Goal: Task Accomplishment & Management: Manage account settings

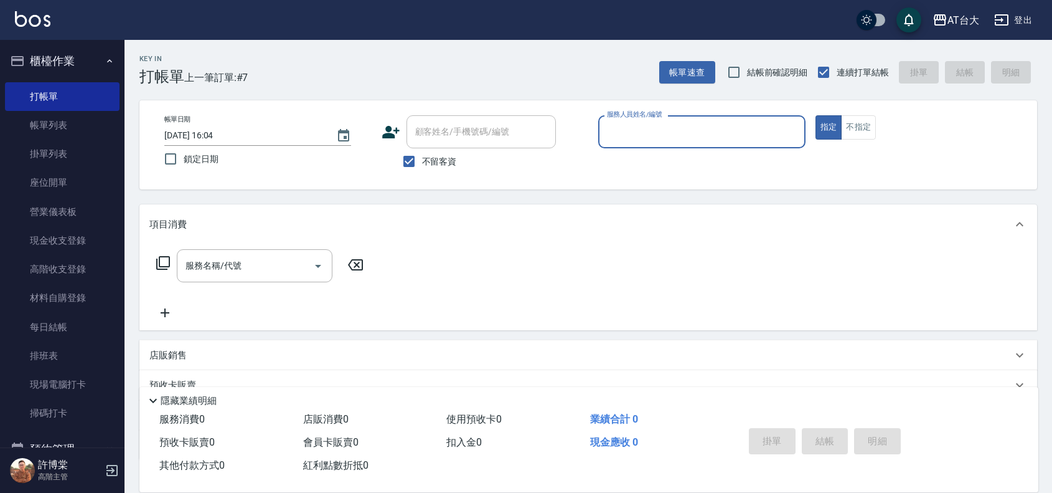
click at [754, 132] on input "服務人員姓名/編號" at bounding box center [702, 132] width 196 height 22
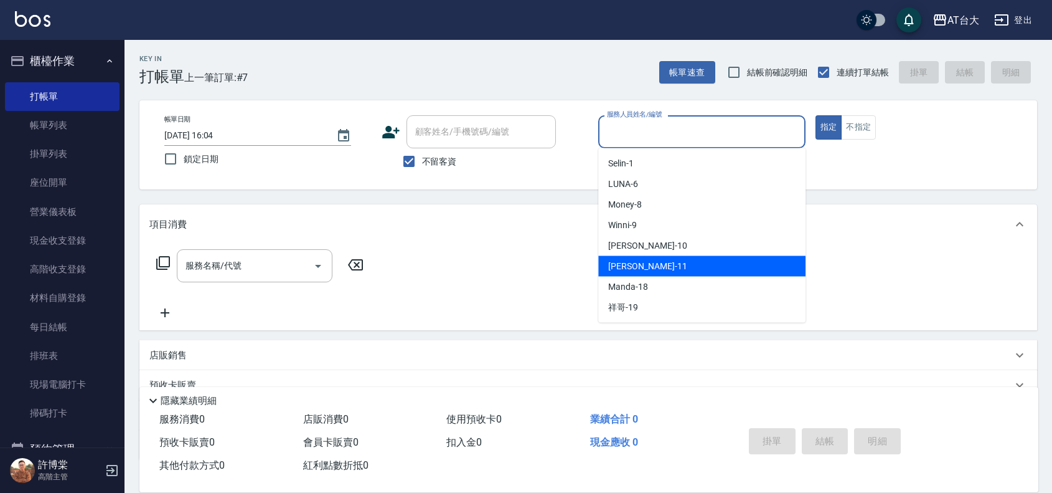
click at [671, 259] on div "[PERSON_NAME] -11" at bounding box center [701, 266] width 207 height 21
type input "[PERSON_NAME]-11"
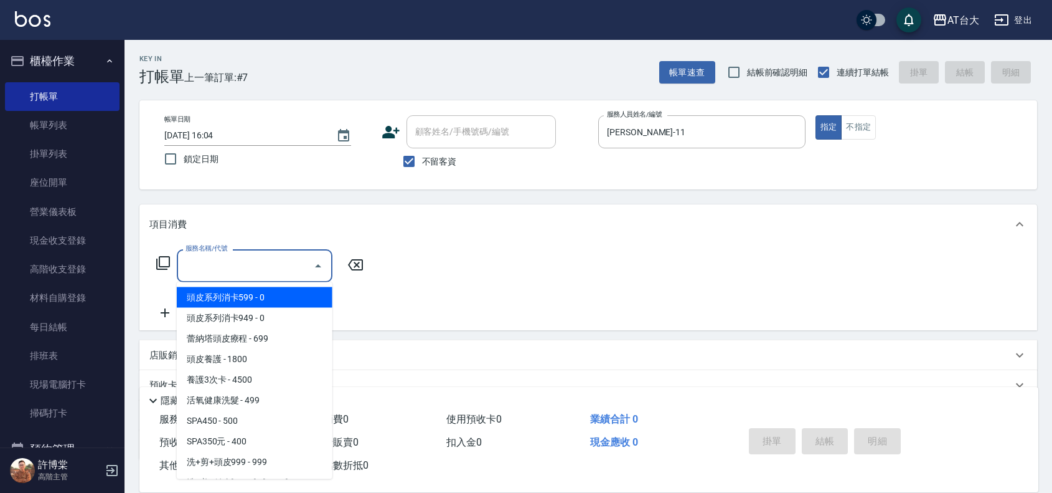
click at [252, 269] on input "服務名稱/代號" at bounding box center [245, 266] width 126 height 22
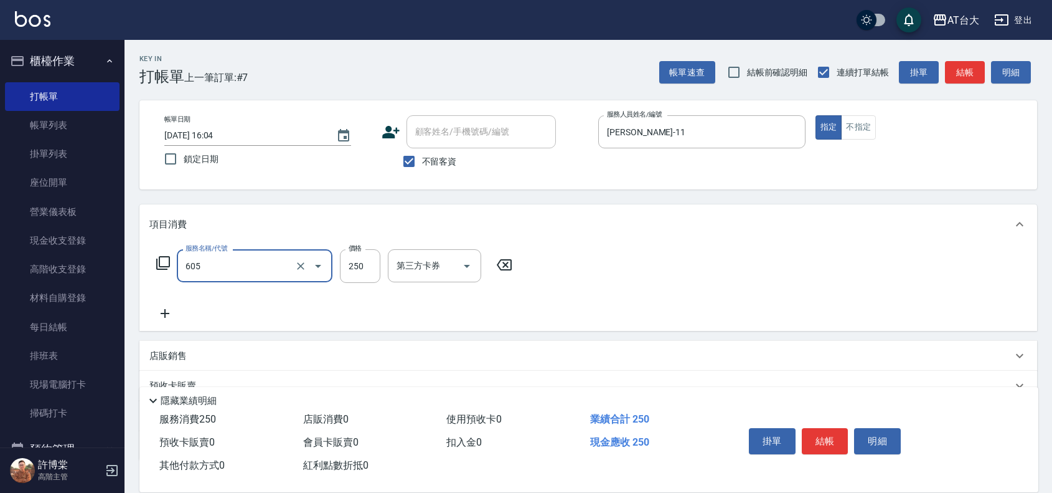
type input "洗髮 (女)(605)"
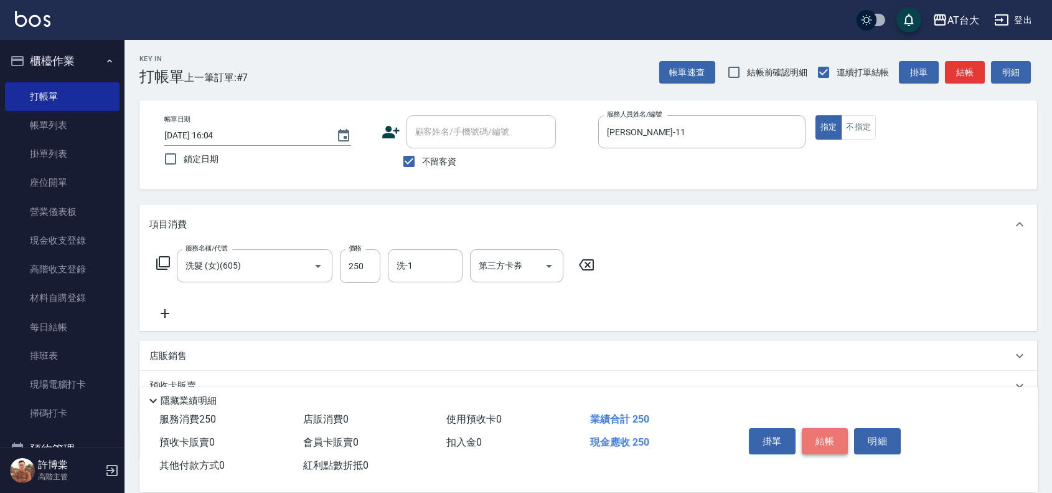
click at [833, 440] on button "結帳" at bounding box center [825, 441] width 47 height 26
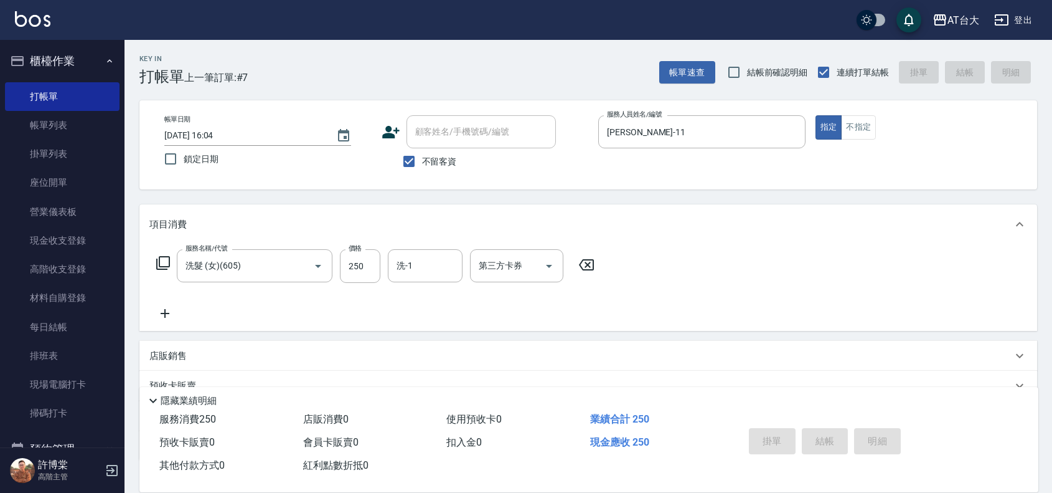
type input "2025/09/25 16:50"
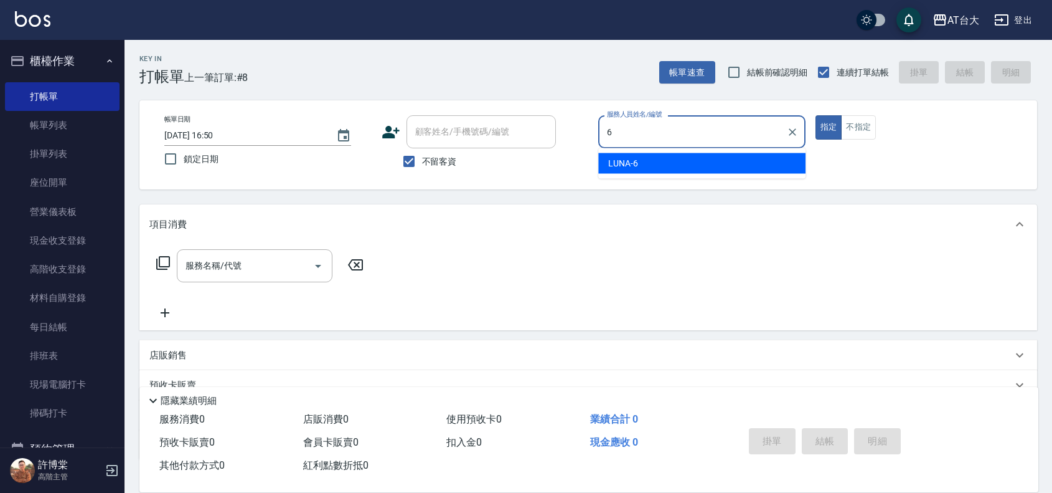
type input "LUNA-6"
type button "true"
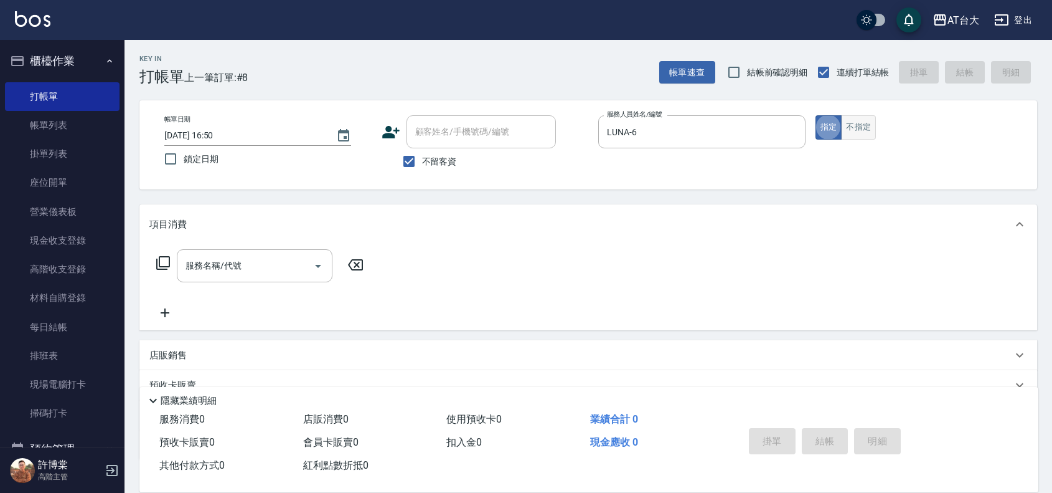
click at [864, 123] on button "不指定" at bounding box center [858, 127] width 35 height 24
type button "false"
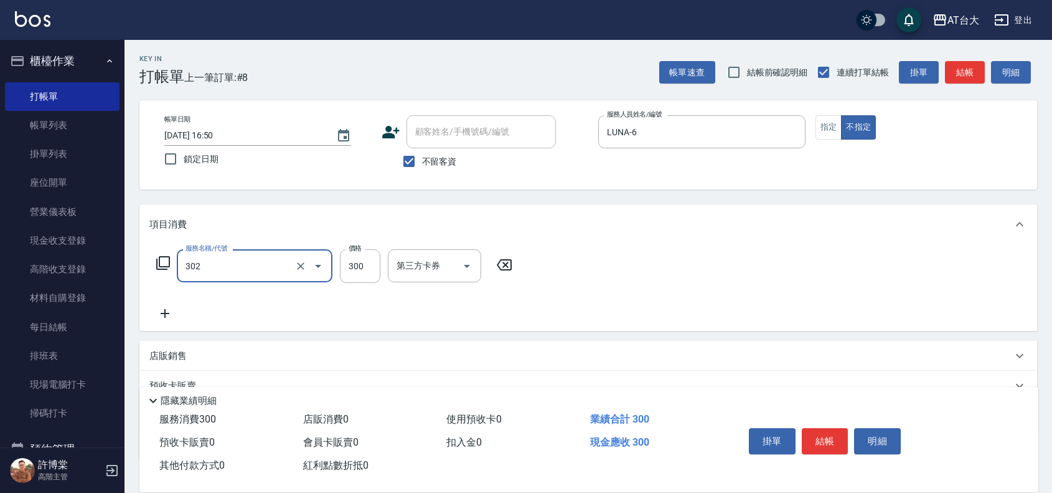
type input "剪髮(302)"
type input "250"
click at [826, 437] on button "結帳" at bounding box center [825, 441] width 47 height 26
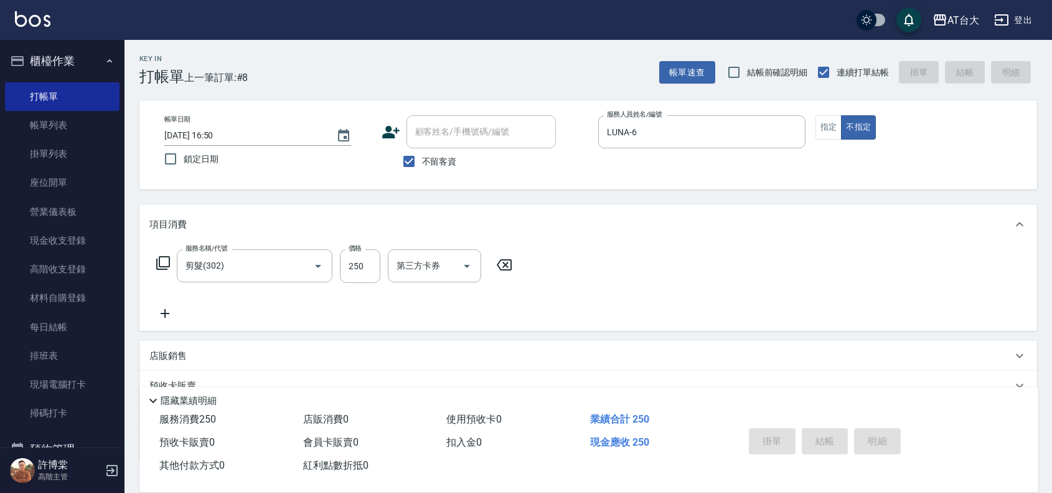
type input "2025/09/25 16:52"
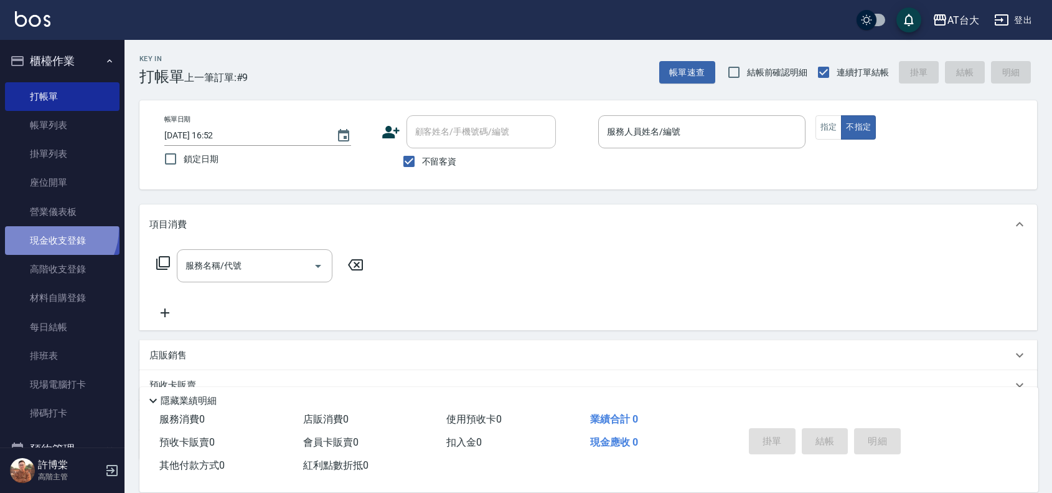
click at [51, 229] on link "現金收支登錄" at bounding box center [62, 240] width 115 height 29
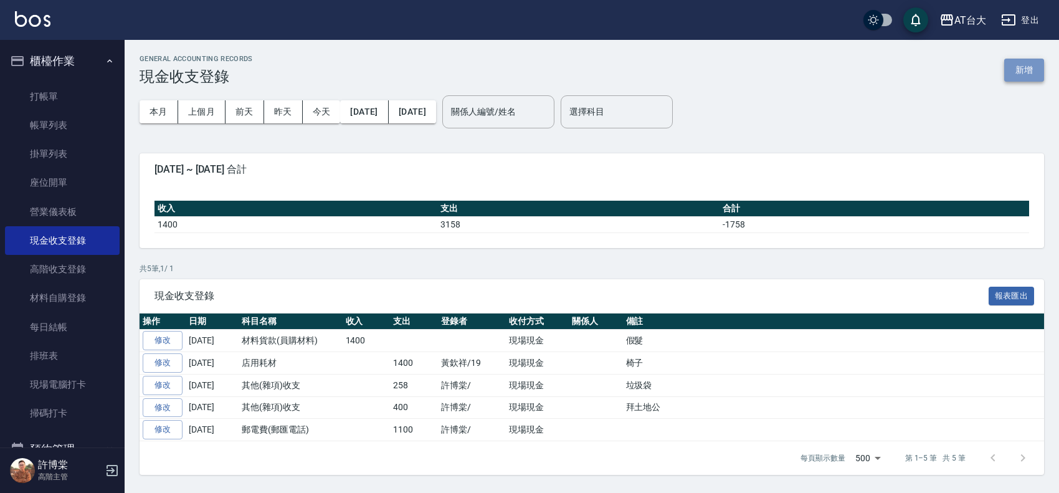
click at [1024, 69] on button "新增" at bounding box center [1024, 70] width 40 height 23
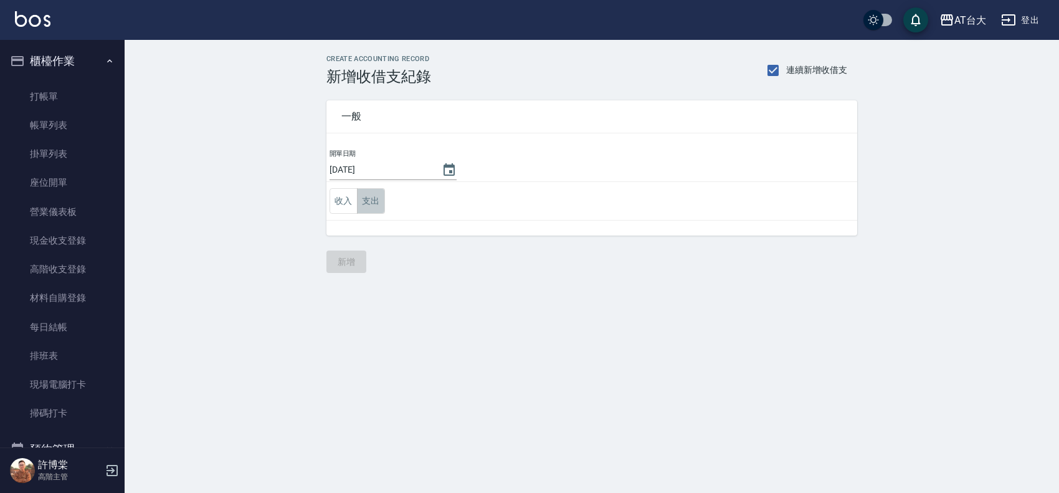
click at [379, 206] on button "支出" at bounding box center [371, 201] width 28 height 26
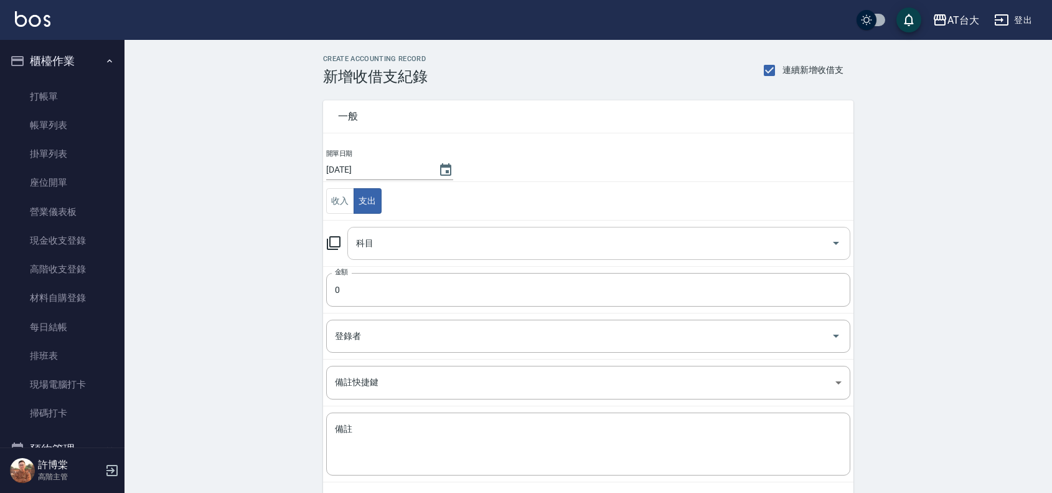
click at [368, 231] on div "科目" at bounding box center [598, 243] width 503 height 33
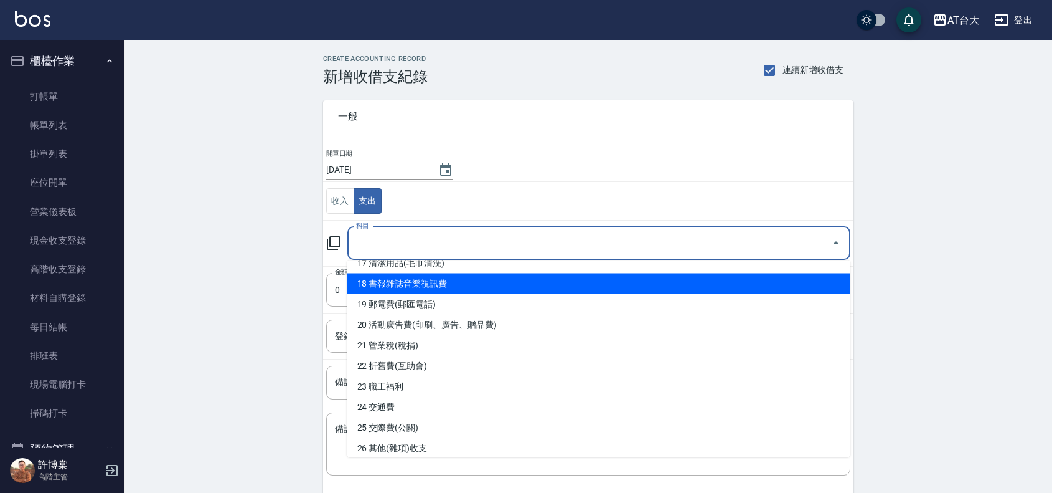
scroll to position [389, 0]
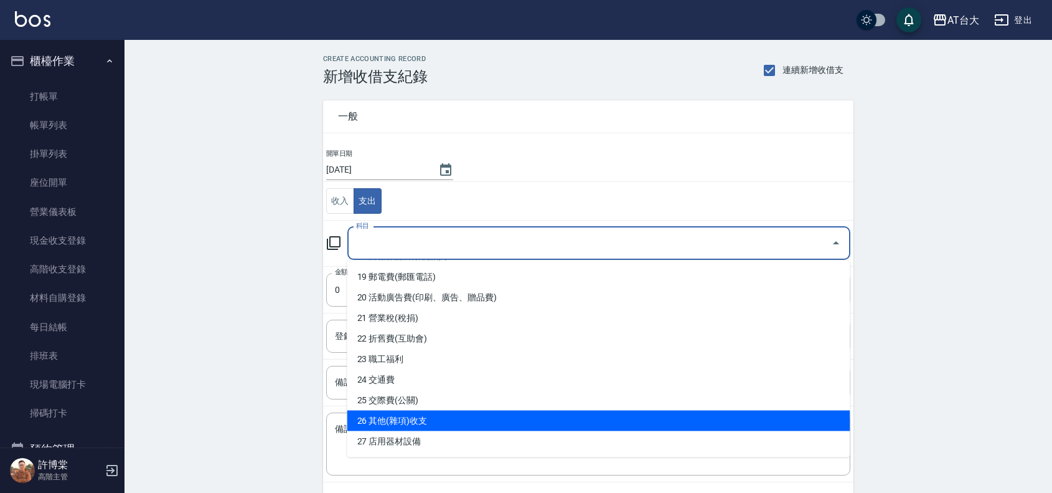
click at [443, 421] on li "26 其他(雜項)收支" at bounding box center [598, 420] width 503 height 21
type input "26 其他(雜項)收支"
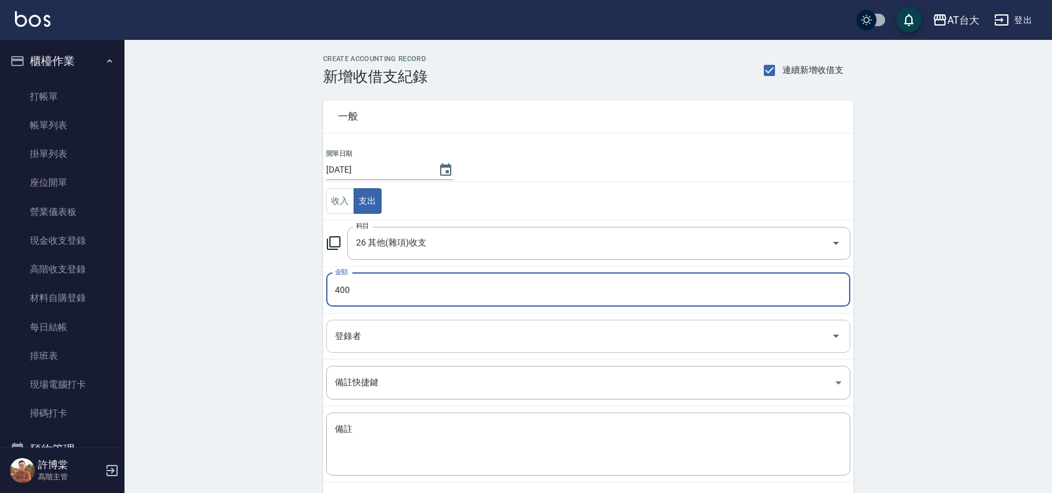
click at [378, 321] on div "登錄者" at bounding box center [588, 335] width 524 height 33
type input "400"
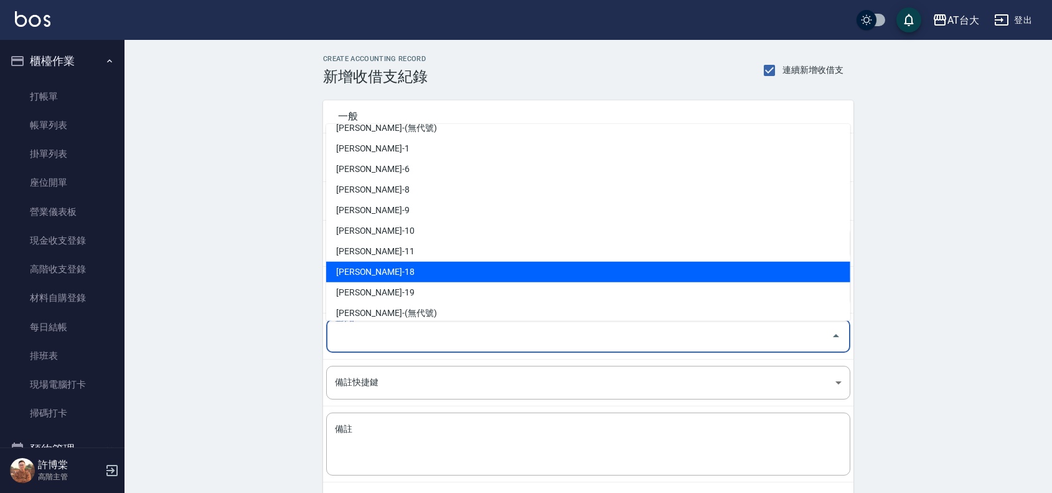
scroll to position [0, 0]
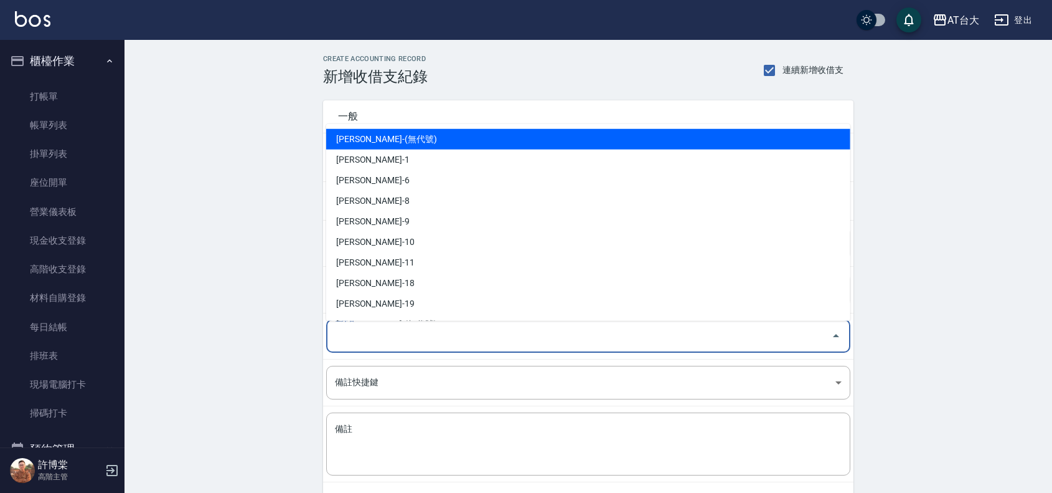
click at [387, 147] on li "許博棠-(無代號)" at bounding box center [588, 138] width 524 height 21
type input "許博棠-(無代號)"
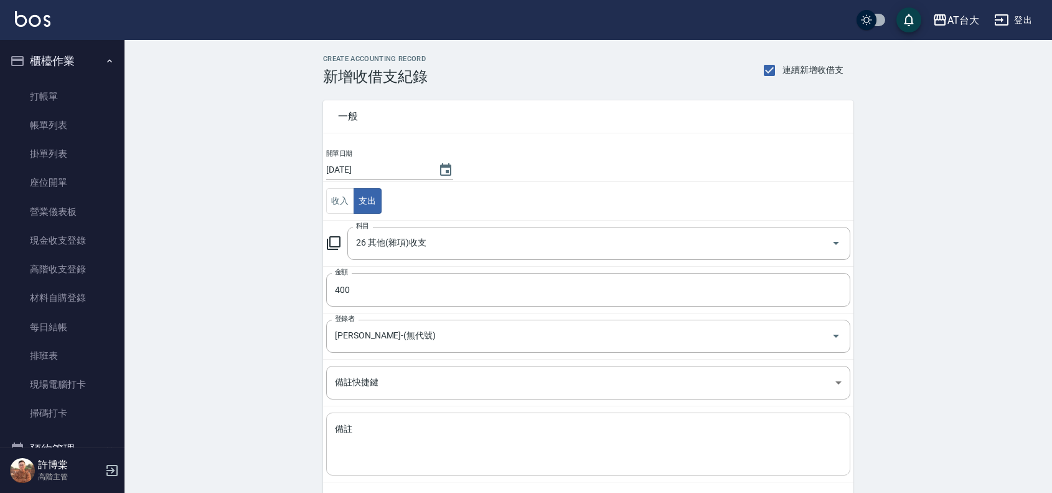
click at [420, 468] on div "x 備註" at bounding box center [588, 443] width 524 height 63
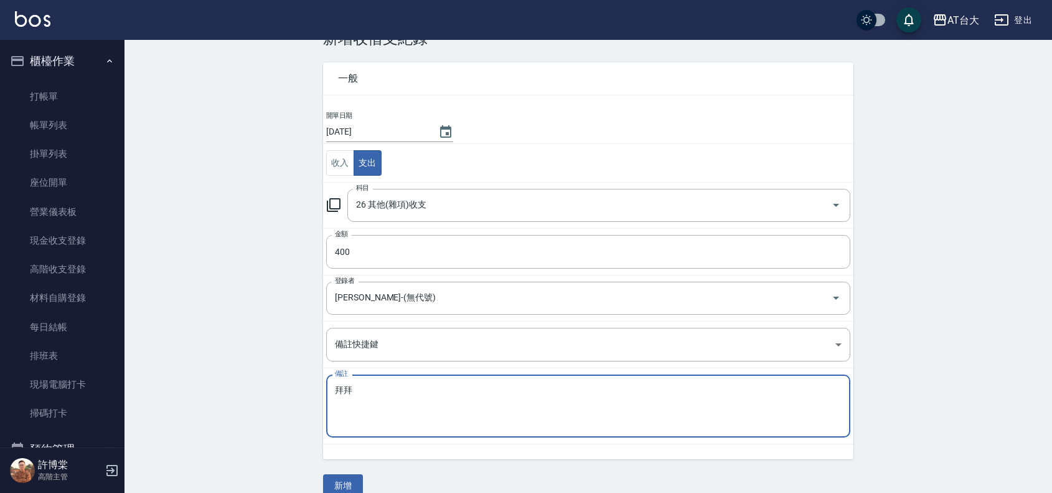
scroll to position [58, 0]
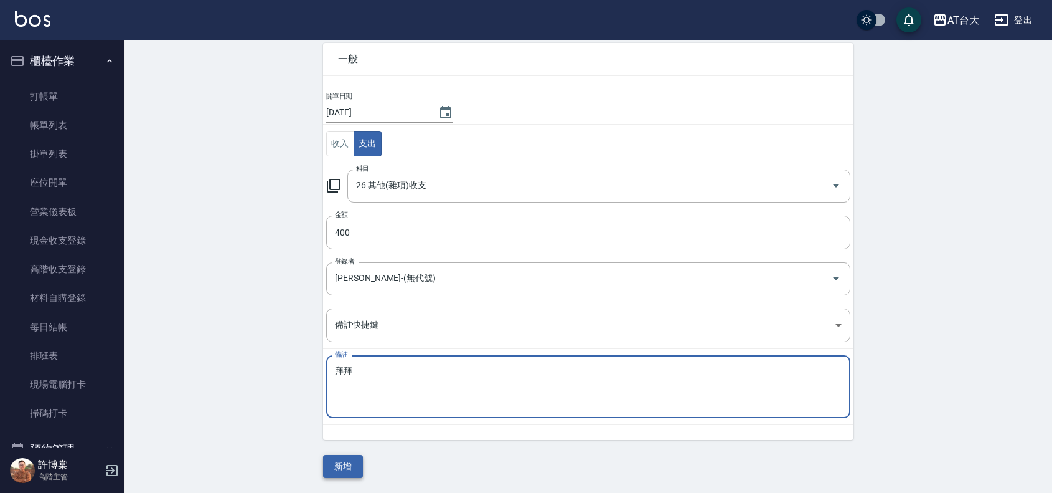
type textarea "拜拜"
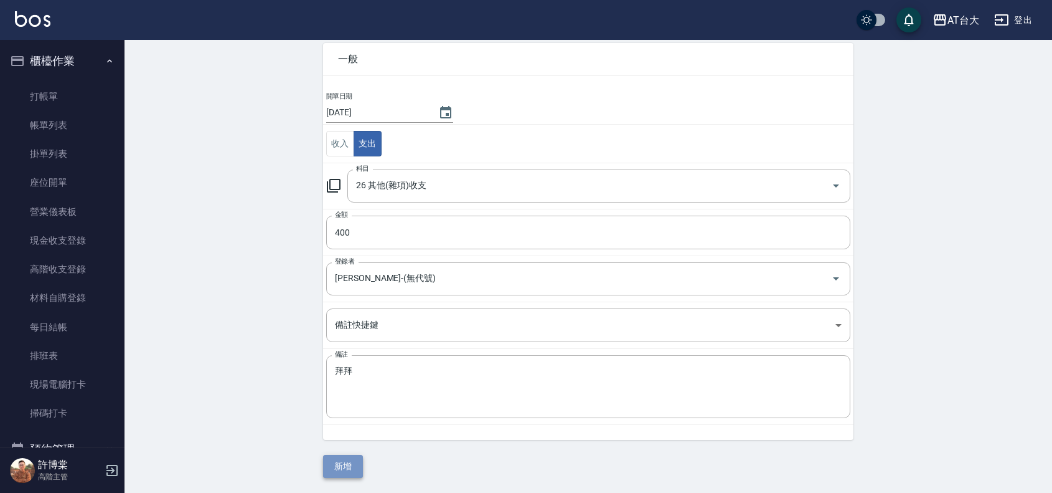
click at [351, 461] on button "新增" at bounding box center [343, 466] width 40 height 23
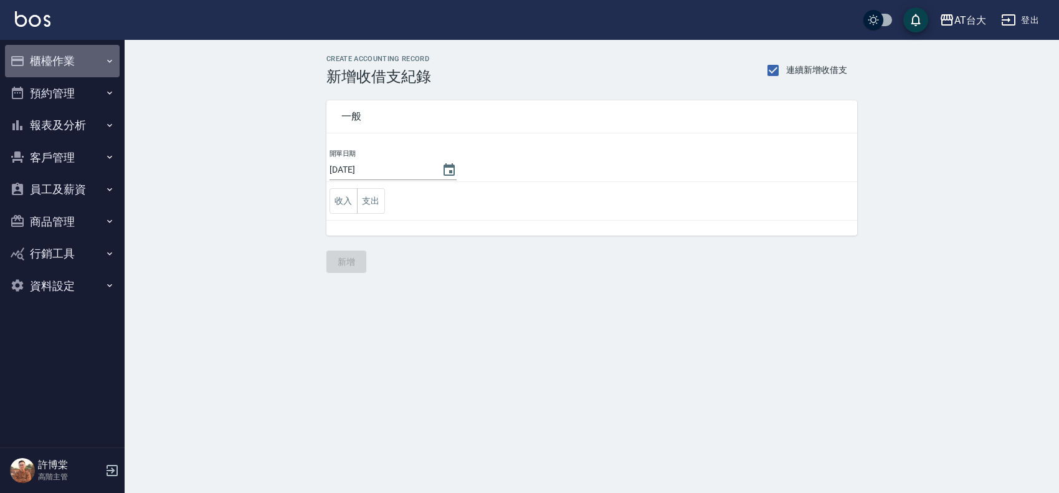
click at [49, 72] on button "櫃檯作業" at bounding box center [62, 61] width 115 height 32
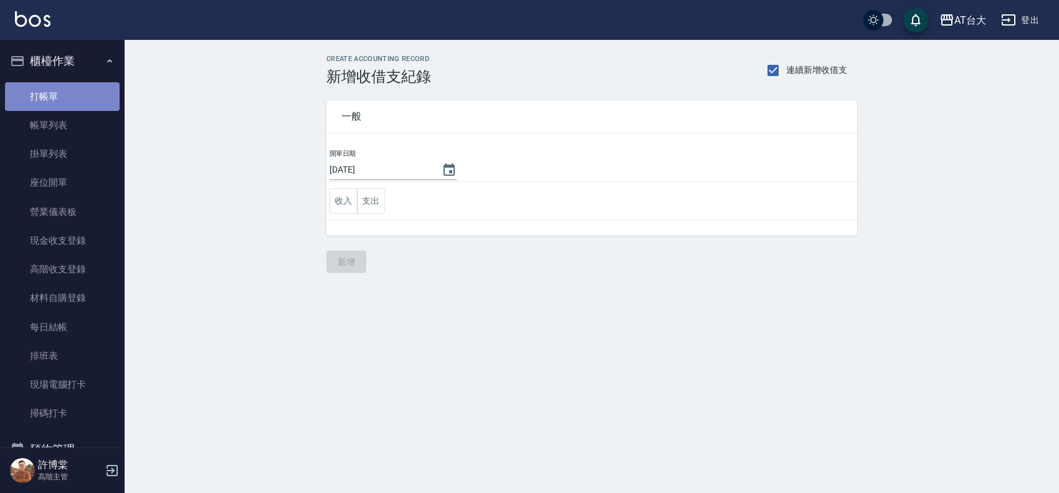
click at [62, 95] on link "打帳單" at bounding box center [62, 96] width 115 height 29
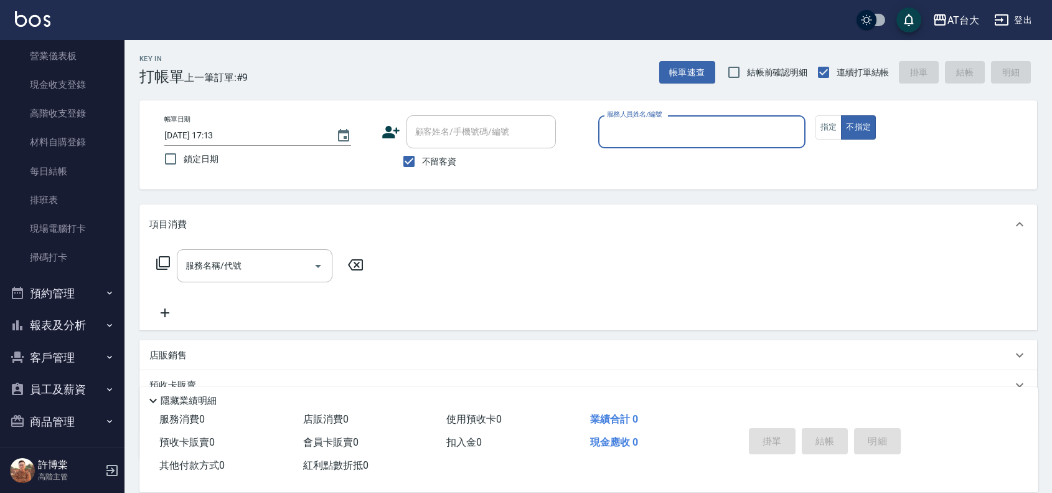
scroll to position [225, 0]
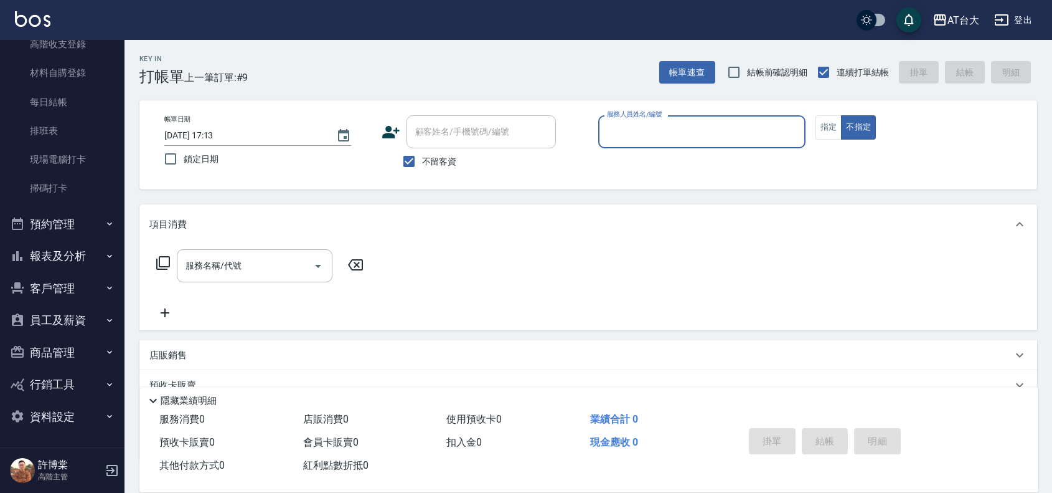
click at [81, 254] on button "報表及分析" at bounding box center [62, 256] width 115 height 32
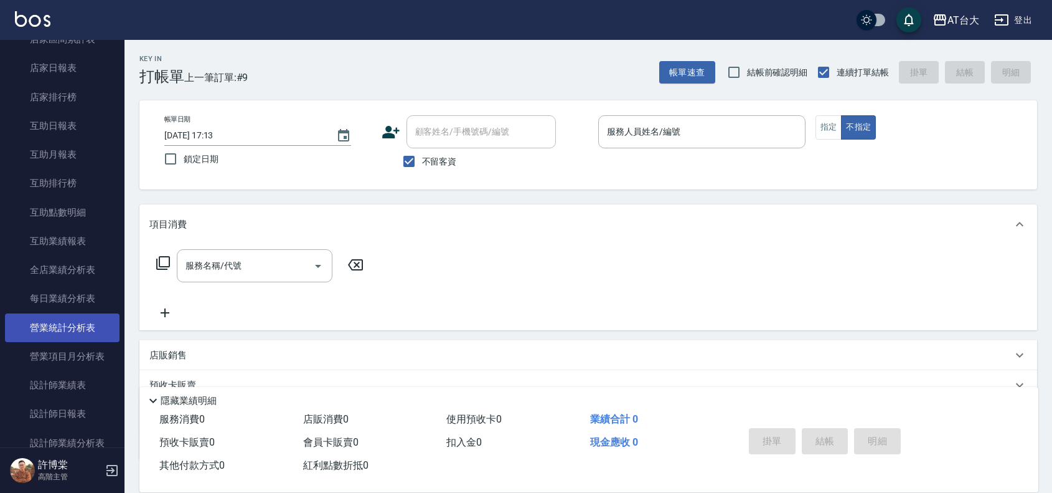
scroll to position [536, 0]
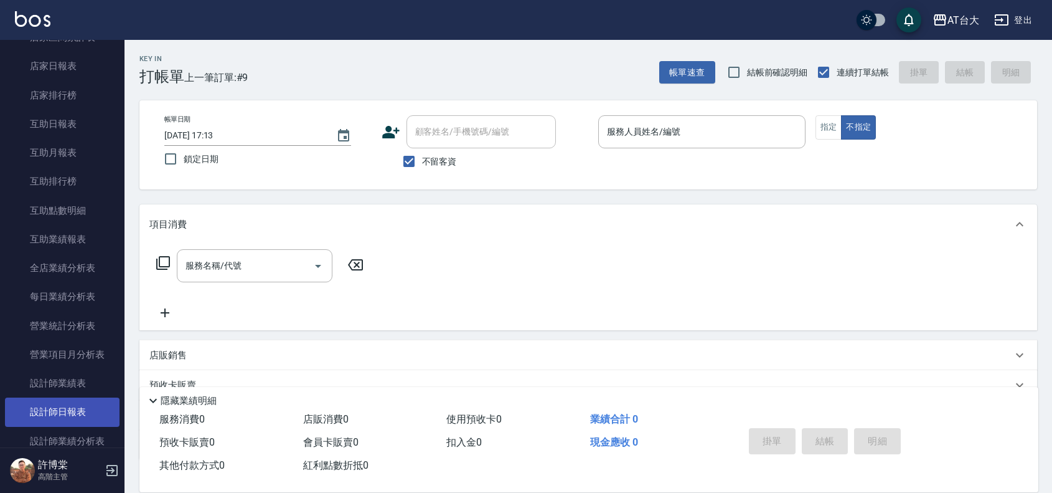
click at [85, 405] on link "設計師日報表" at bounding box center [62, 411] width 115 height 29
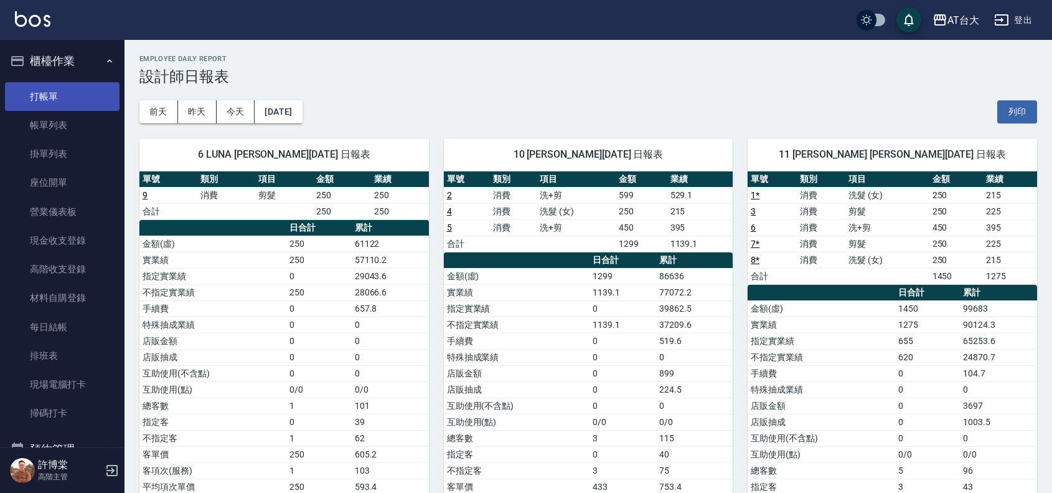
click at [51, 94] on link "打帳單" at bounding box center [62, 96] width 115 height 29
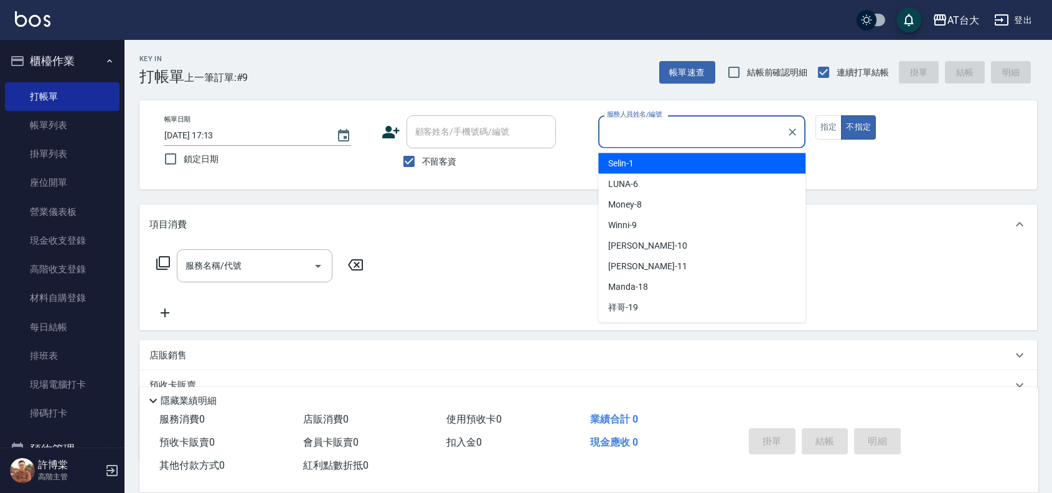
click at [658, 135] on input "服務人員姓名/編號" at bounding box center [692, 132] width 177 height 22
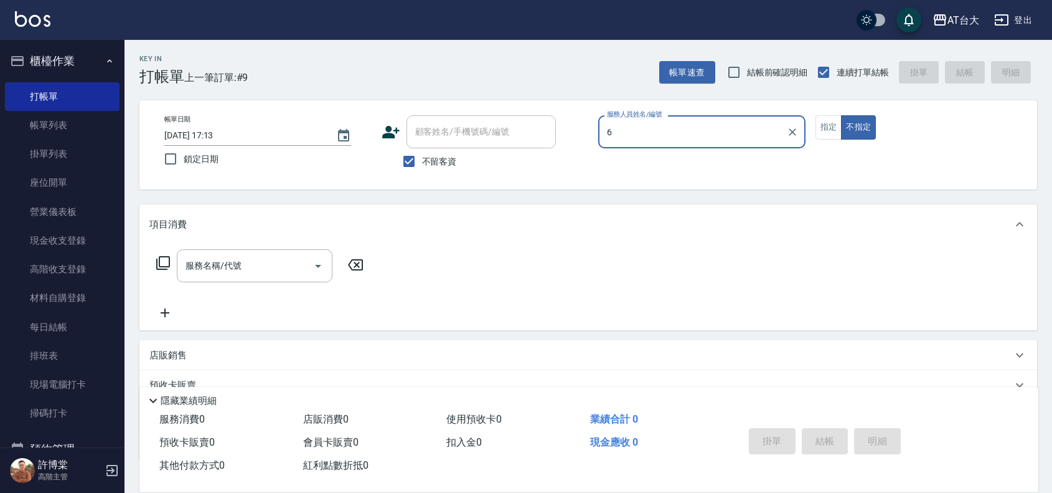
type input "6"
click at [841, 115] on button "不指定" at bounding box center [858, 127] width 35 height 24
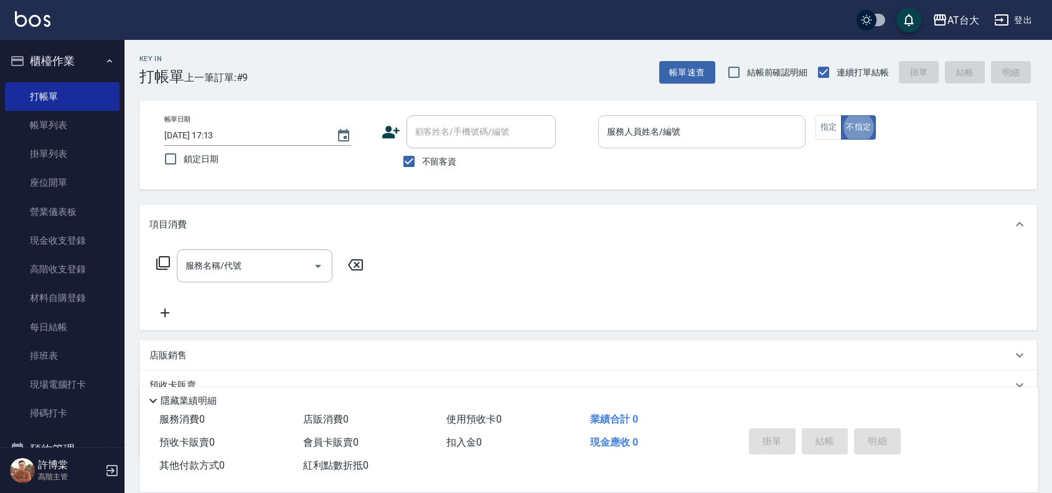
type button "false"
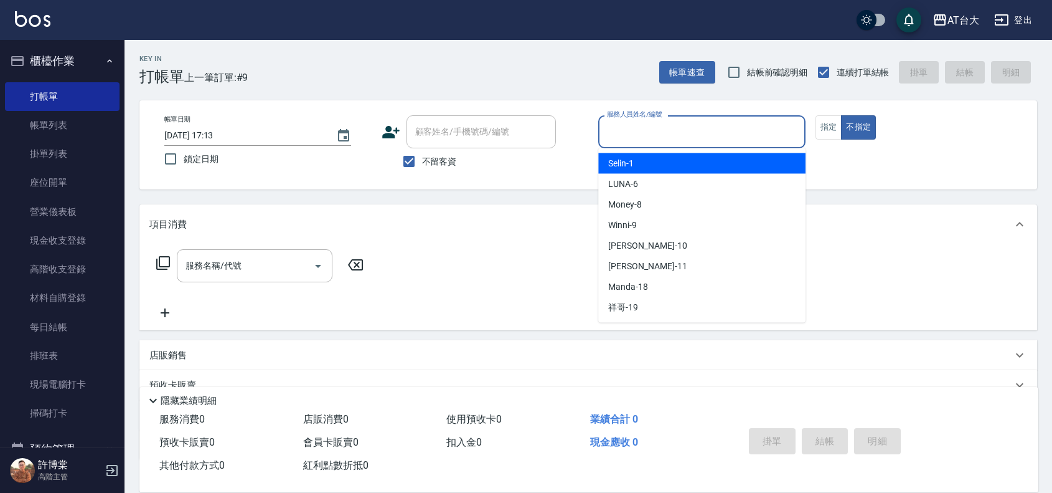
click at [658, 135] on input "服務人員姓名/編號" at bounding box center [702, 132] width 196 height 22
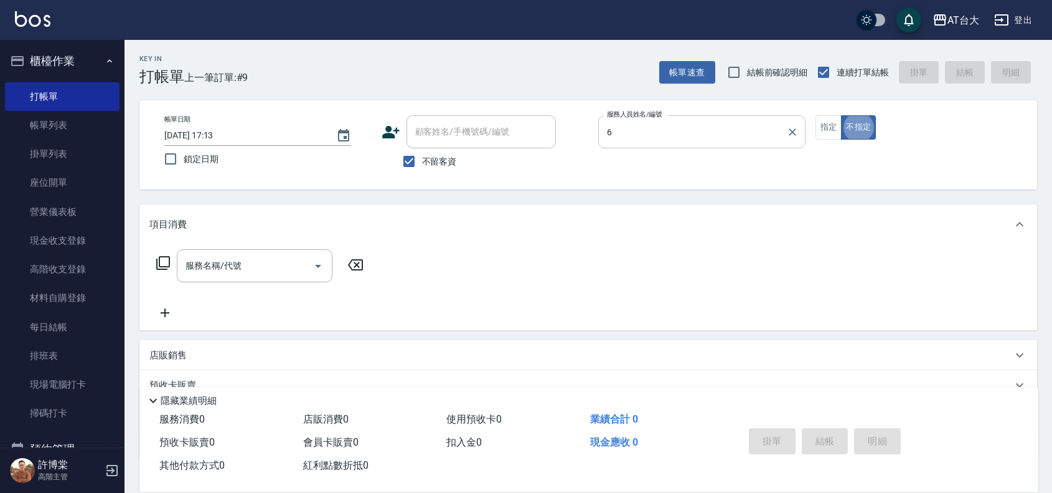
type input "LUNA-6"
click at [248, 263] on input "服務名稱/代號" at bounding box center [245, 266] width 126 height 22
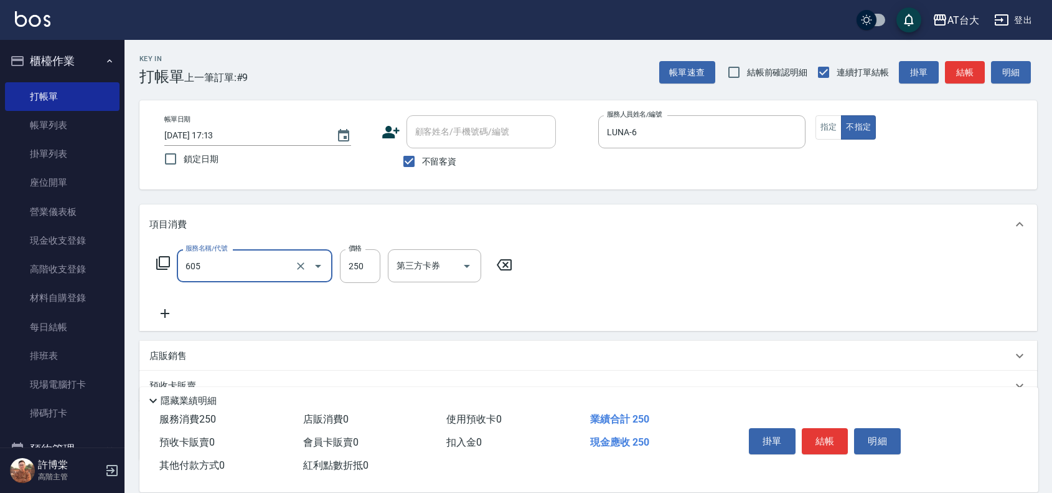
type input "洗髮 (女)(605)"
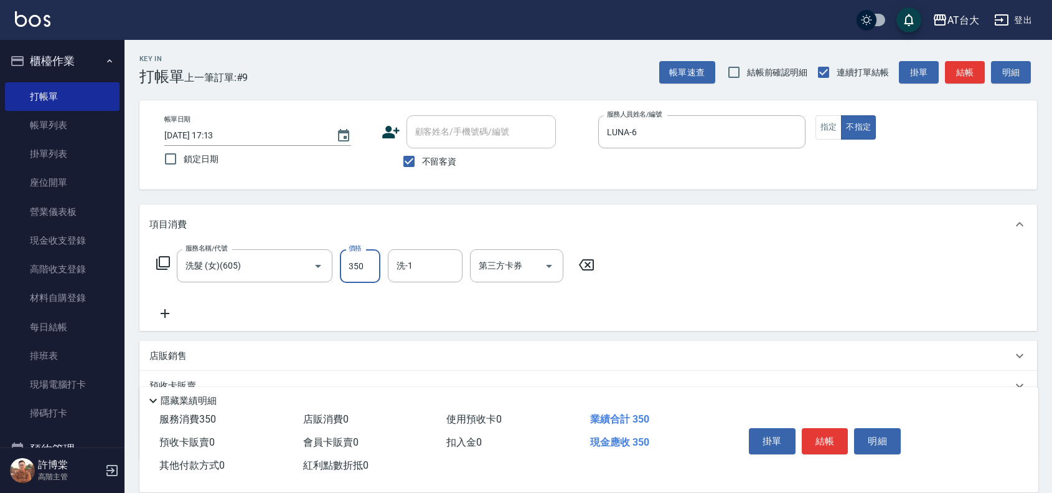
type input "350"
click at [827, 443] on button "結帳" at bounding box center [825, 441] width 47 height 26
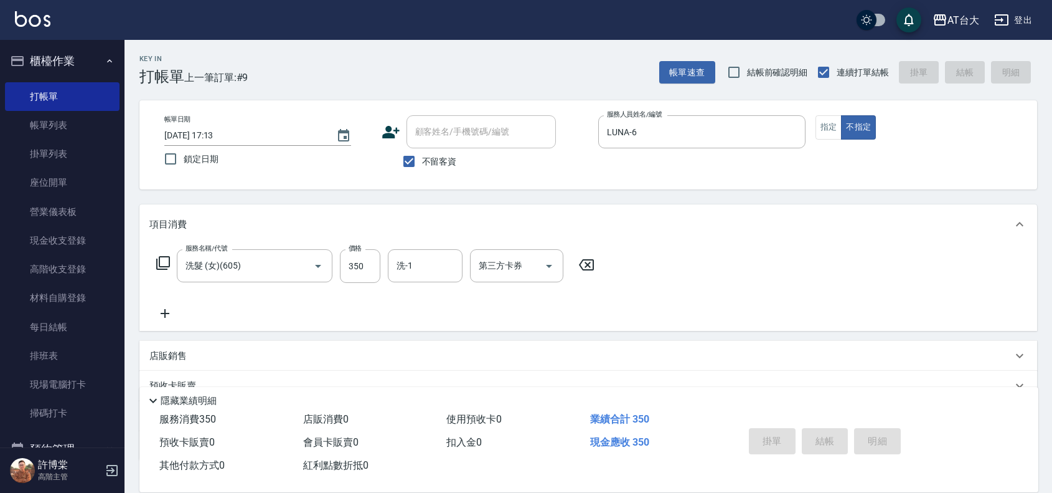
type input "[DATE] 17:27"
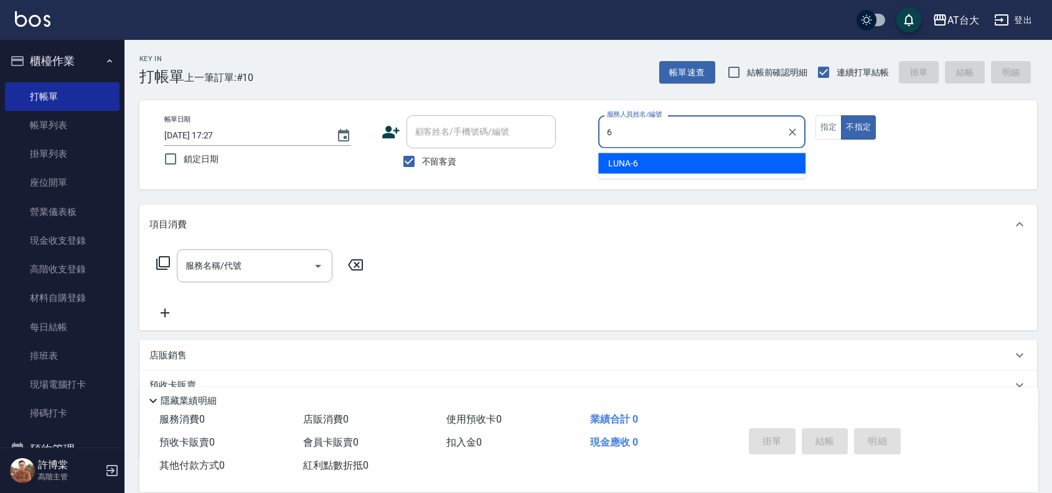
type input "LUNA-6"
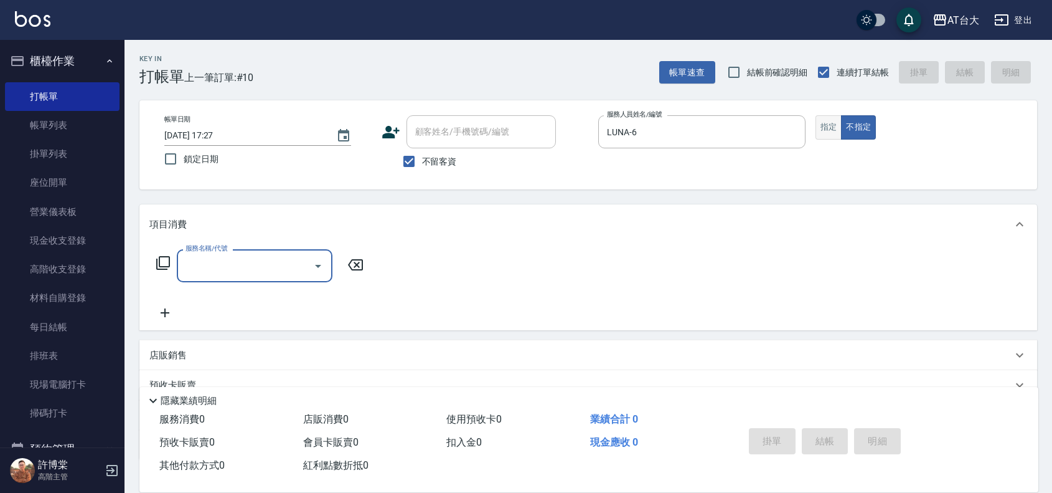
click at [823, 126] on button "指定" at bounding box center [829, 127] width 27 height 24
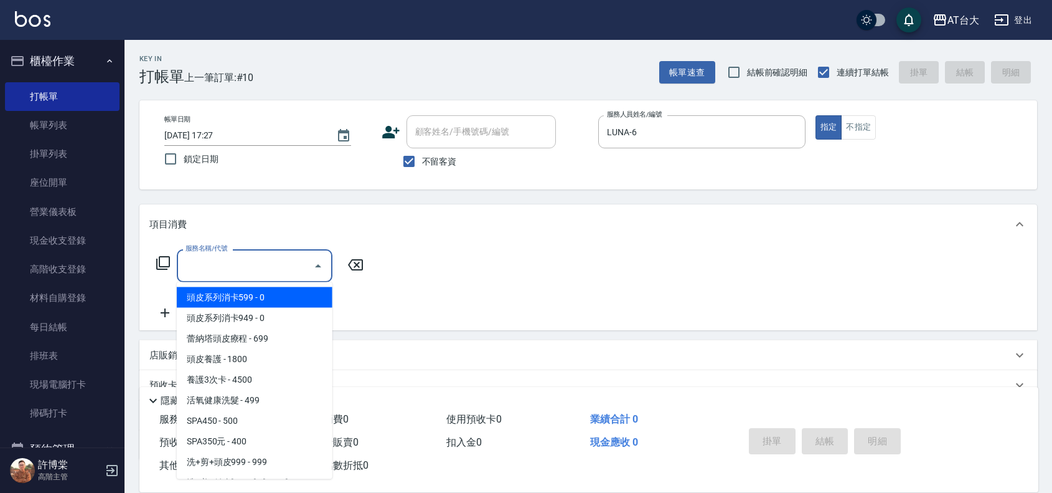
click at [279, 255] on input "服務名稱/代號" at bounding box center [245, 266] width 126 height 22
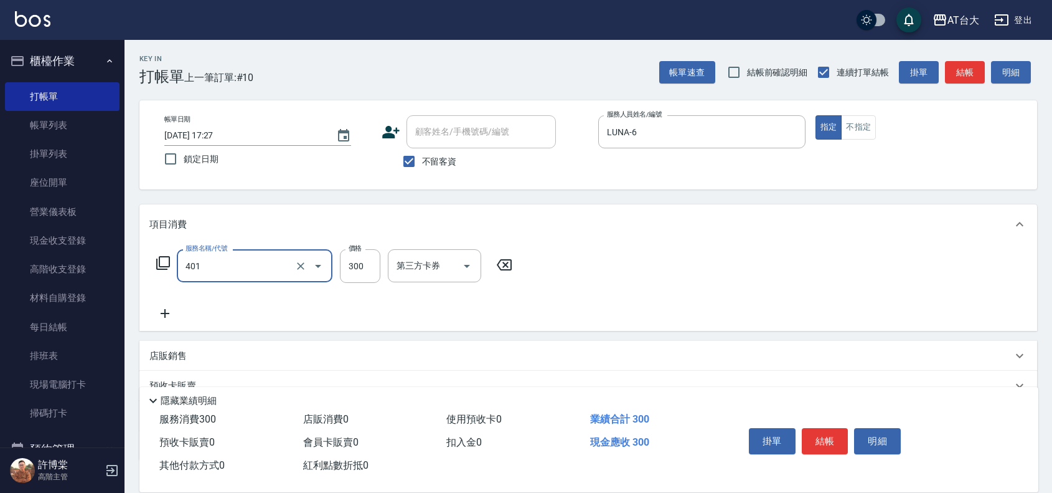
type input "自備護髮(401)"
click at [298, 268] on icon "Clear" at bounding box center [300, 265] width 7 height 7
type input "0"
type input "染髮2000以上(502)"
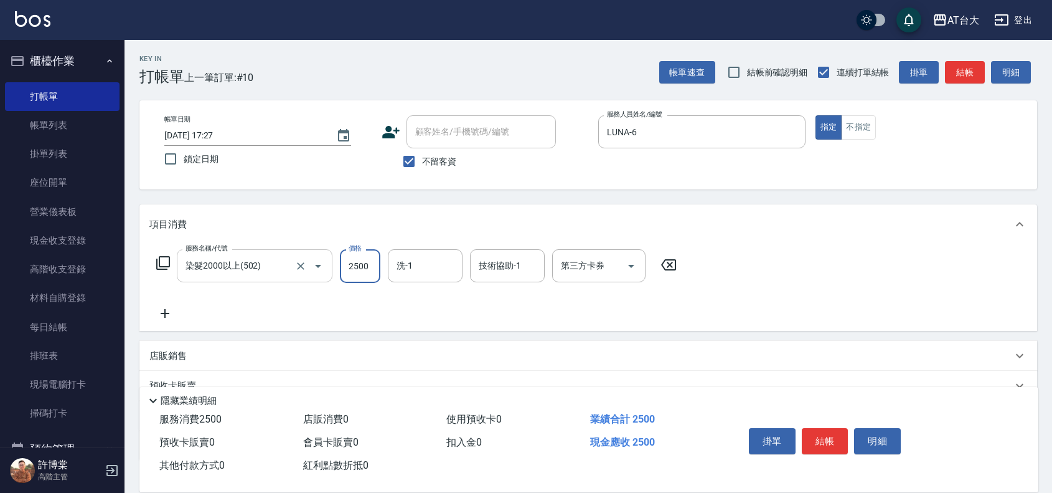
type input "2500"
click at [839, 440] on button "結帳" at bounding box center [825, 441] width 47 height 26
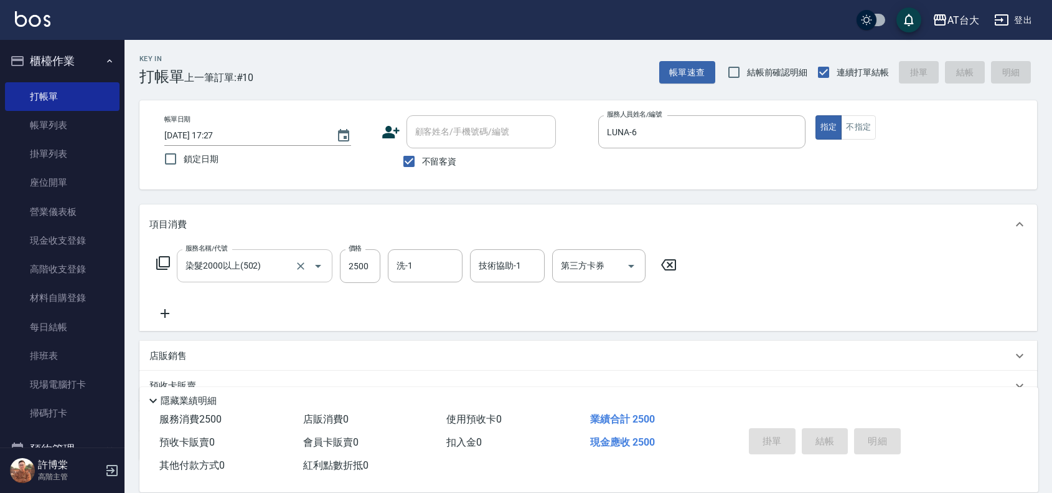
type input "[DATE] 17:30"
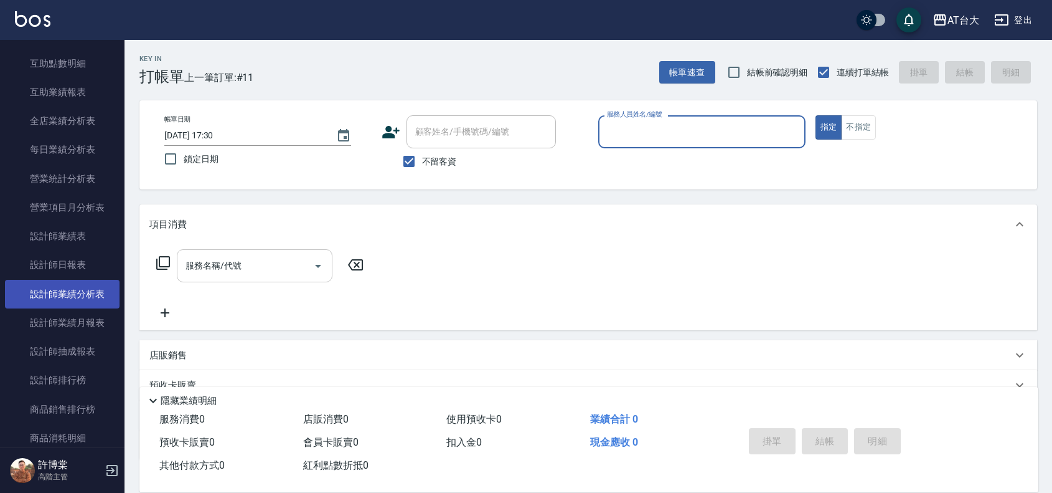
scroll to position [701, 0]
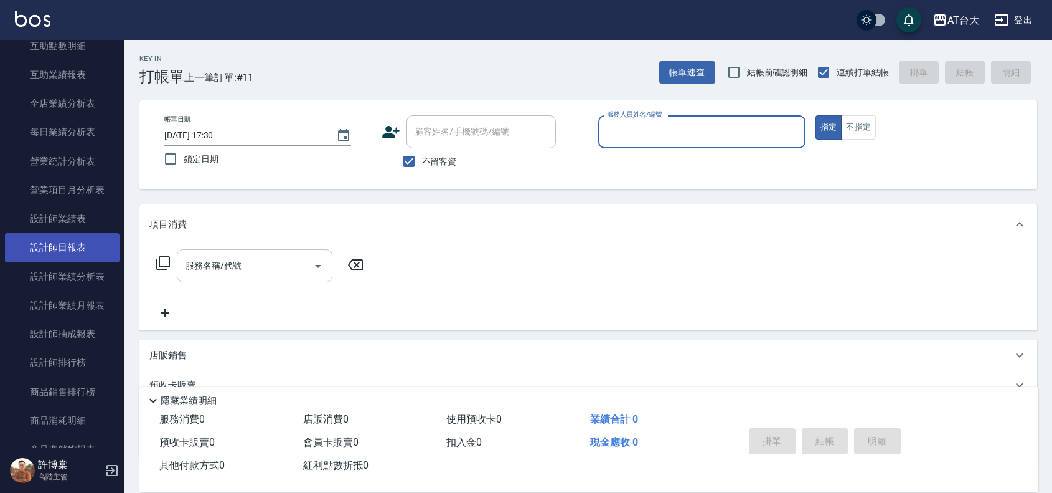
click at [80, 251] on link "設計師日報表" at bounding box center [62, 247] width 115 height 29
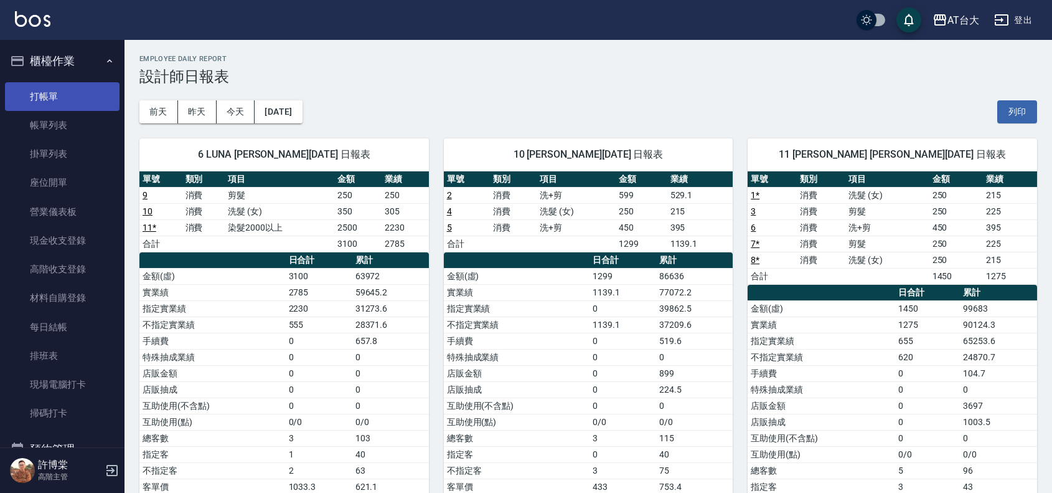
click at [84, 85] on link "打帳單" at bounding box center [62, 96] width 115 height 29
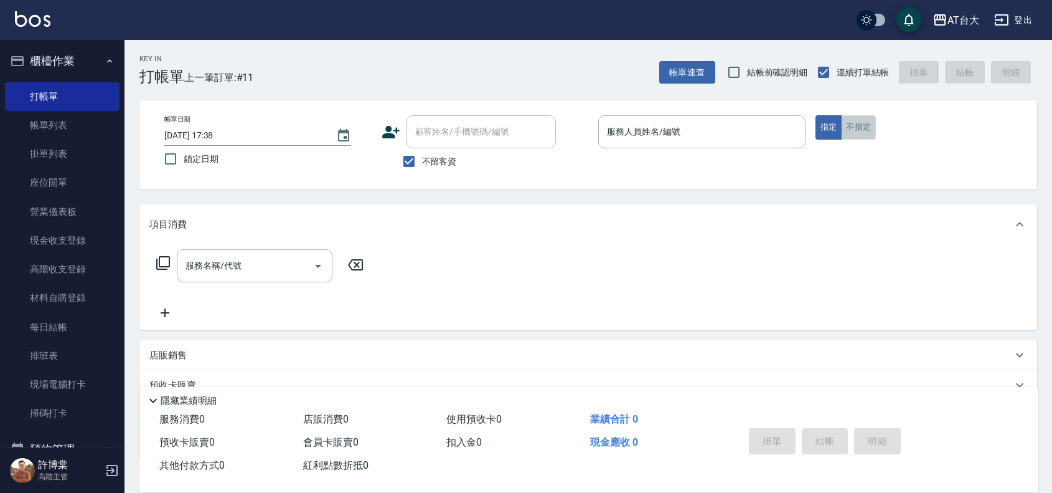
click at [856, 125] on button "不指定" at bounding box center [858, 127] width 35 height 24
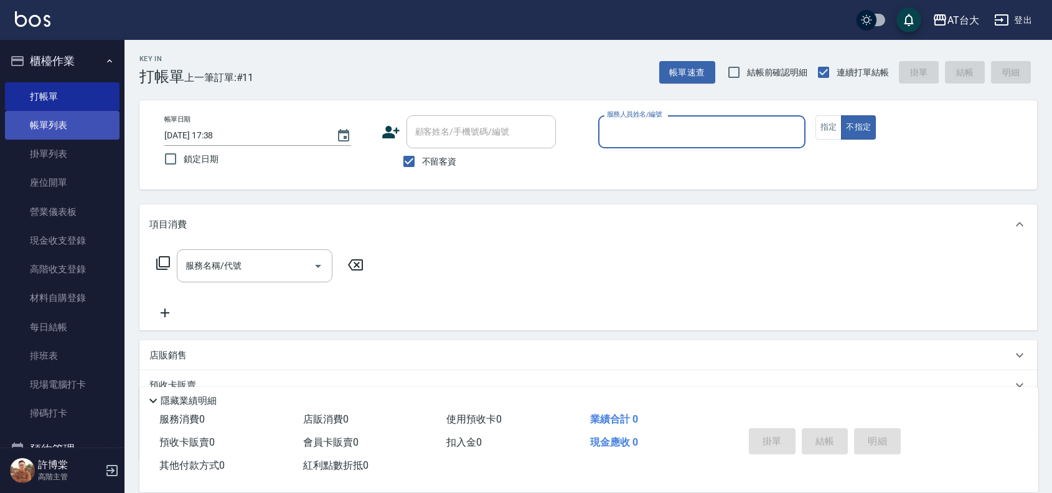
click at [70, 128] on link "帳單列表" at bounding box center [62, 125] width 115 height 29
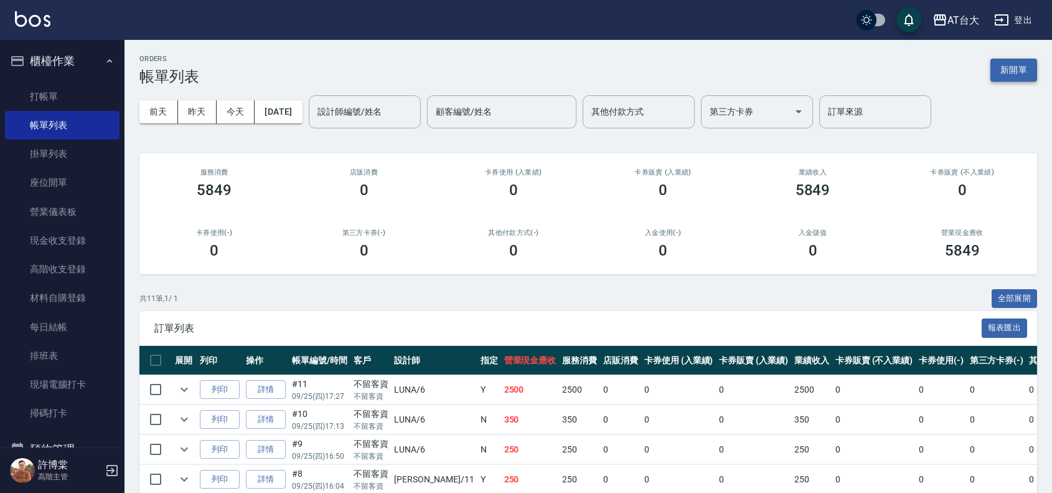
click at [1018, 72] on button "新開單" at bounding box center [1014, 70] width 47 height 23
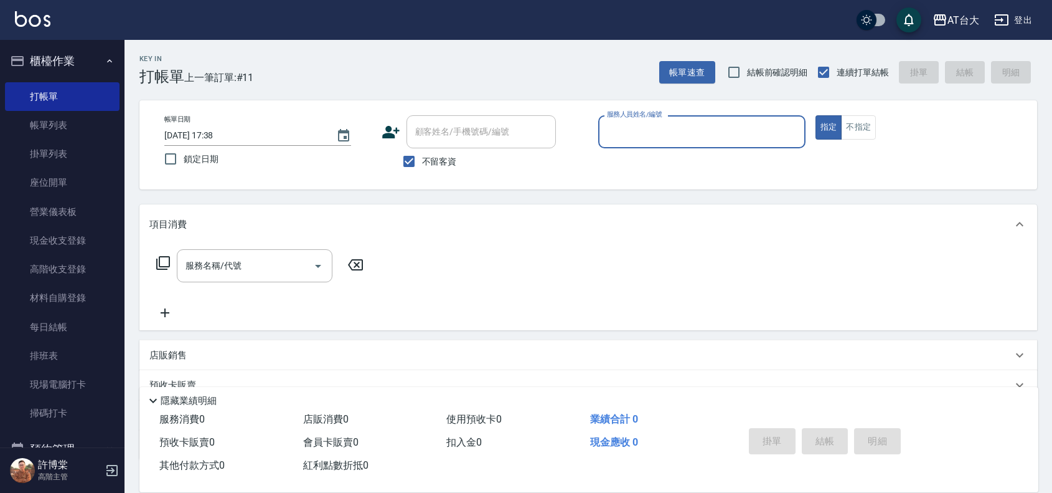
click at [690, 141] on input "服務人員姓名/編號" at bounding box center [702, 132] width 196 height 22
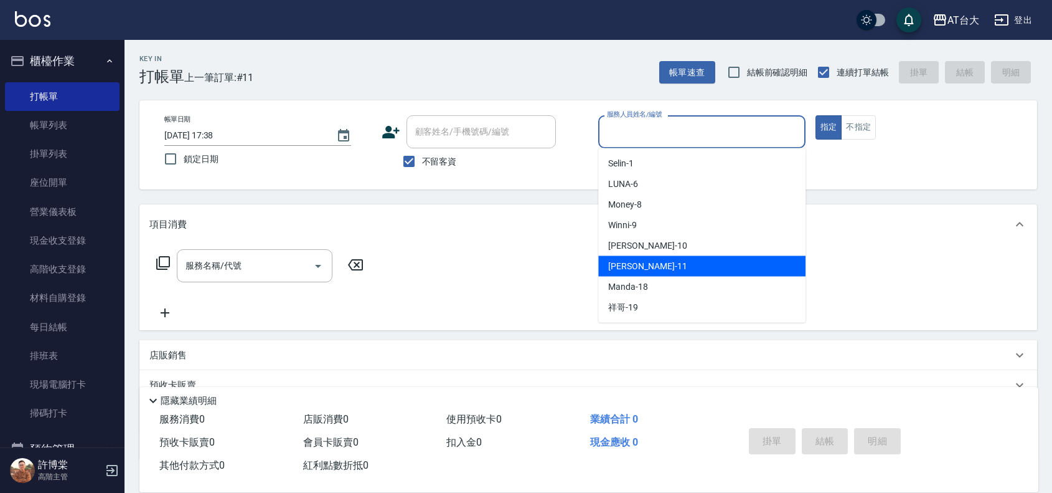
click at [669, 267] on div "[PERSON_NAME] -11" at bounding box center [701, 266] width 207 height 21
type input "[PERSON_NAME]-11"
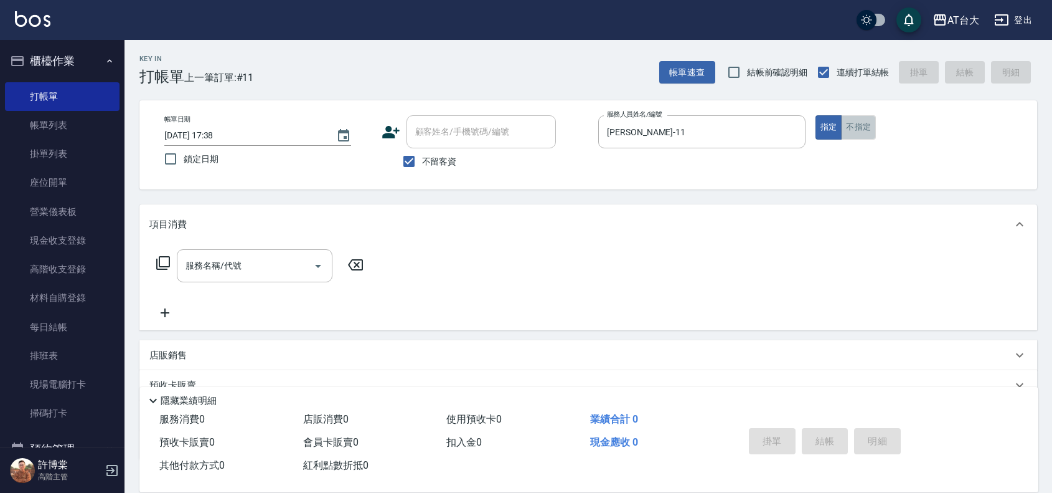
click at [864, 126] on button "不指定" at bounding box center [858, 127] width 35 height 24
click at [262, 268] on input "服務名稱/代號" at bounding box center [245, 266] width 126 height 22
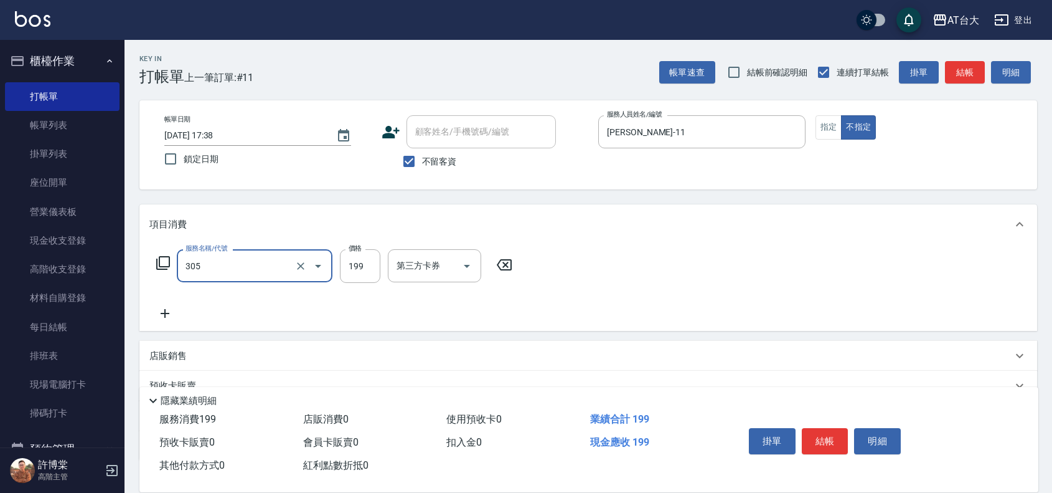
type input "剪髮(305)"
type input "250"
click at [828, 430] on button "結帳" at bounding box center [825, 441] width 47 height 26
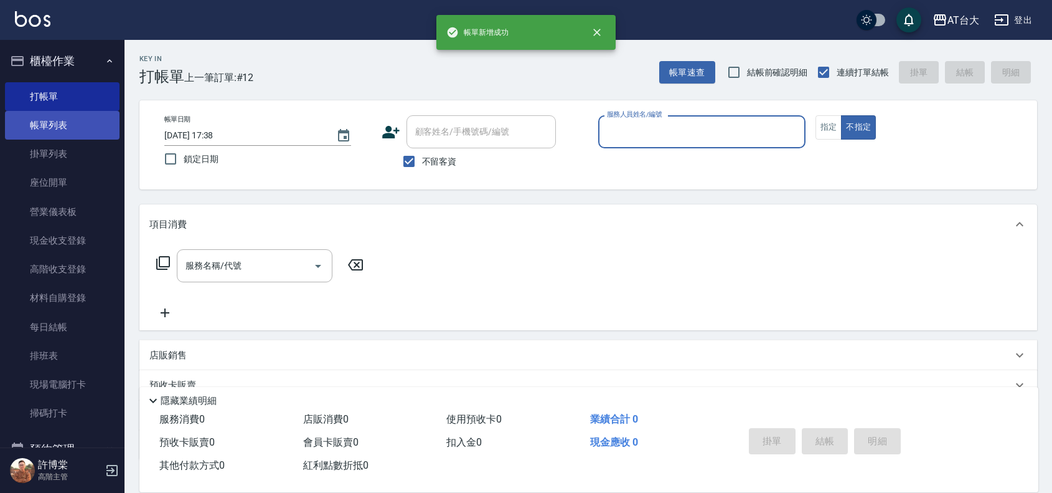
click at [40, 131] on link "帳單列表" at bounding box center [62, 125] width 115 height 29
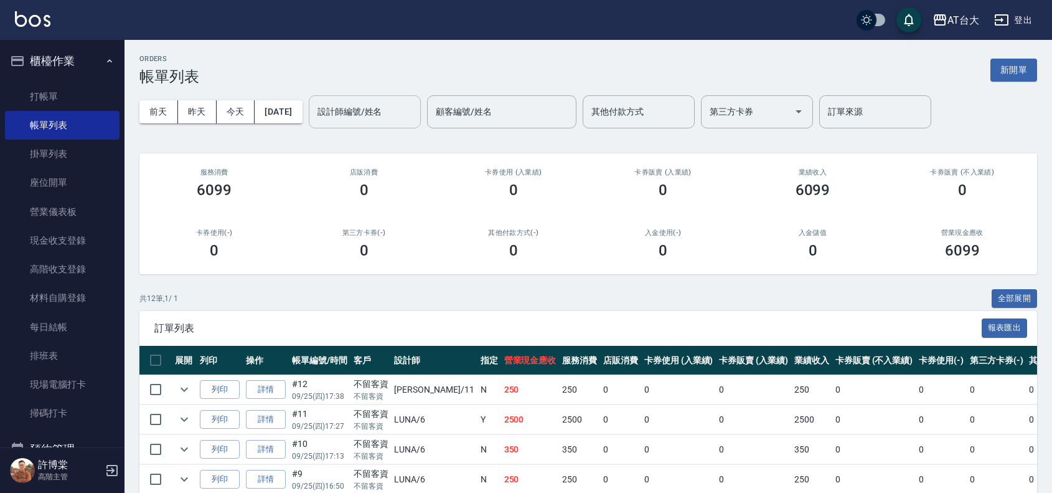
click at [369, 104] on div "設計師編號/姓名 設計師編號/姓名" at bounding box center [365, 111] width 112 height 33
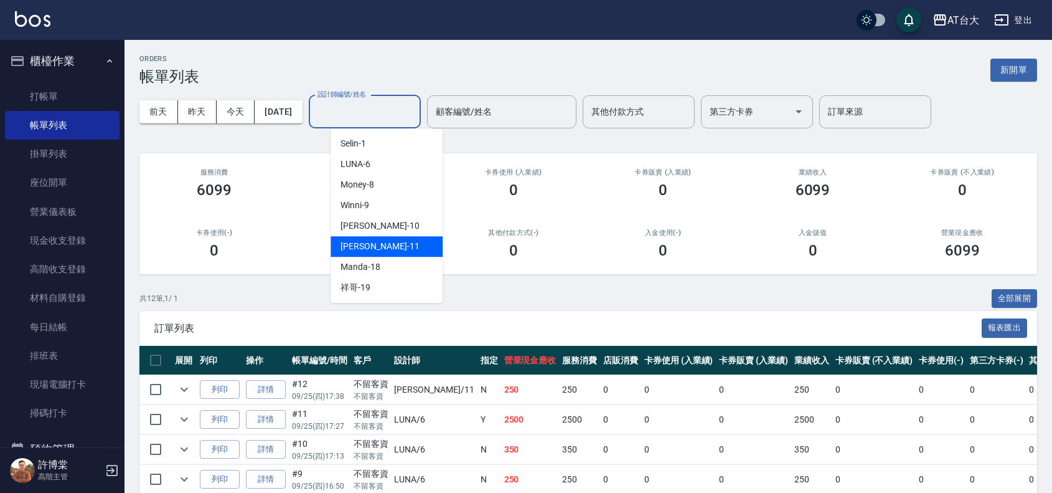
click at [369, 249] on span "[PERSON_NAME] -11" at bounding box center [380, 246] width 78 height 13
type input "[PERSON_NAME]-11"
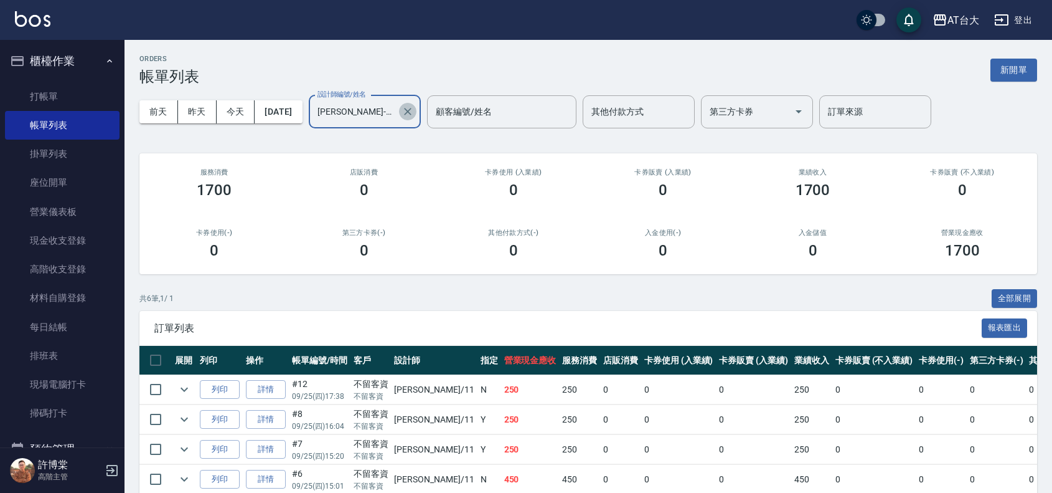
click at [414, 112] on icon "Clear" at bounding box center [408, 111] width 12 height 12
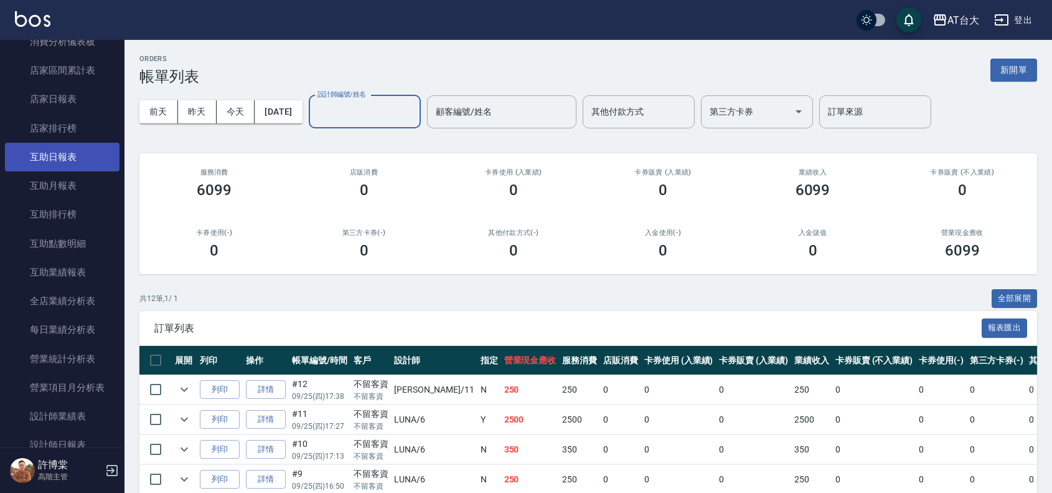
scroll to position [545, 0]
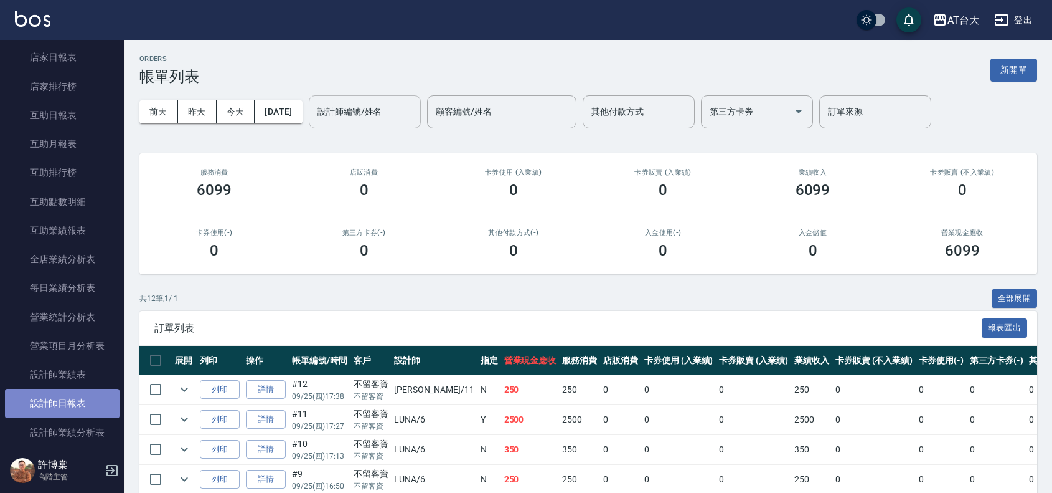
click at [82, 393] on link "設計師日報表" at bounding box center [62, 403] width 115 height 29
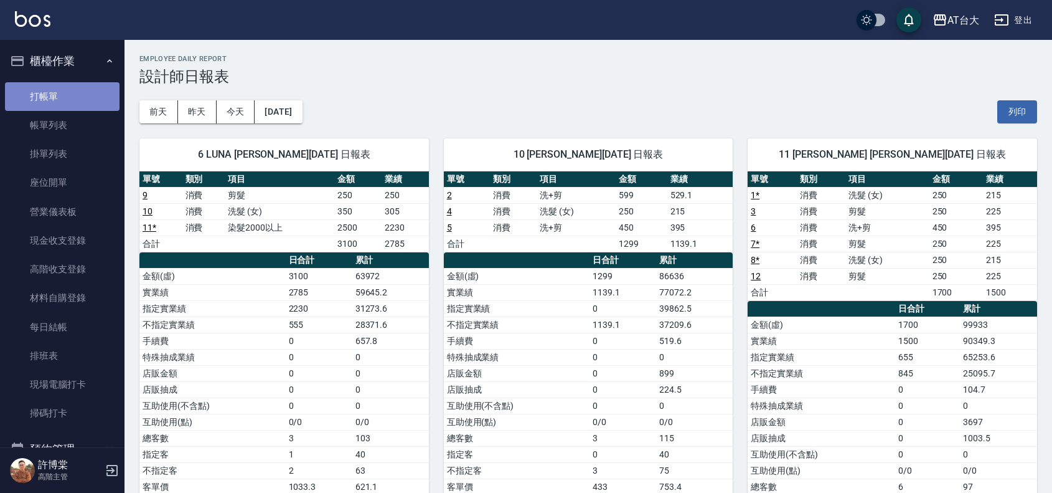
click at [69, 100] on link "打帳單" at bounding box center [62, 96] width 115 height 29
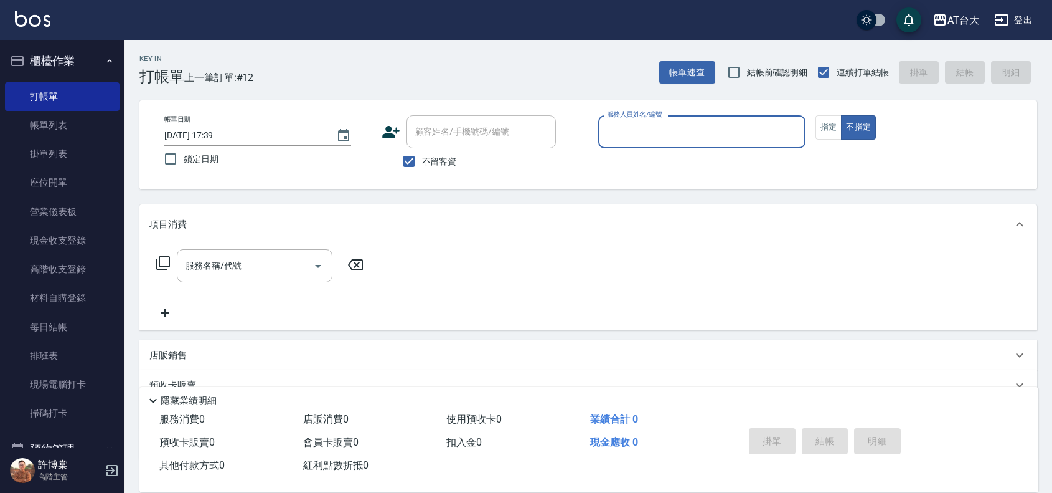
click at [724, 138] on input "服務人員姓名/編號" at bounding box center [702, 132] width 196 height 22
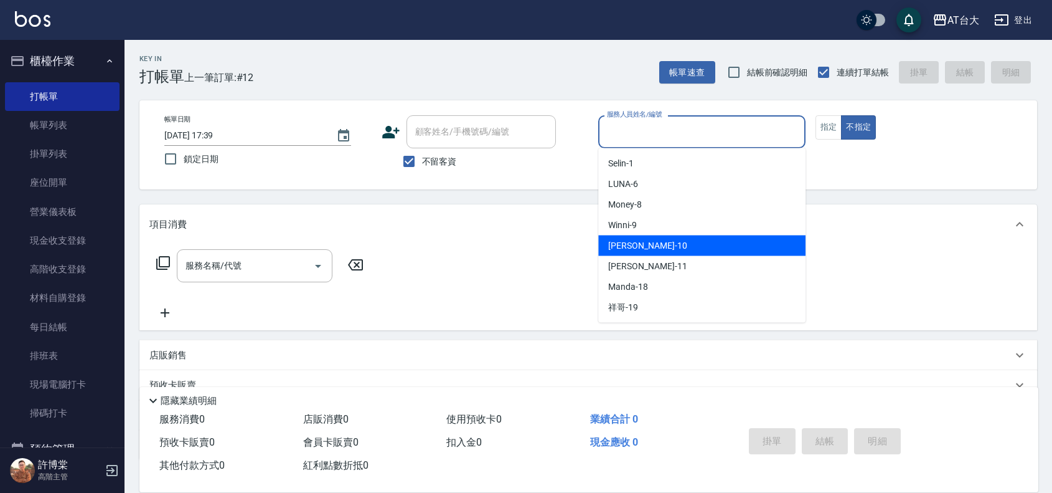
click at [657, 247] on div "JOJO -10" at bounding box center [701, 245] width 207 height 21
type input "JOJO-10"
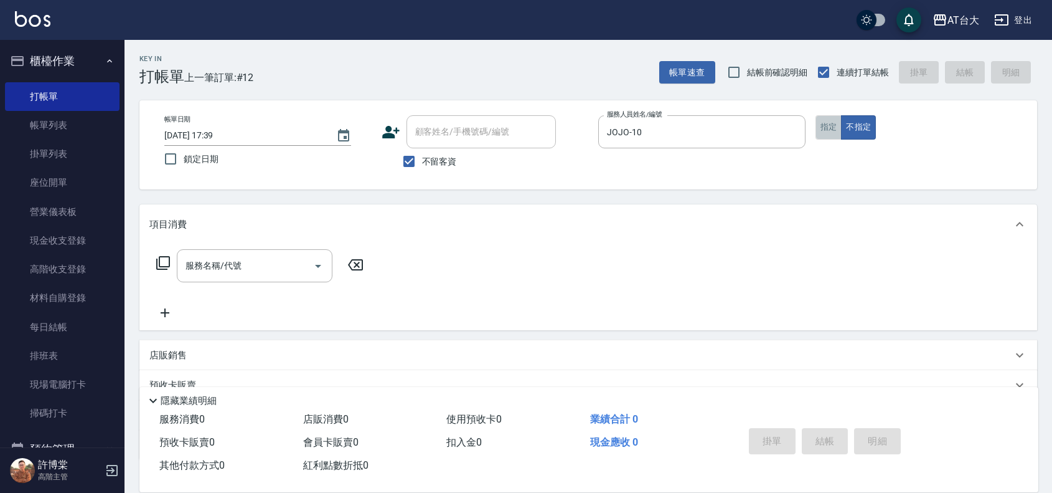
click at [824, 131] on button "指定" at bounding box center [829, 127] width 27 height 24
click at [272, 252] on div "服務名稱/代號" at bounding box center [255, 265] width 156 height 33
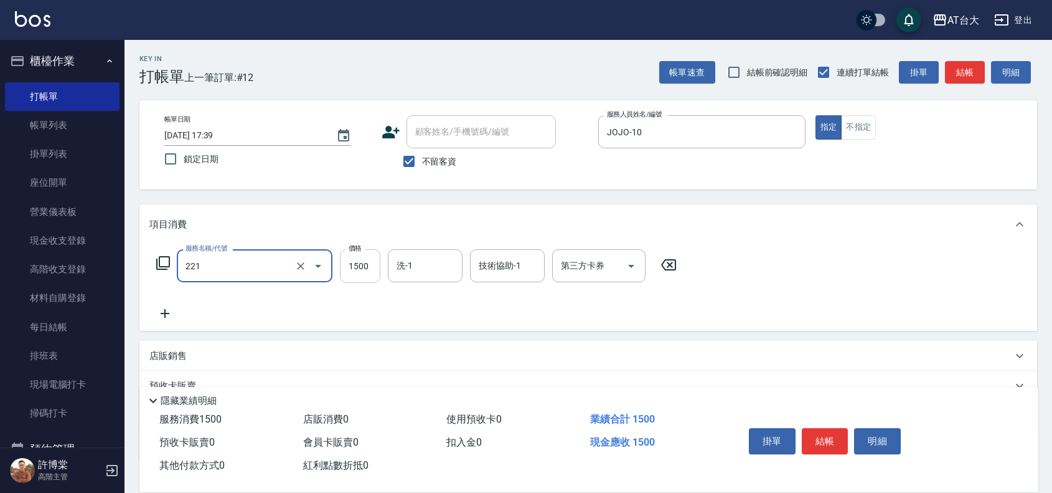
type input "燙髮自備 1500 以 下(221)"
click at [365, 265] on input "1500" at bounding box center [360, 266] width 40 height 34
type input "2500"
click at [811, 432] on button "結帳" at bounding box center [825, 441] width 47 height 26
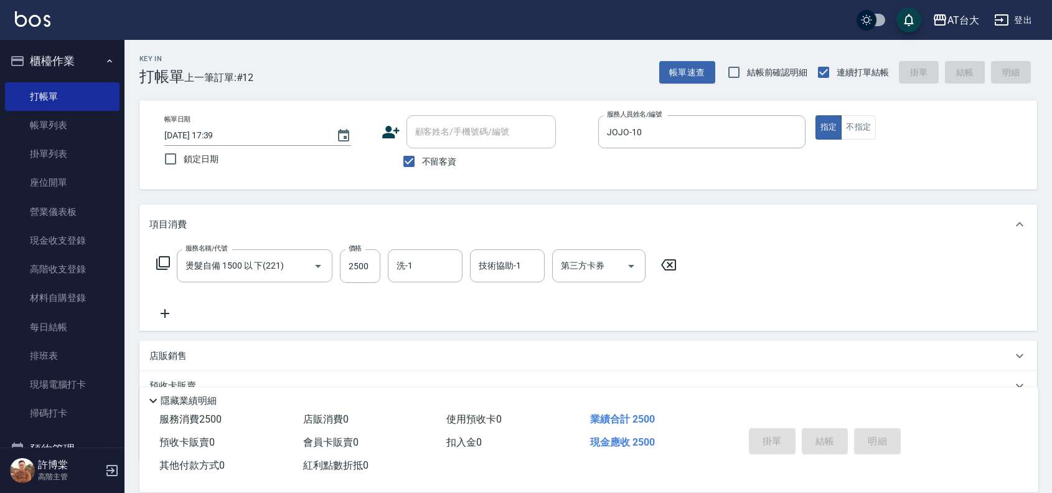
type input "[DATE] 17:45"
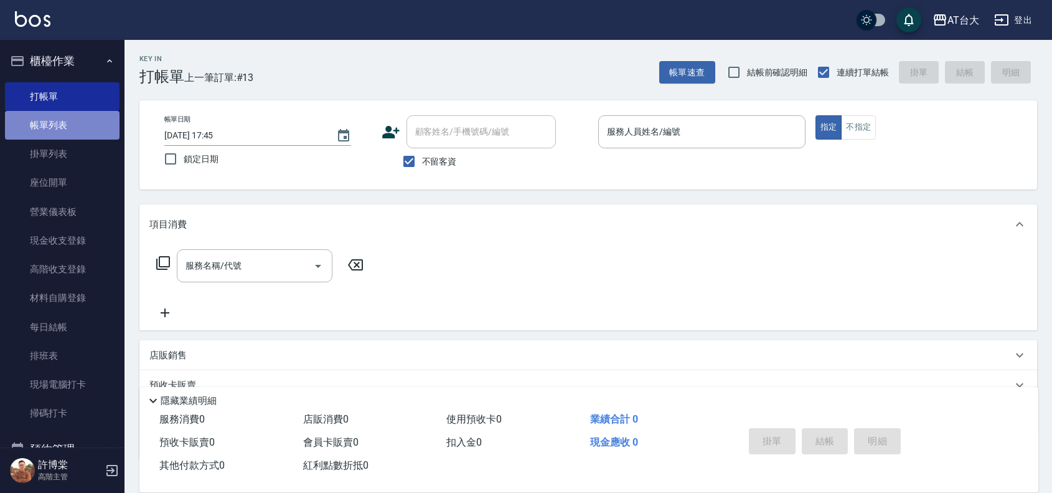
click at [76, 123] on link "帳單列表" at bounding box center [62, 125] width 115 height 29
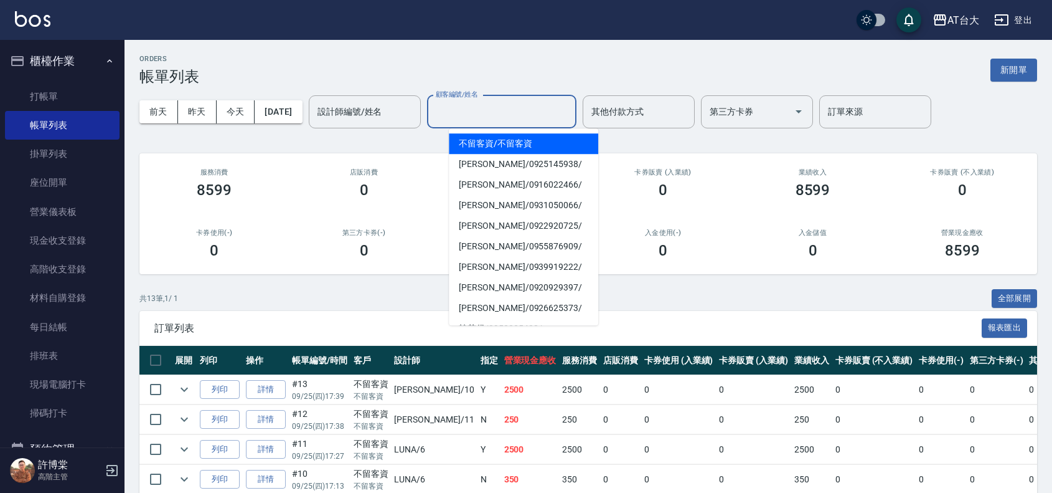
click at [495, 110] on input "顧客編號/姓名" at bounding box center [502, 112] width 138 height 22
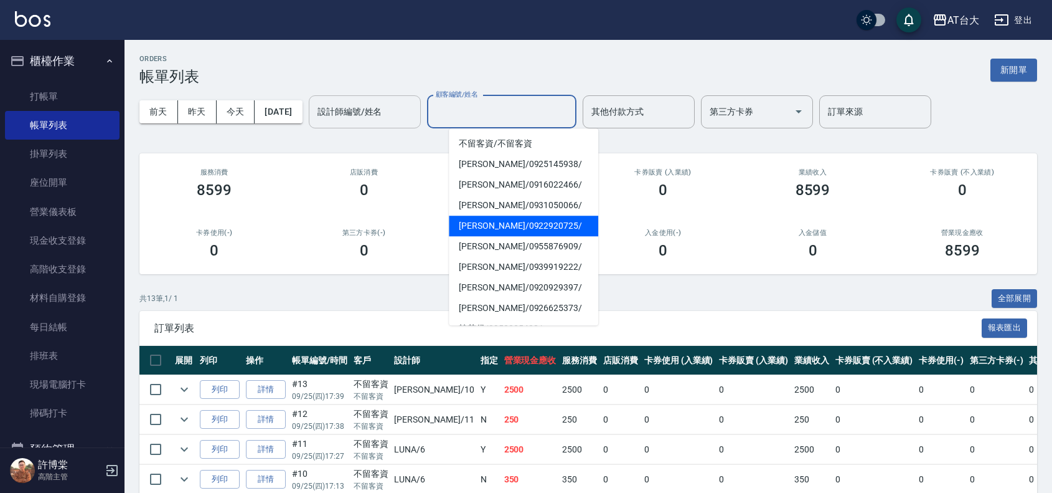
click at [368, 100] on div "設計師編號/姓名" at bounding box center [365, 111] width 112 height 33
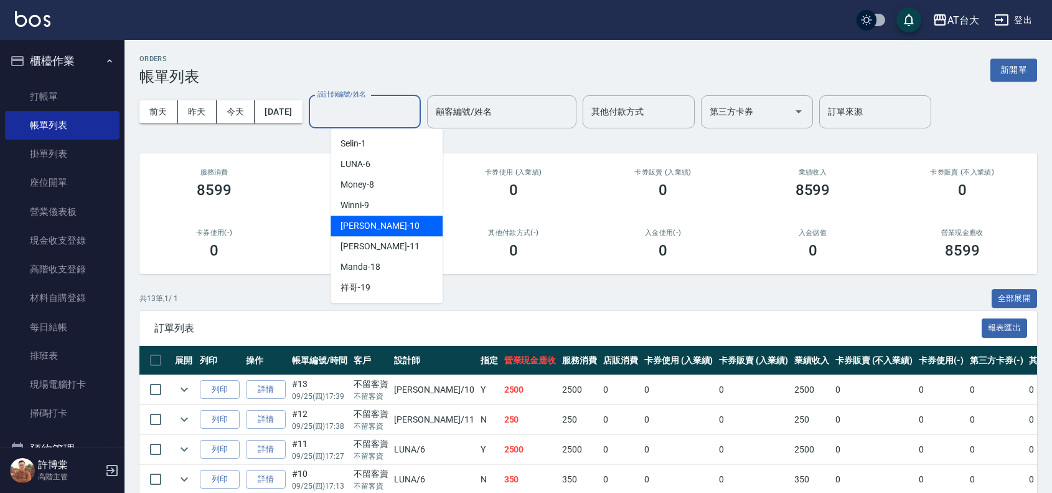
click at [374, 226] on span "JOJO -10" at bounding box center [380, 225] width 78 height 13
type input "JOJO-10"
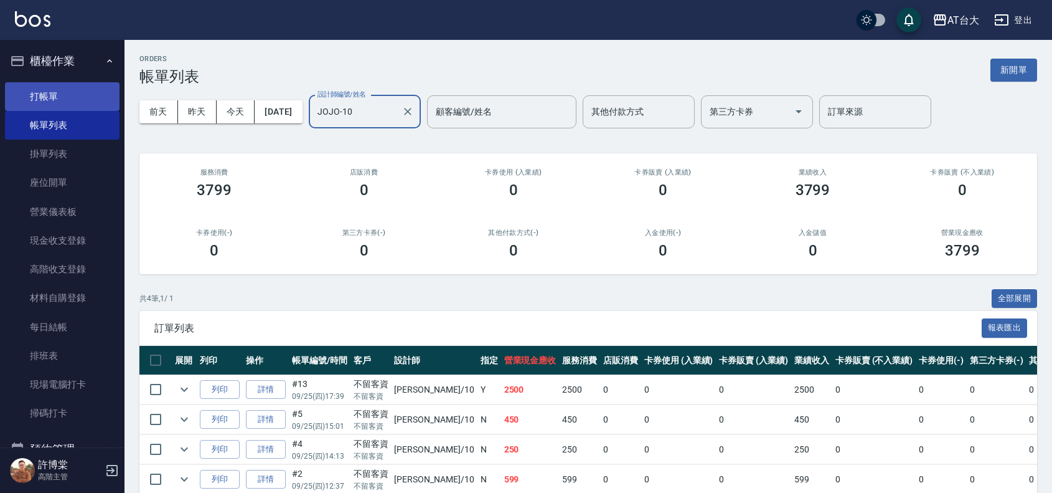
click at [79, 95] on link "打帳單" at bounding box center [62, 96] width 115 height 29
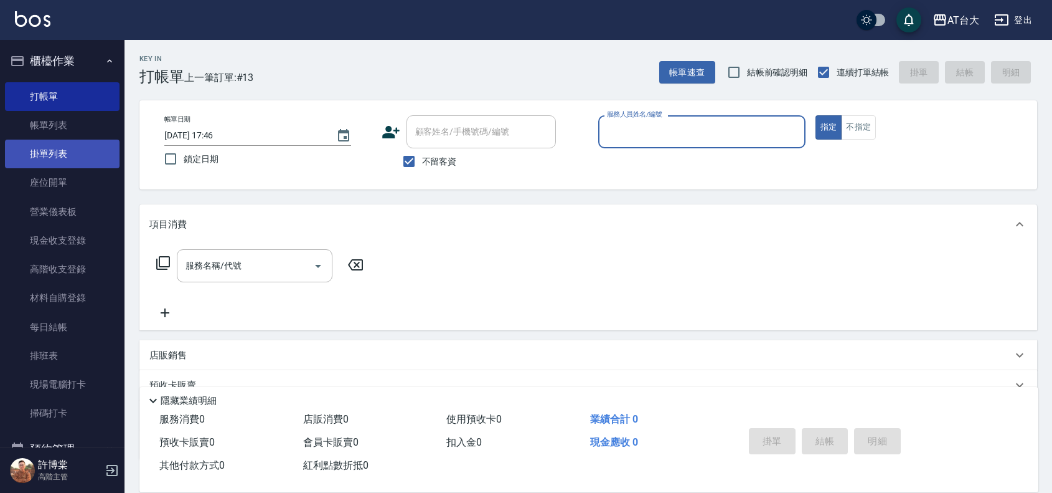
click at [76, 139] on link "掛單列表" at bounding box center [62, 153] width 115 height 29
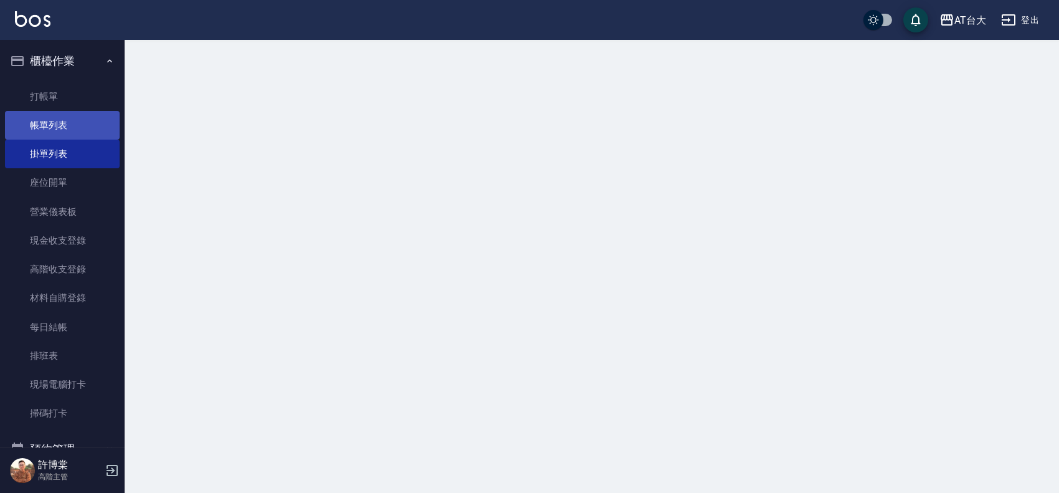
click at [75, 133] on link "帳單列表" at bounding box center [62, 125] width 115 height 29
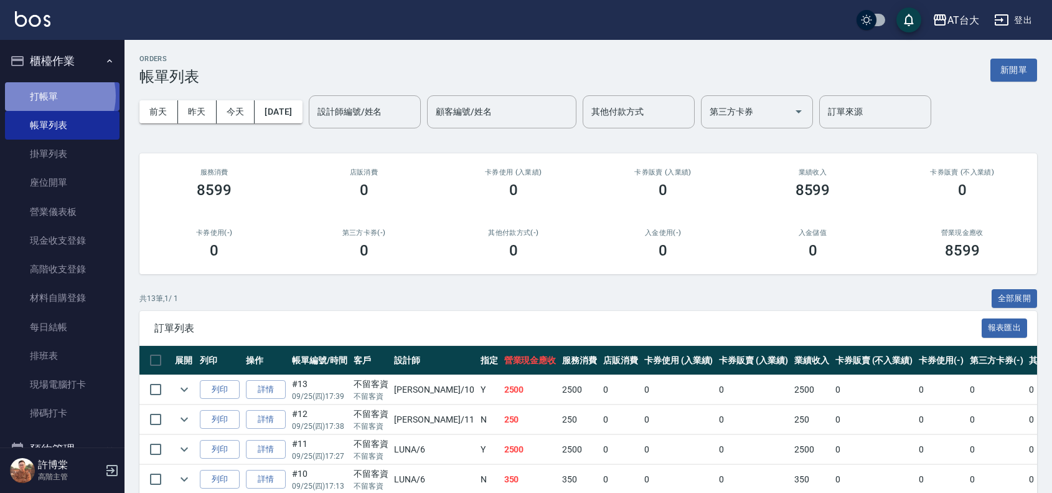
click at [54, 95] on link "打帳單" at bounding box center [62, 96] width 115 height 29
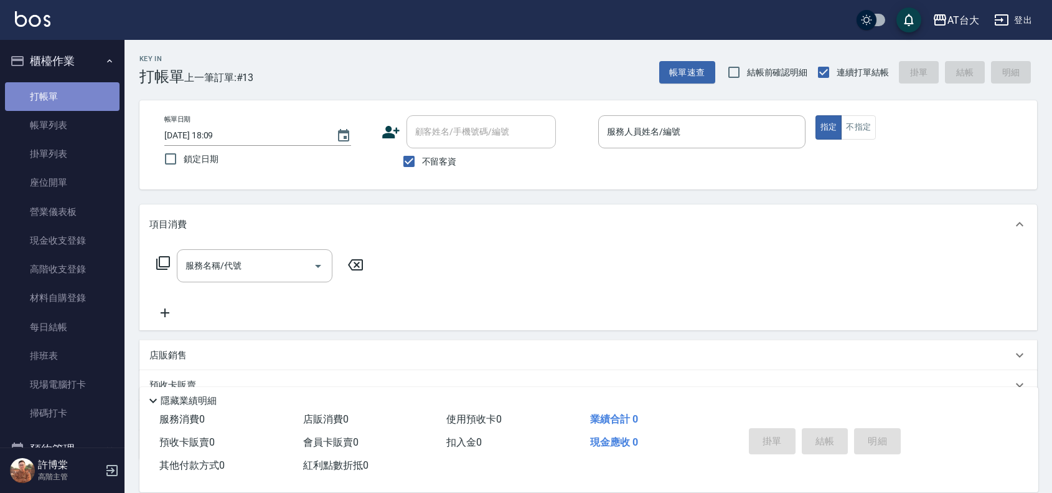
click at [72, 98] on link "打帳單" at bounding box center [62, 96] width 115 height 29
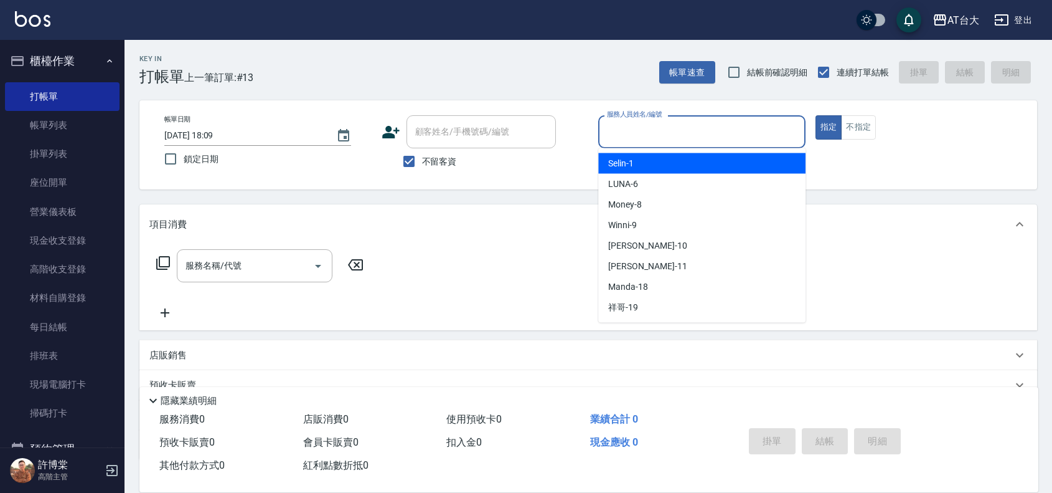
click at [617, 136] on input "服務人員姓名/編號" at bounding box center [702, 132] width 196 height 22
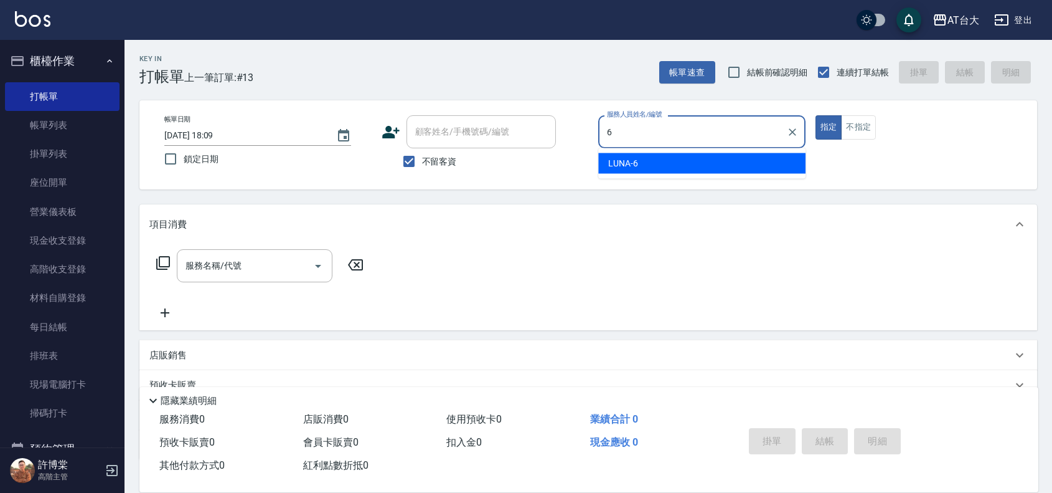
type input "LUNA-6"
type button "true"
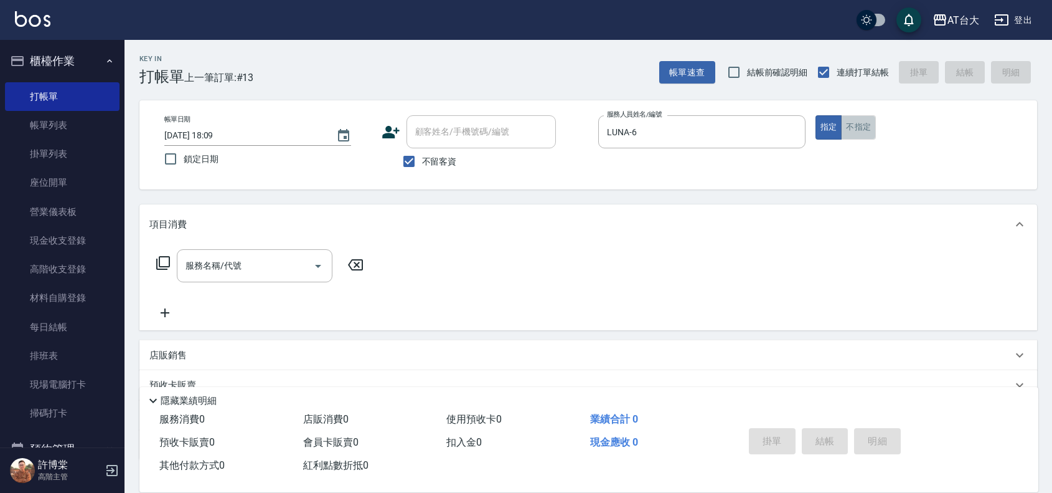
click at [858, 125] on button "不指定" at bounding box center [858, 127] width 35 height 24
type button "false"
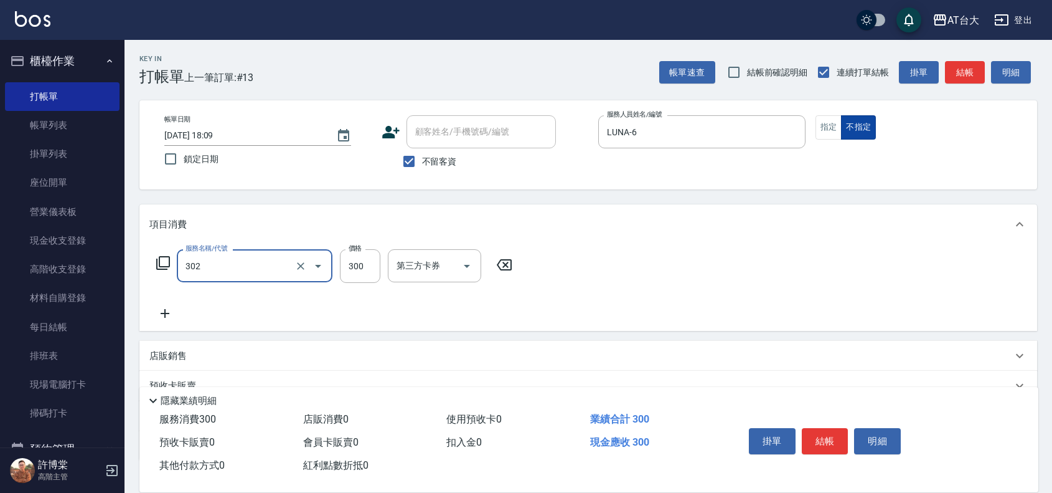
type input "剪髮(302)"
type input "250"
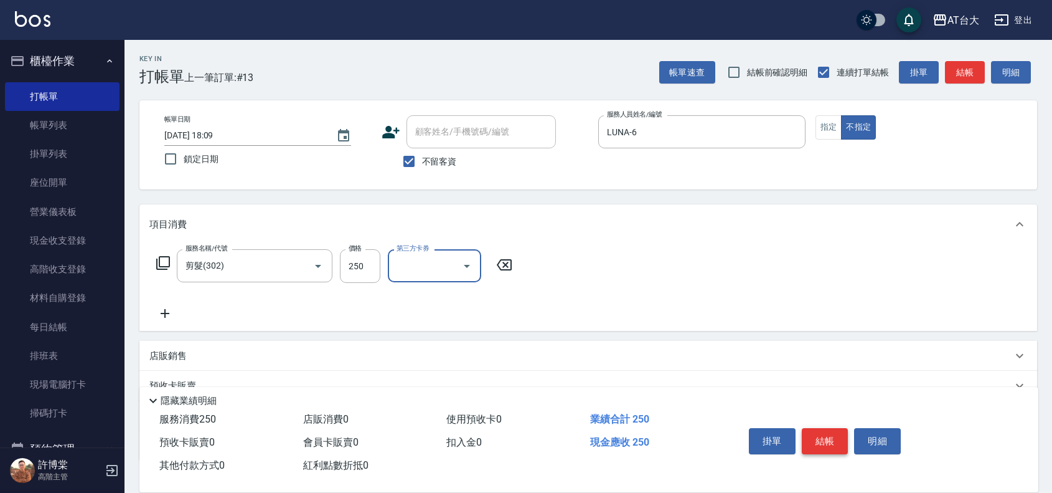
click at [825, 433] on button "結帳" at bounding box center [825, 441] width 47 height 26
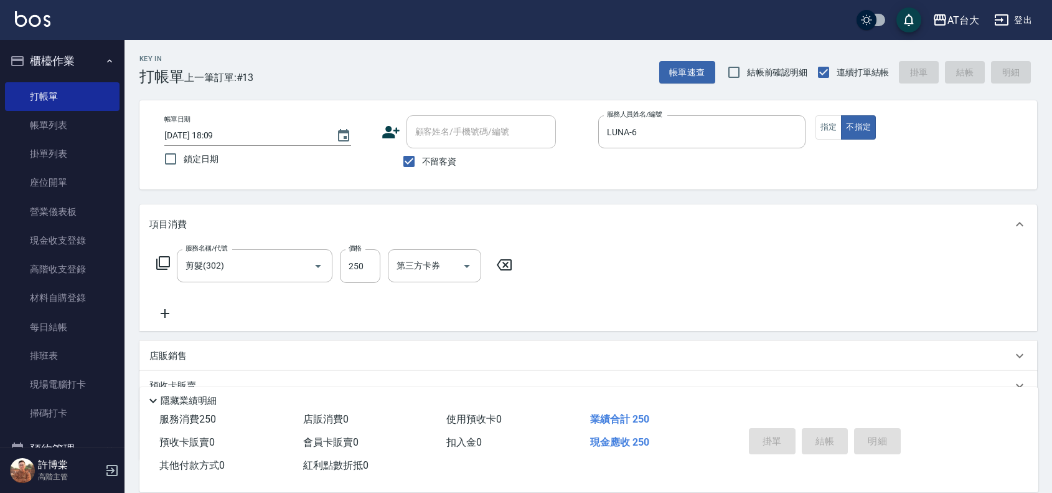
type input "[DATE] 18:11"
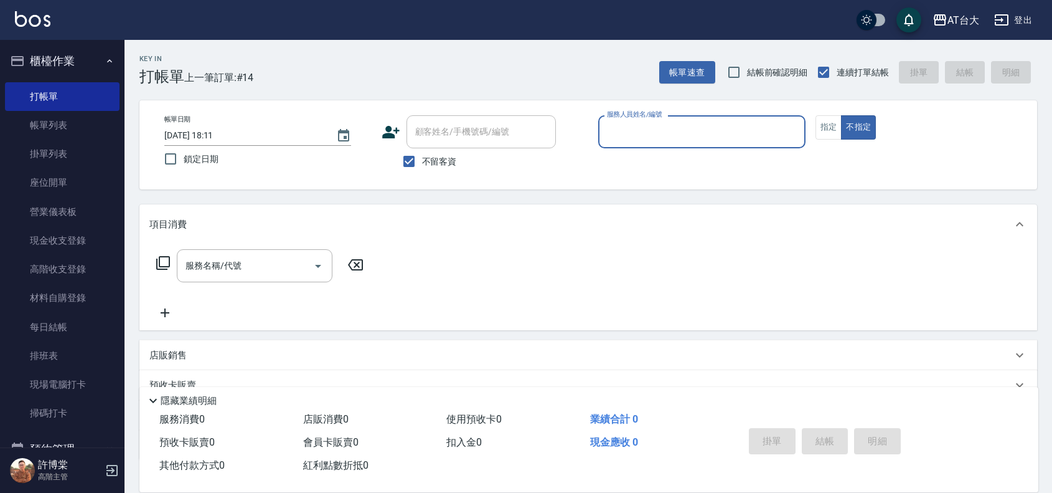
click at [661, 131] on input "服務人員姓名/編號" at bounding box center [702, 132] width 196 height 22
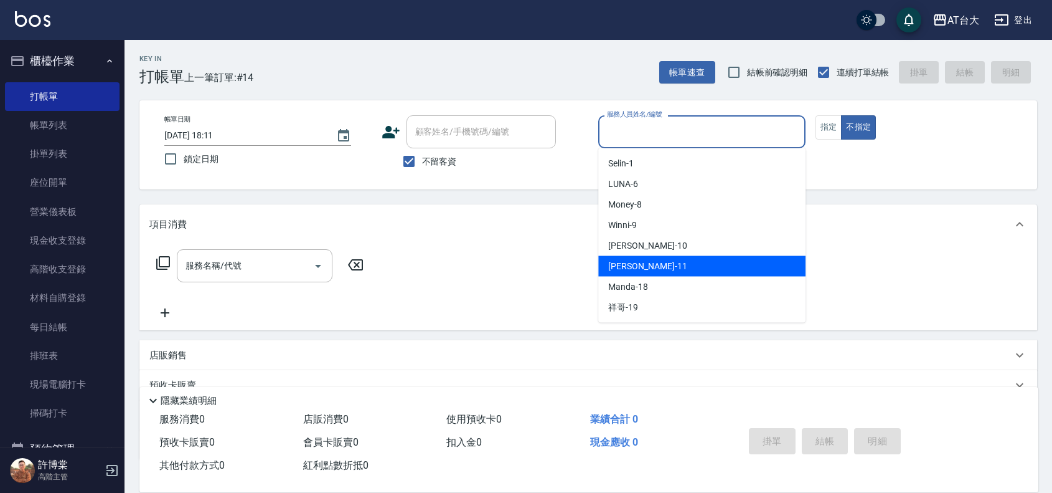
click at [657, 260] on div "[PERSON_NAME] -11" at bounding box center [701, 266] width 207 height 21
type input "[PERSON_NAME]-11"
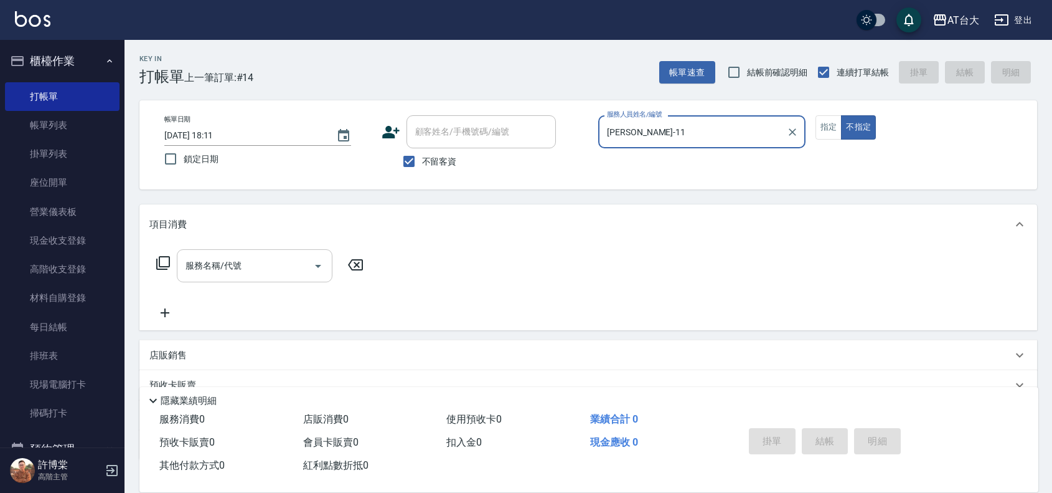
click at [294, 268] on input "服務名稱/代號" at bounding box center [245, 266] width 126 height 22
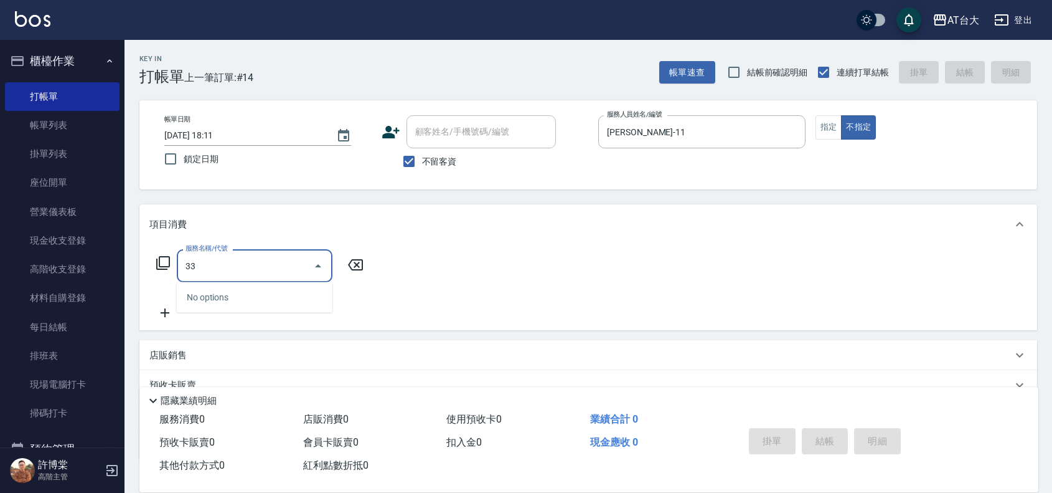
type input "3"
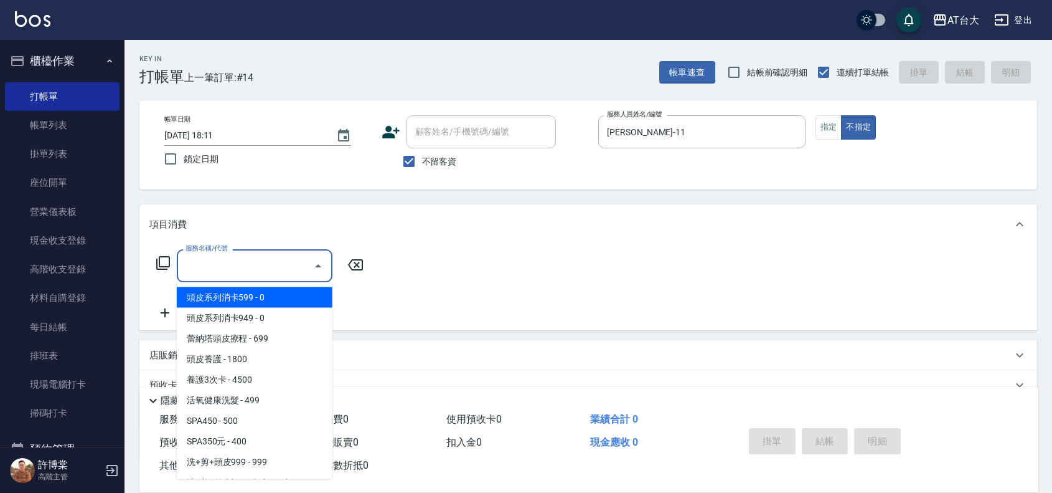
type input "\"
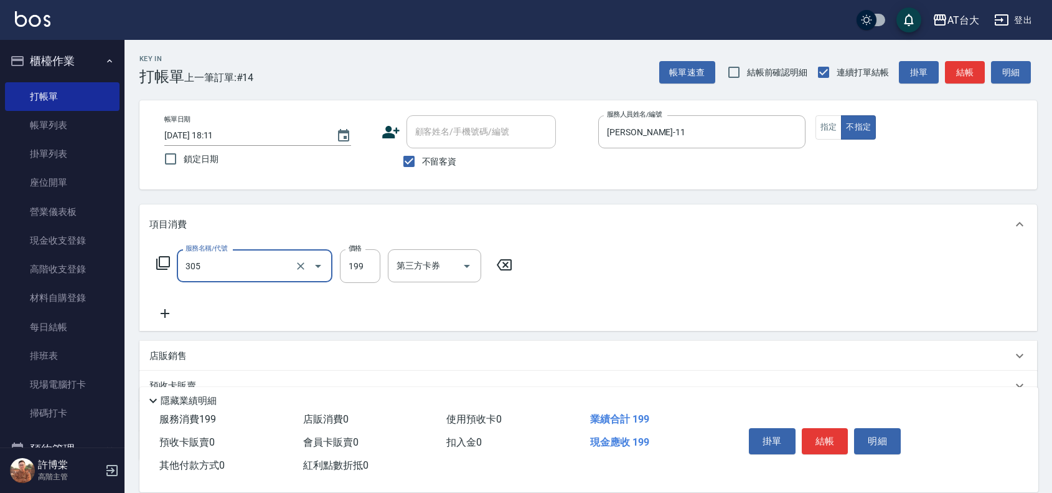
type input "剪髮(305)"
type input "250"
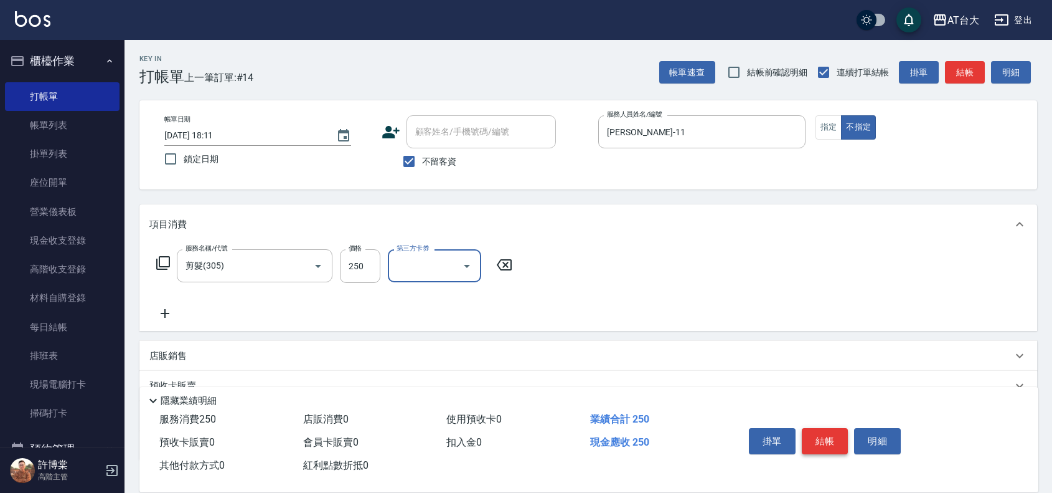
click at [817, 435] on button "結帳" at bounding box center [825, 441] width 47 height 26
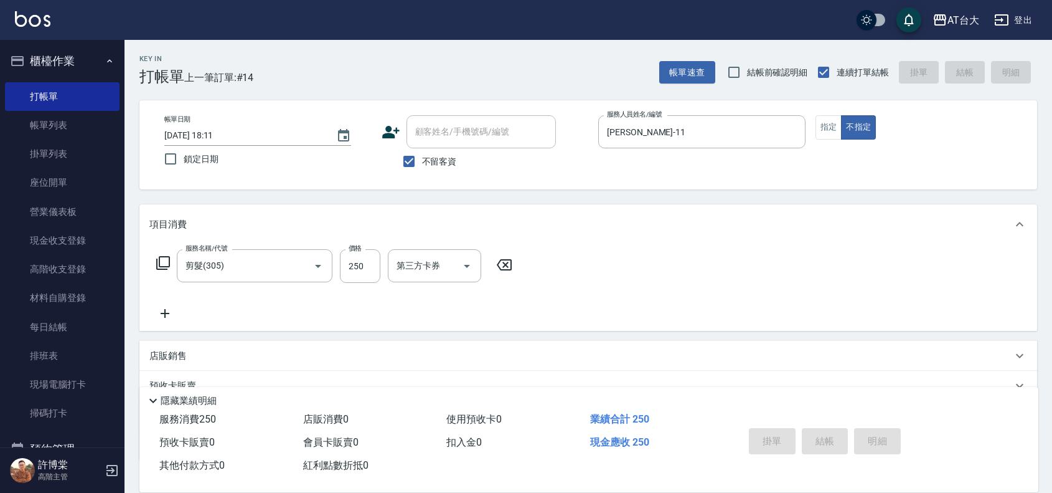
type input "[DATE] 18:20"
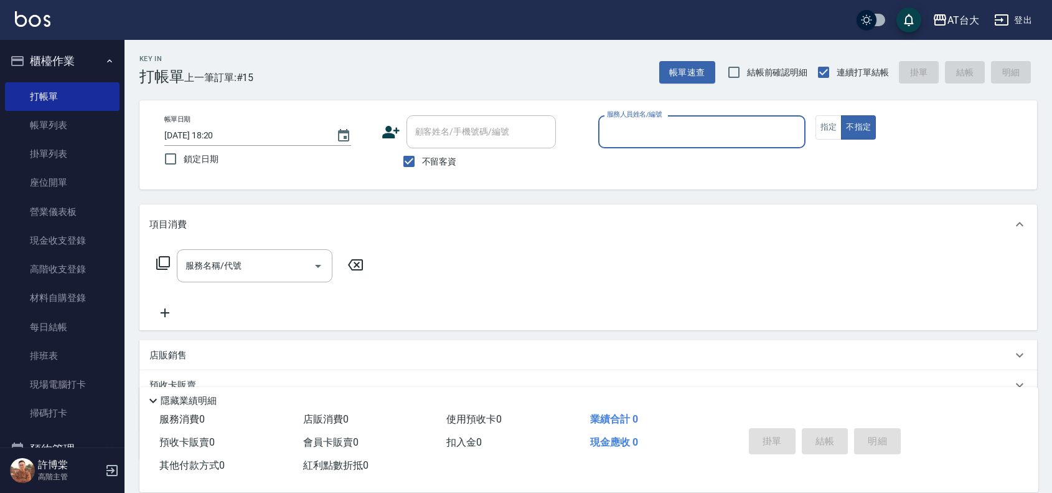
click at [716, 135] on input "服務人員姓名/編號" at bounding box center [702, 132] width 196 height 22
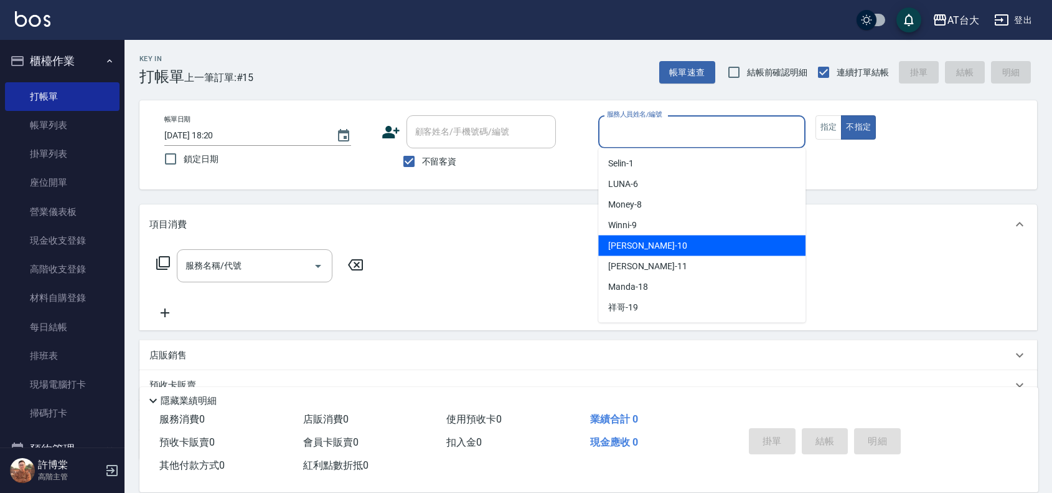
click at [630, 249] on span "JOJO -10" at bounding box center [647, 245] width 78 height 13
type input "JOJO-10"
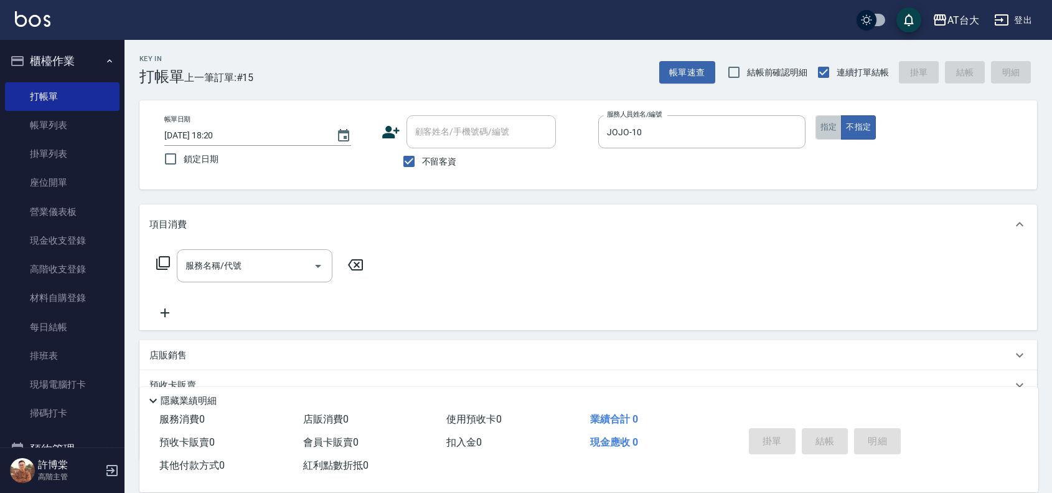
click at [839, 123] on button "指定" at bounding box center [829, 127] width 27 height 24
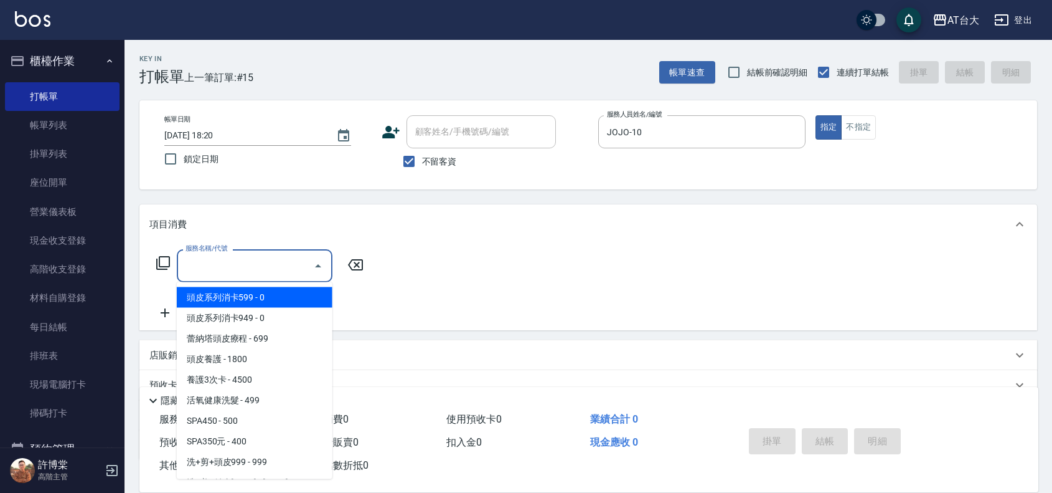
click at [251, 262] on input "服務名稱/代號" at bounding box center [245, 266] width 126 height 22
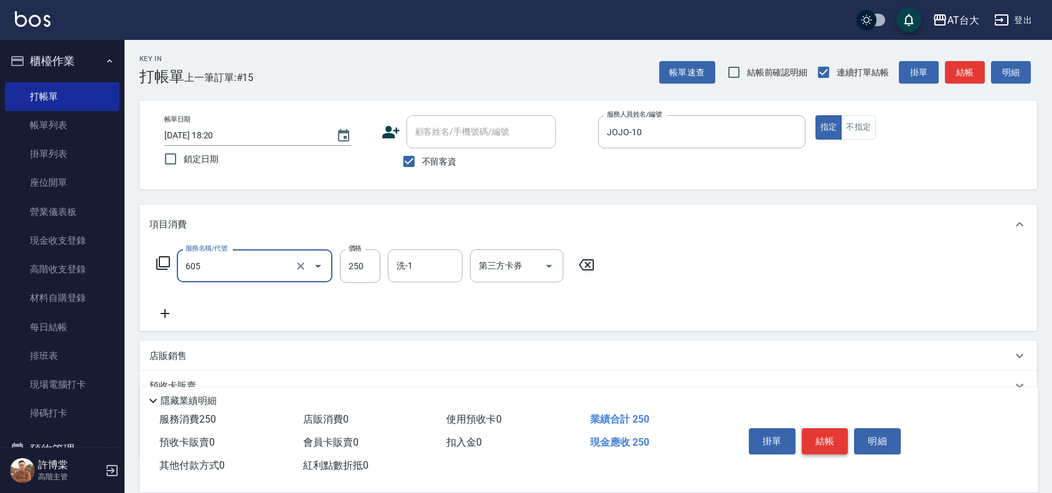
type input "洗髮 (女)(605)"
click at [823, 428] on button "結帳" at bounding box center [825, 441] width 47 height 26
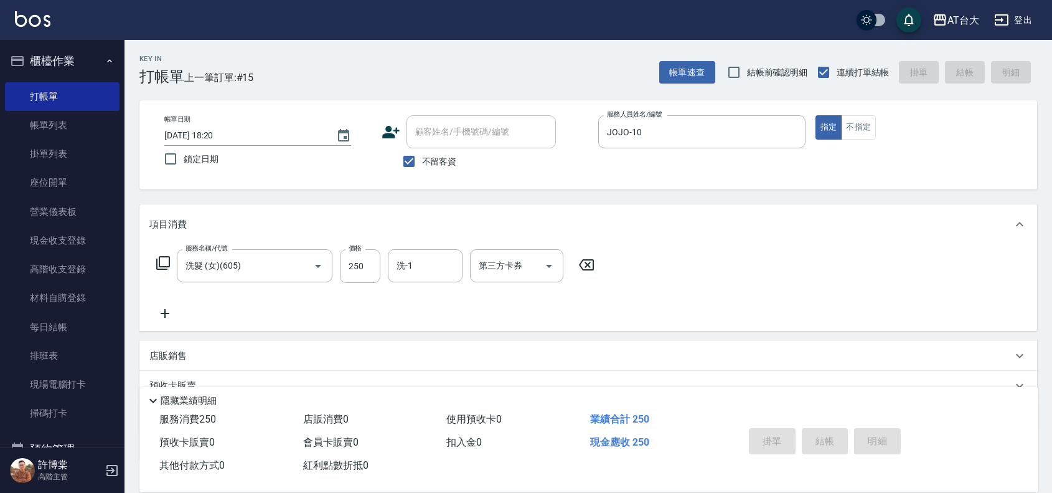
type input "[DATE] 18:25"
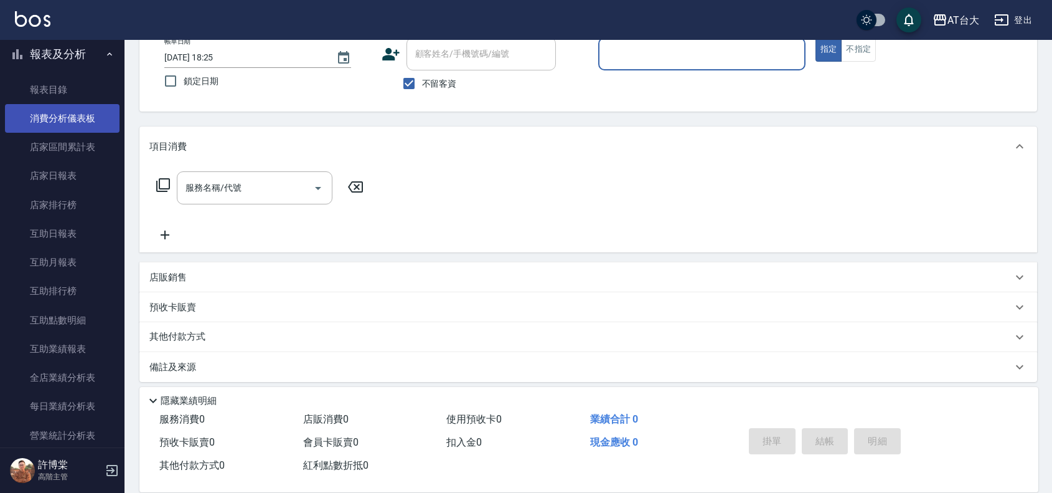
scroll to position [389, 0]
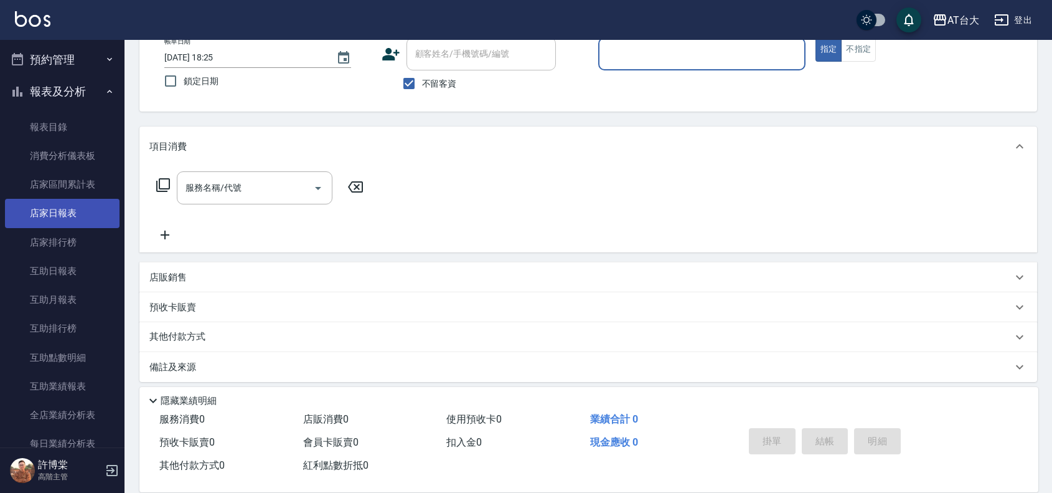
click at [88, 214] on link "店家日報表" at bounding box center [62, 213] width 115 height 29
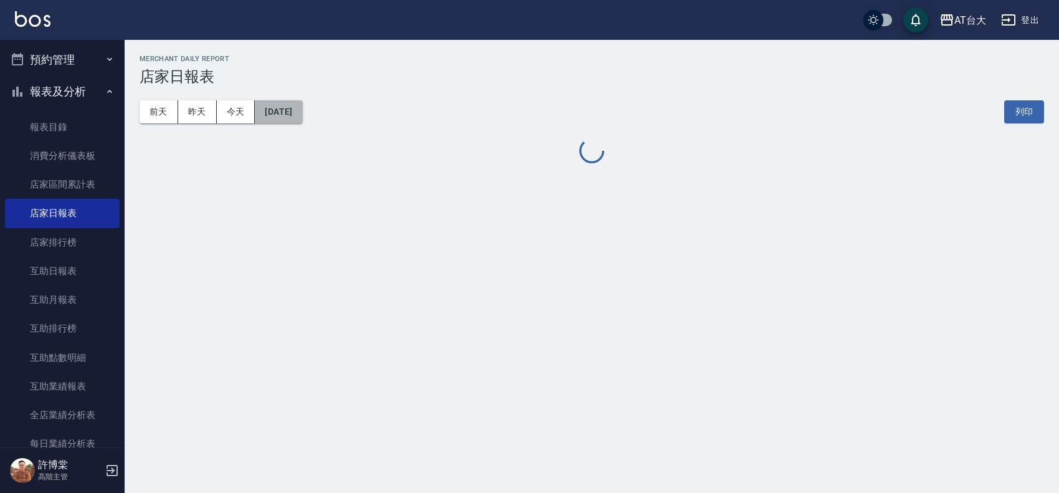
click at [302, 106] on button "[DATE]" at bounding box center [278, 111] width 47 height 23
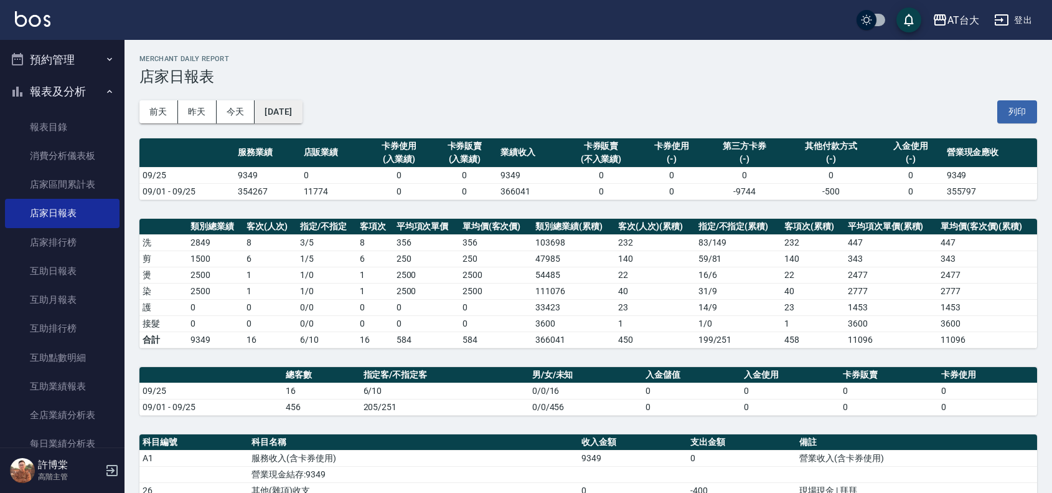
click at [300, 115] on button "[DATE]" at bounding box center [278, 111] width 47 height 23
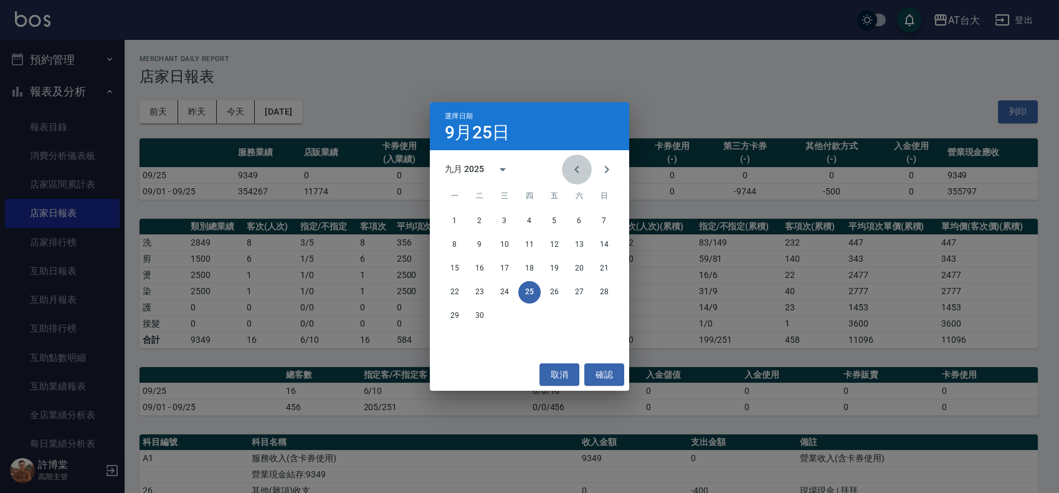
click at [568, 165] on button "Previous month" at bounding box center [577, 169] width 30 height 30
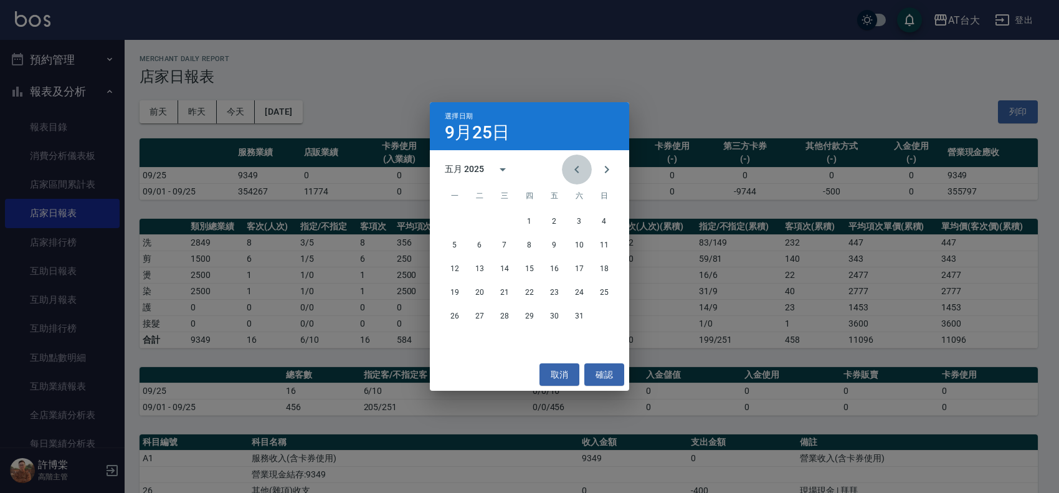
click at [568, 165] on button "Previous month" at bounding box center [577, 169] width 30 height 30
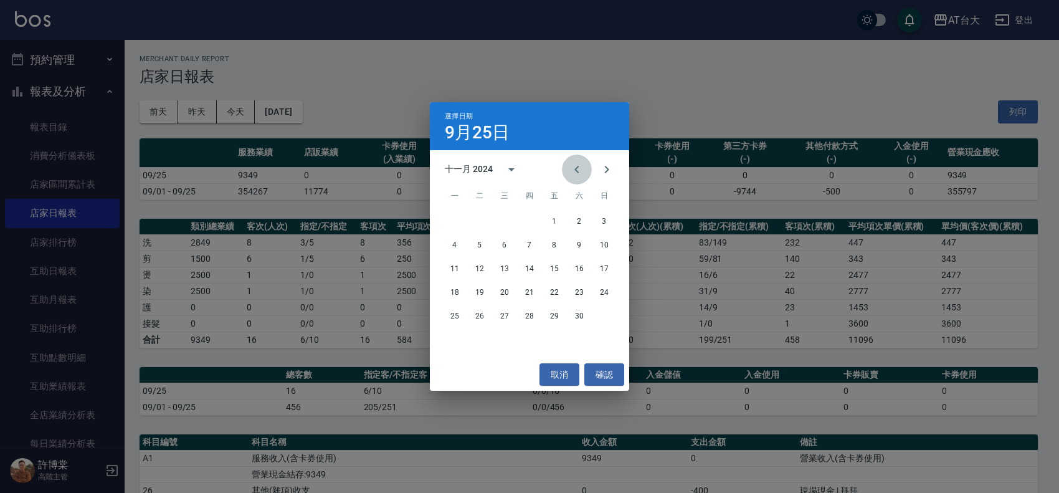
click at [568, 165] on button "Previous month" at bounding box center [577, 169] width 30 height 30
click at [453, 343] on button "30" at bounding box center [454, 339] width 22 height 22
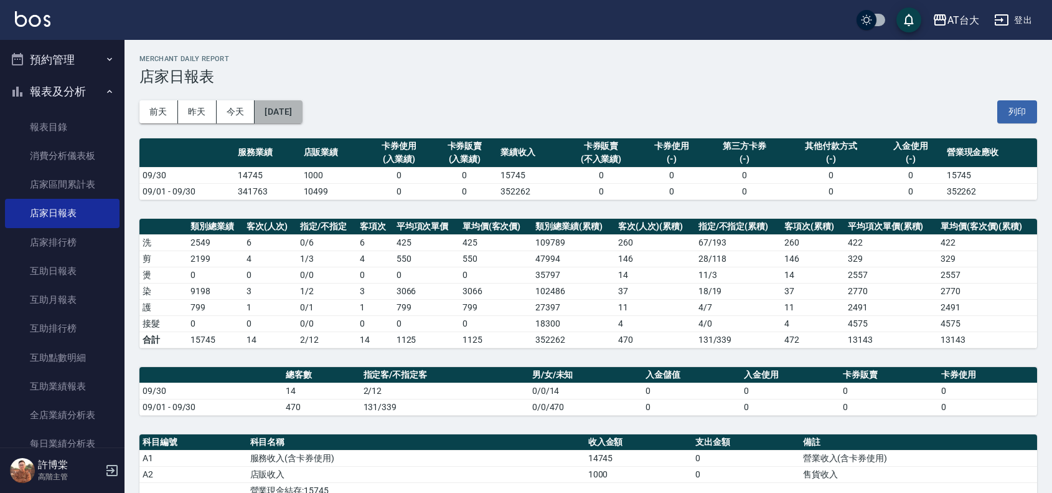
click at [279, 106] on button "[DATE]" at bounding box center [278, 111] width 47 height 23
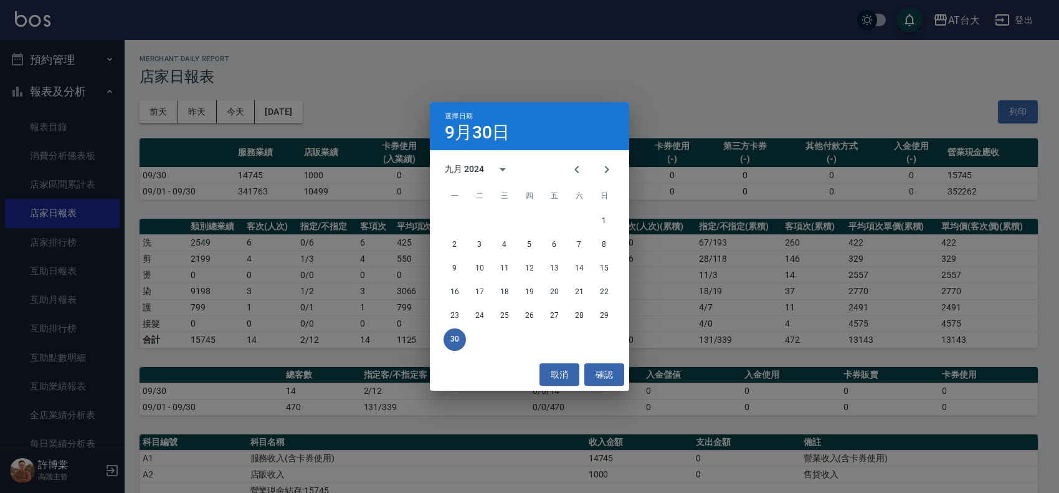
click at [192, 154] on div "選擇日期 [DATE] 九月 2024 一 二 三 四 五 六 日 1 2 3 4 5 6 7 8 9 10 11 12 13 14 15 16 17 18 …" at bounding box center [529, 246] width 1059 height 493
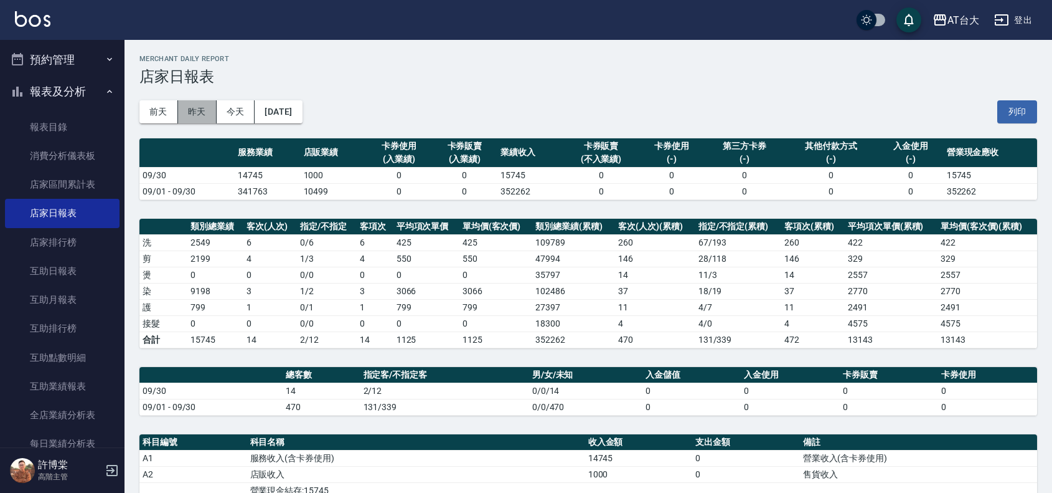
click at [202, 106] on button "昨天" at bounding box center [197, 111] width 39 height 23
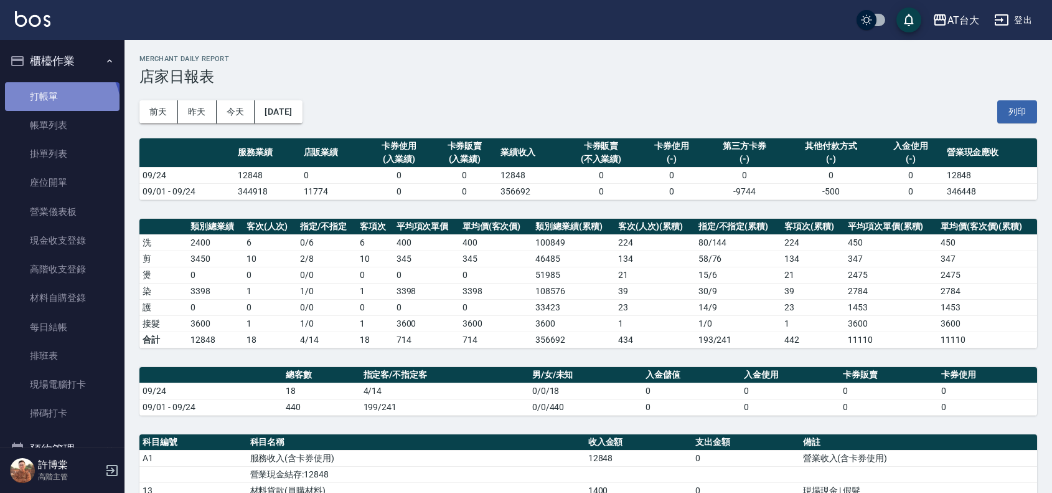
click at [60, 107] on link "打帳單" at bounding box center [62, 96] width 115 height 29
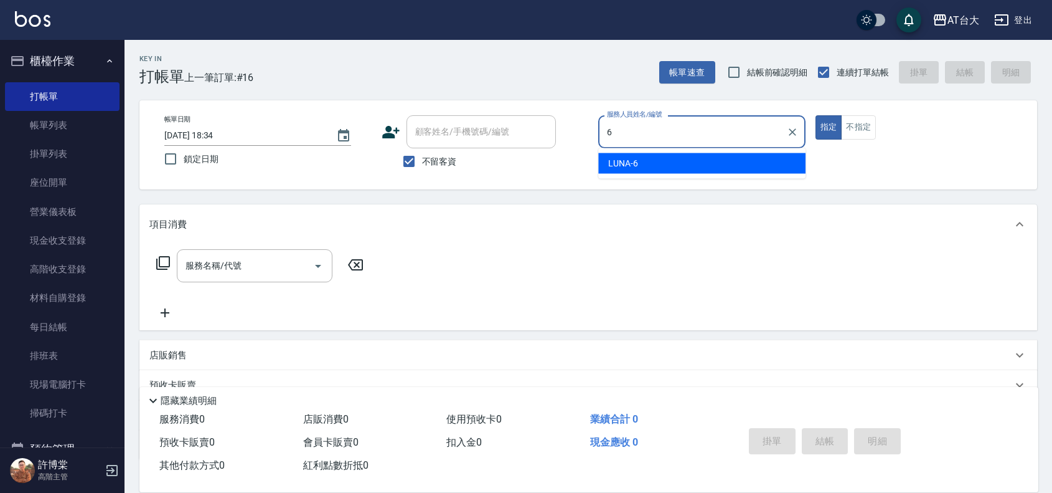
type input "LUNA-6"
type button "true"
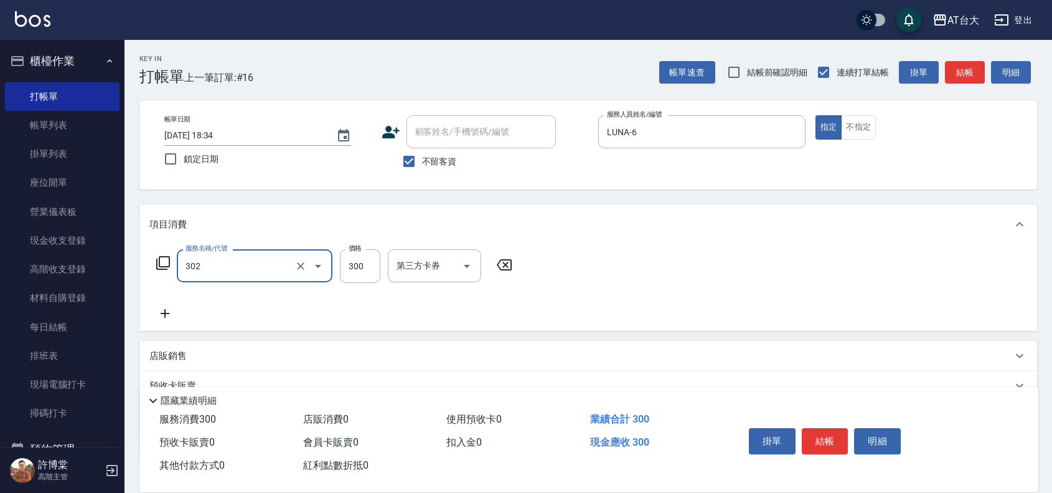
type input "剪髮(302)"
type input "250"
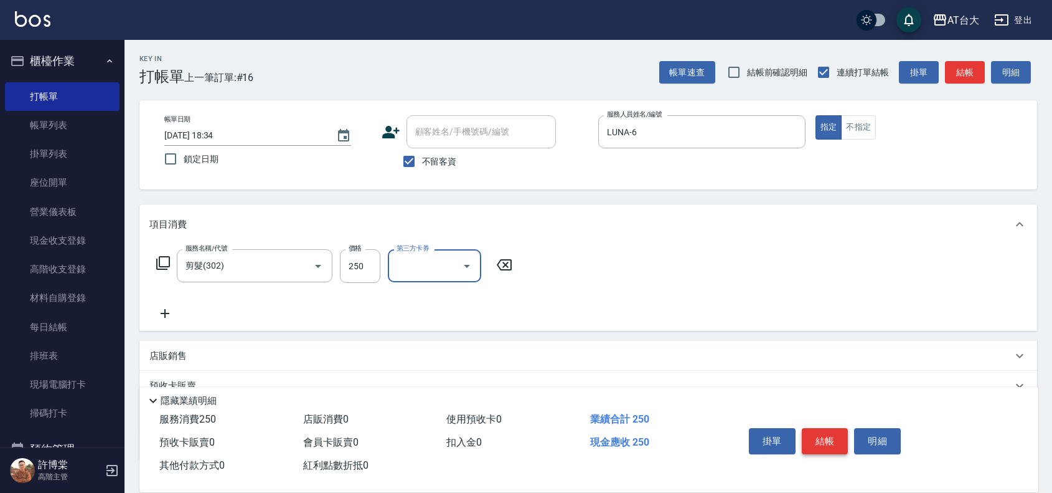
click at [829, 428] on button "結帳" at bounding box center [825, 441] width 47 height 26
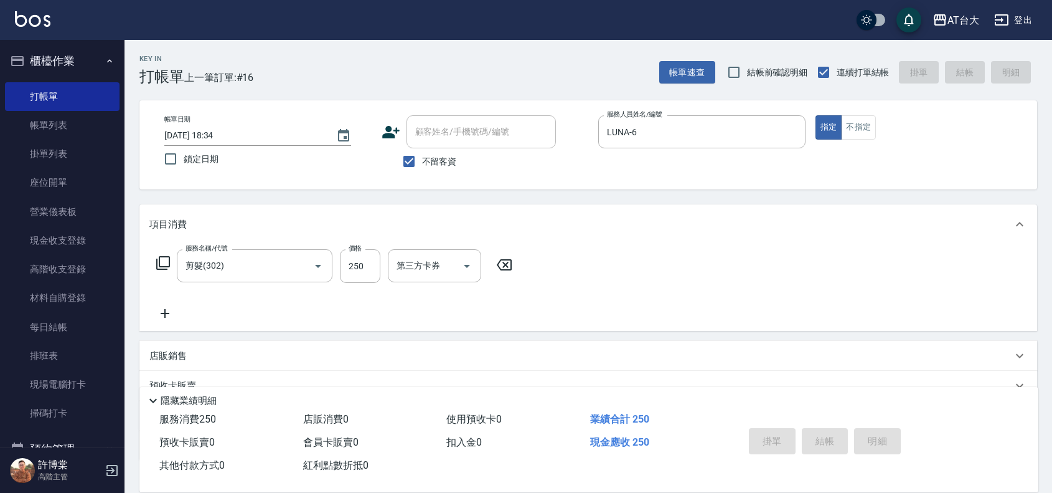
type input "[DATE] 18:46"
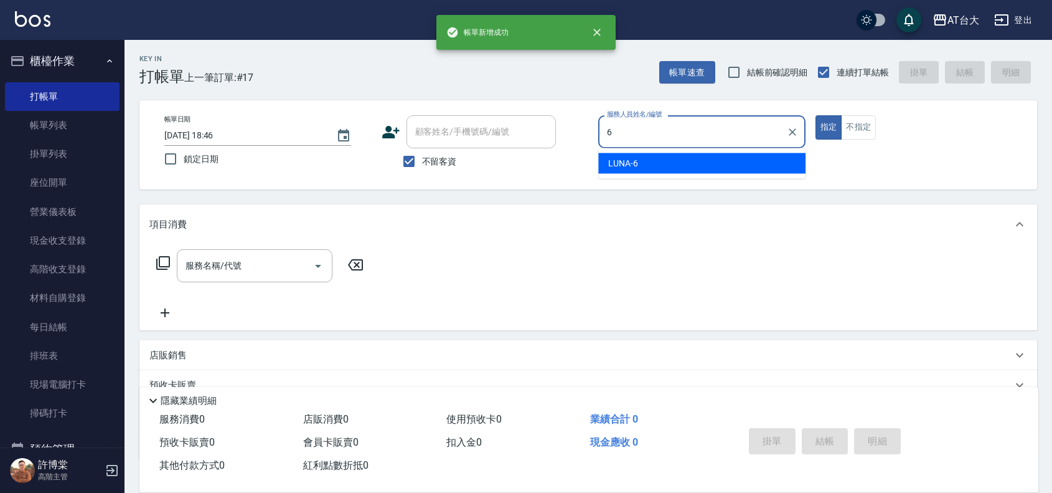
type input "LUNA-6"
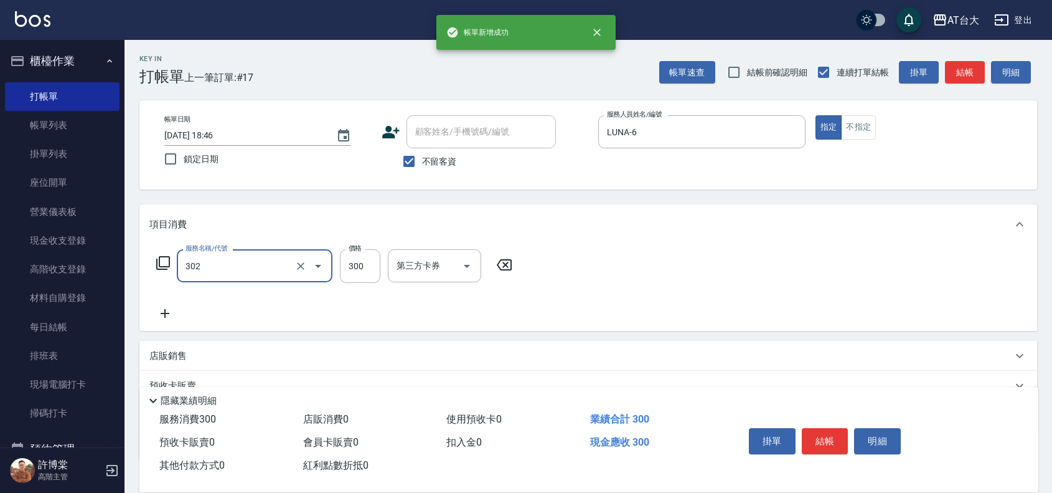
type input "剪髮(302)"
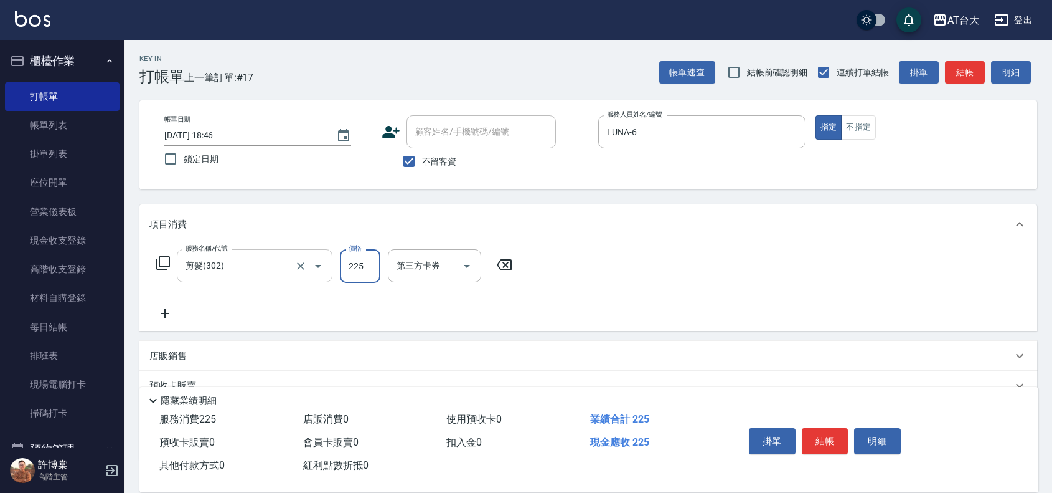
drag, startPoint x: 359, startPoint y: 258, endPoint x: 287, endPoint y: 258, distance: 72.2
click at [287, 258] on div "服務名稱/代號 剪髮(302) 服務名稱/代號 價格 225 價格 第三方卡券 第三方卡券" at bounding box center [334, 266] width 371 height 34
click at [375, 265] on input "25" at bounding box center [360, 266] width 40 height 34
type input "250"
click at [823, 448] on button "結帳" at bounding box center [825, 441] width 47 height 26
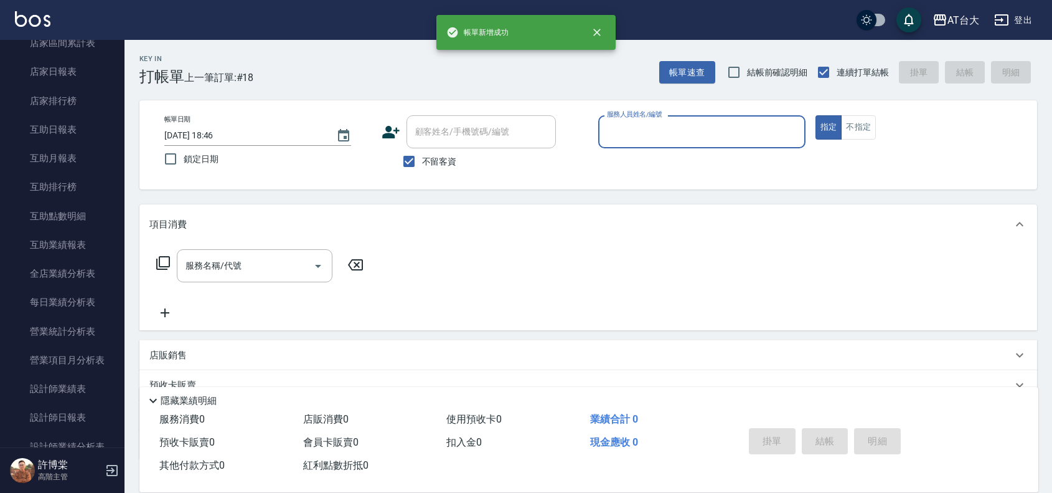
scroll to position [545, 0]
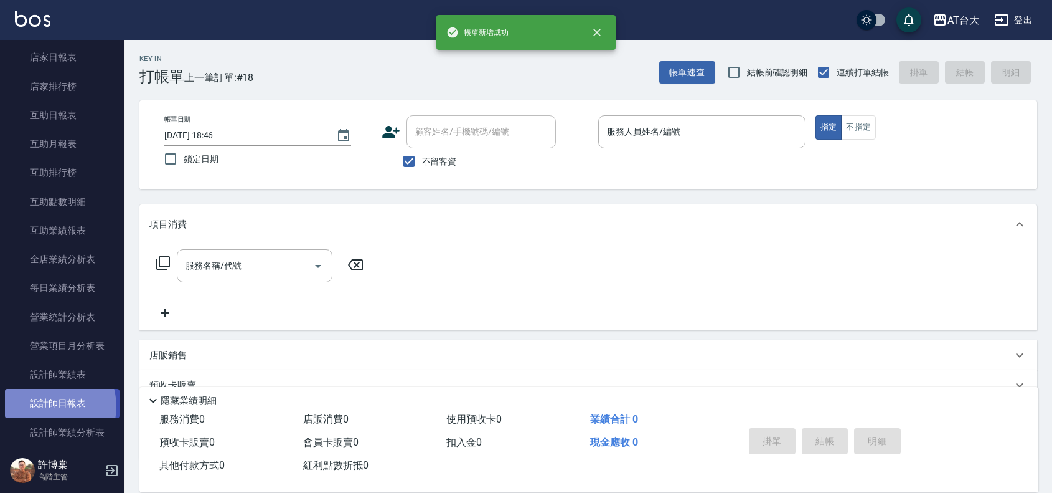
click at [49, 406] on link "設計師日報表" at bounding box center [62, 403] width 115 height 29
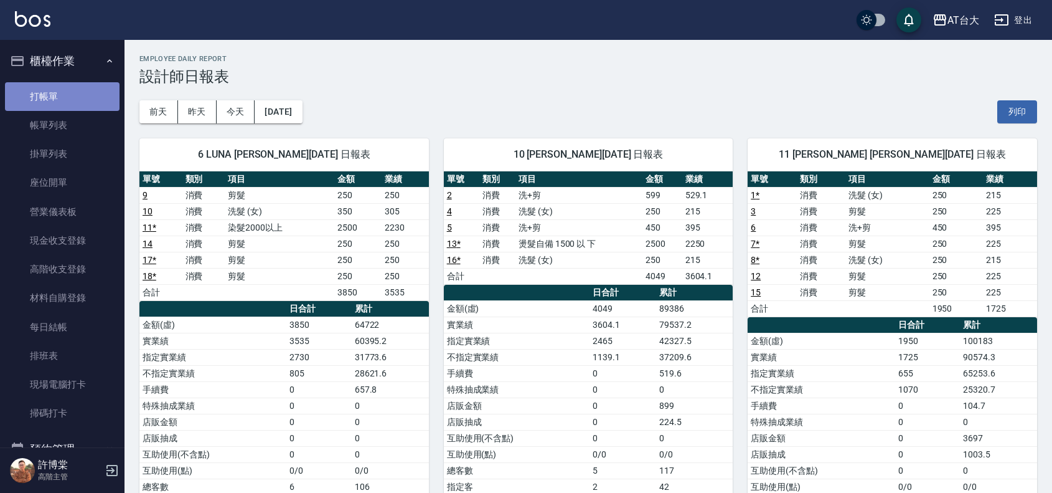
click at [66, 100] on link "打帳單" at bounding box center [62, 96] width 115 height 29
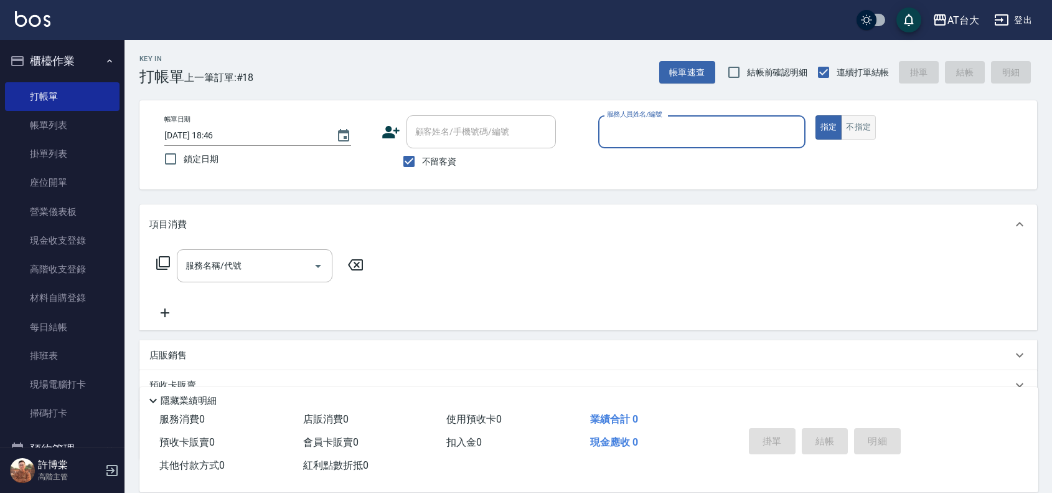
click at [873, 126] on button "不指定" at bounding box center [858, 127] width 35 height 24
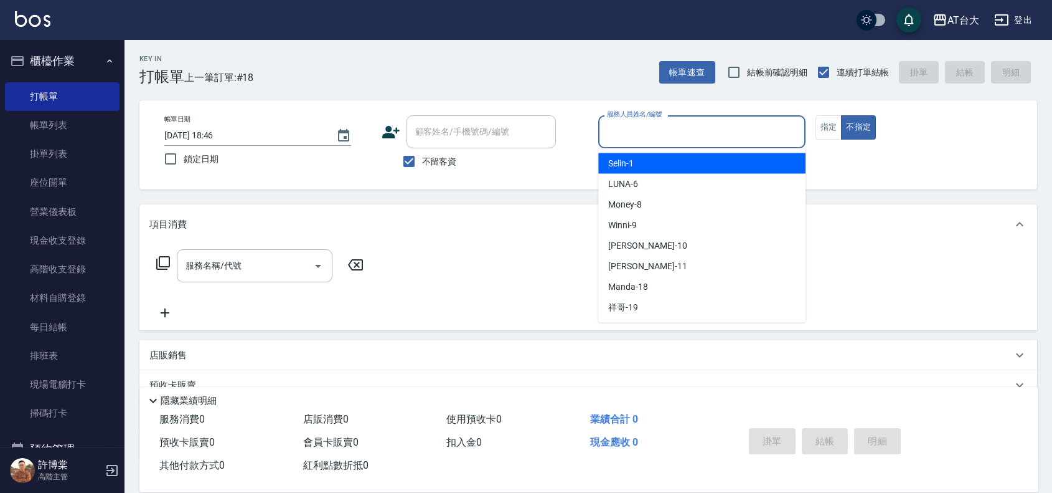
click at [682, 128] on input "服務人員姓名/編號" at bounding box center [702, 132] width 196 height 22
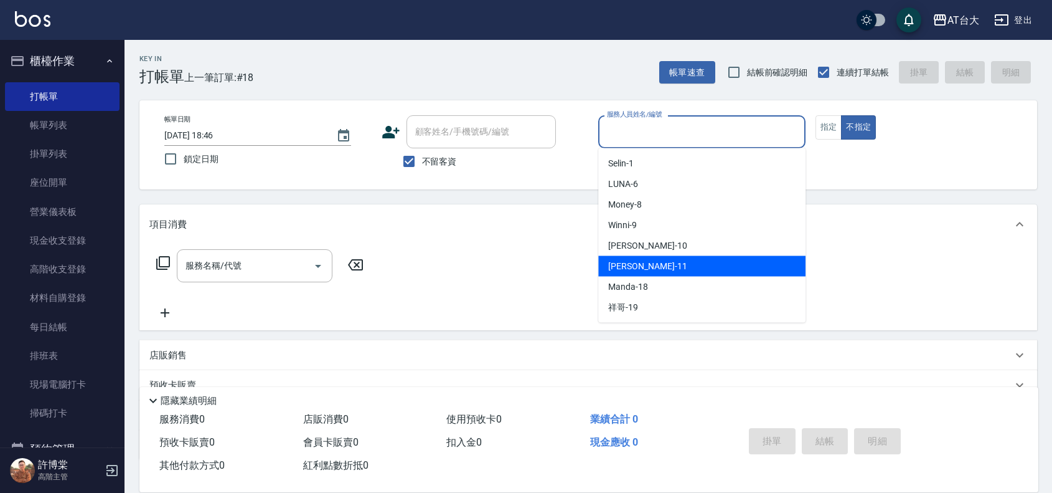
click at [664, 258] on div "[PERSON_NAME] -11" at bounding box center [701, 266] width 207 height 21
type input "[PERSON_NAME]-11"
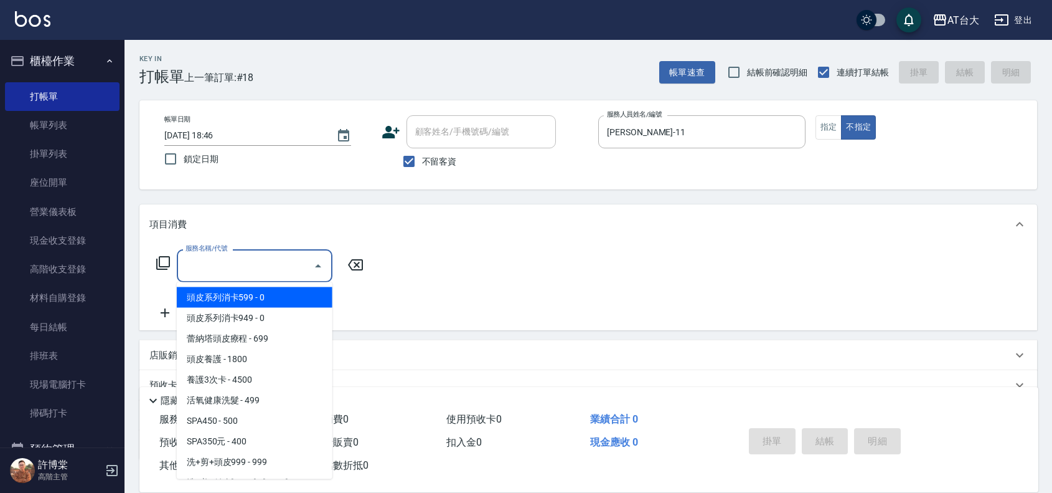
click at [280, 260] on input "服務名稱/代號" at bounding box center [245, 266] width 126 height 22
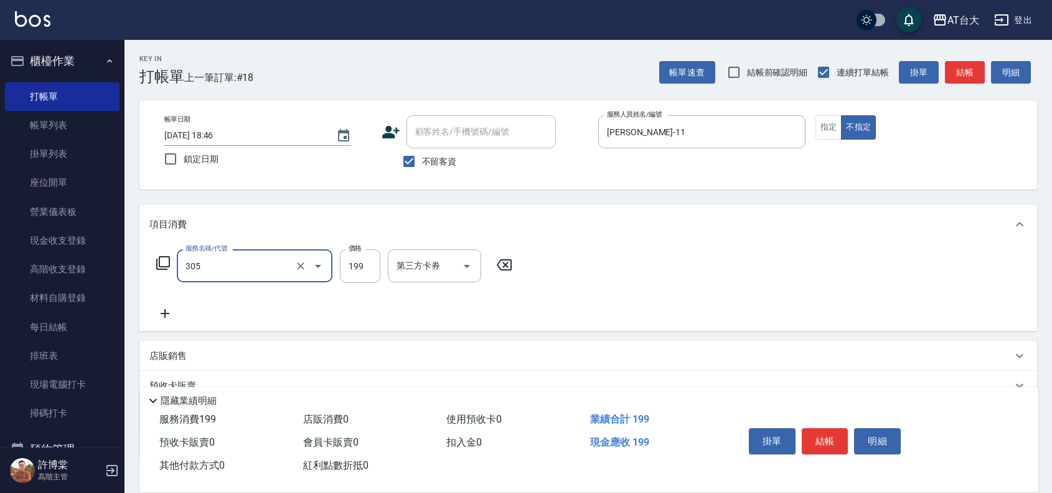
type input "剪髮(305)"
type input "250"
click at [818, 439] on button "結帳" at bounding box center [825, 441] width 47 height 26
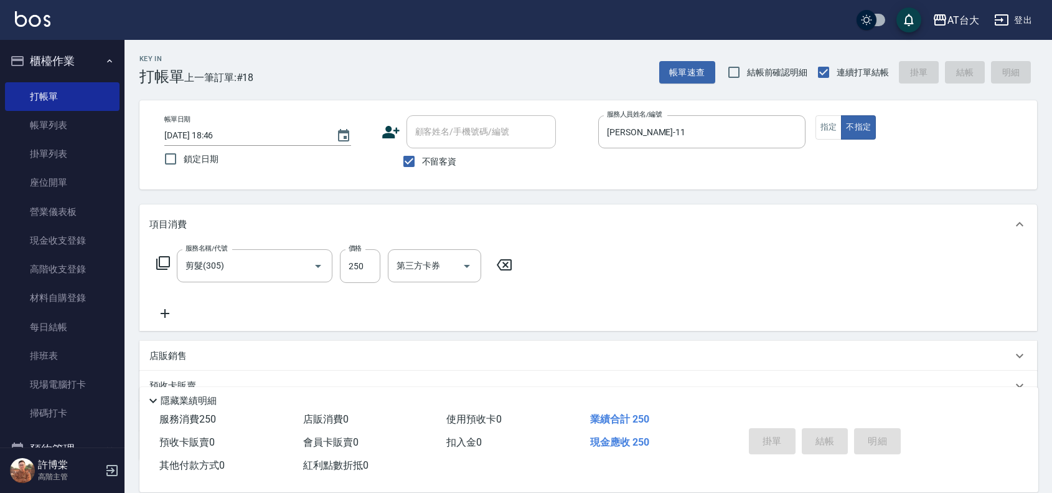
type input "[DATE] 18:49"
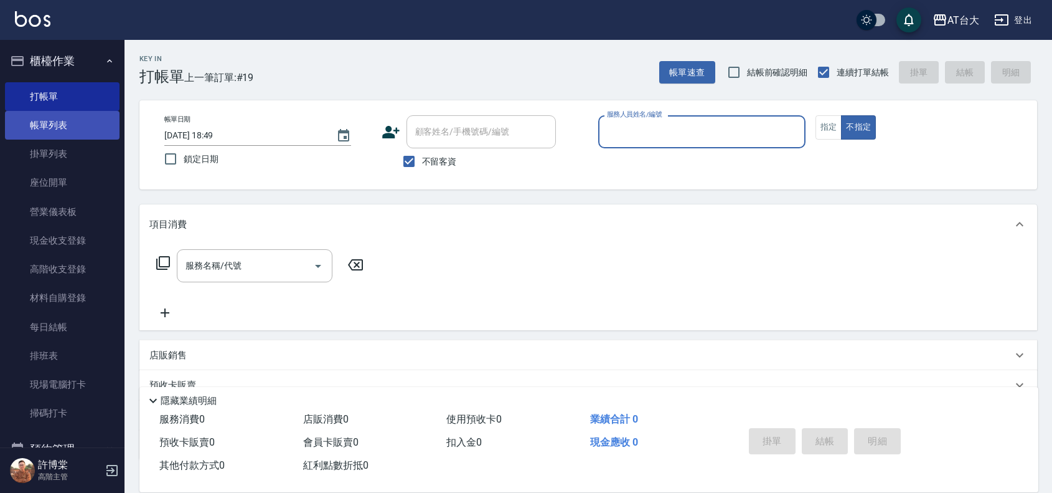
click at [50, 121] on link "帳單列表" at bounding box center [62, 125] width 115 height 29
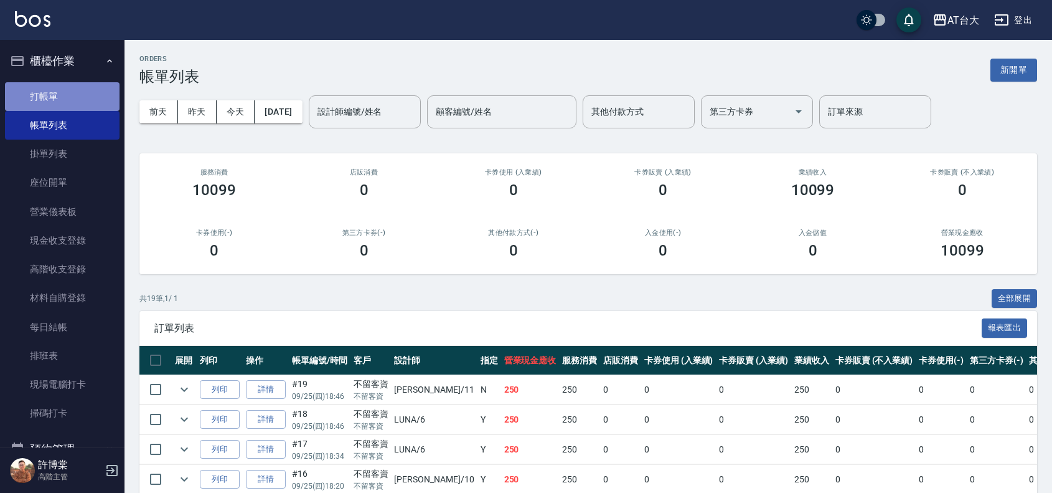
click at [65, 88] on link "打帳單" at bounding box center [62, 96] width 115 height 29
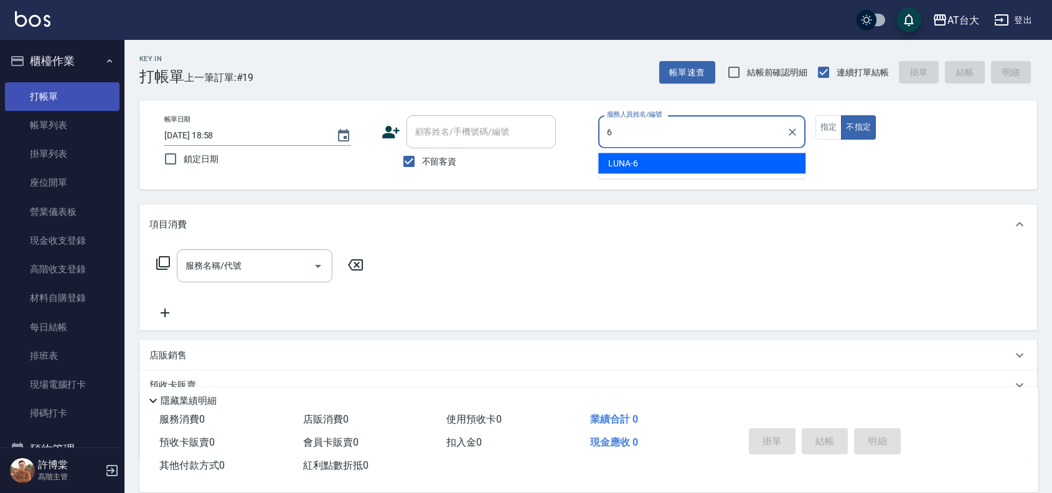
type input "LUNA-6"
type button "false"
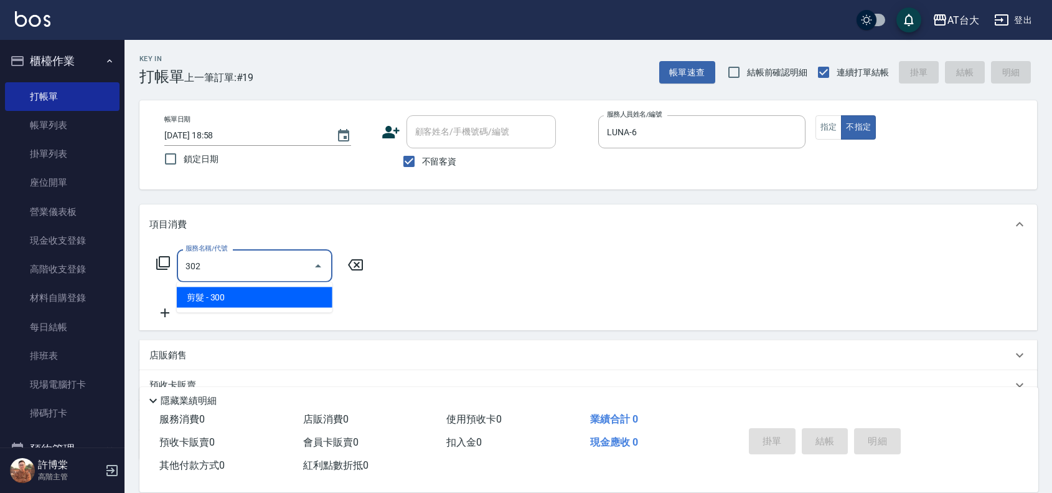
type input "剪髮(302)"
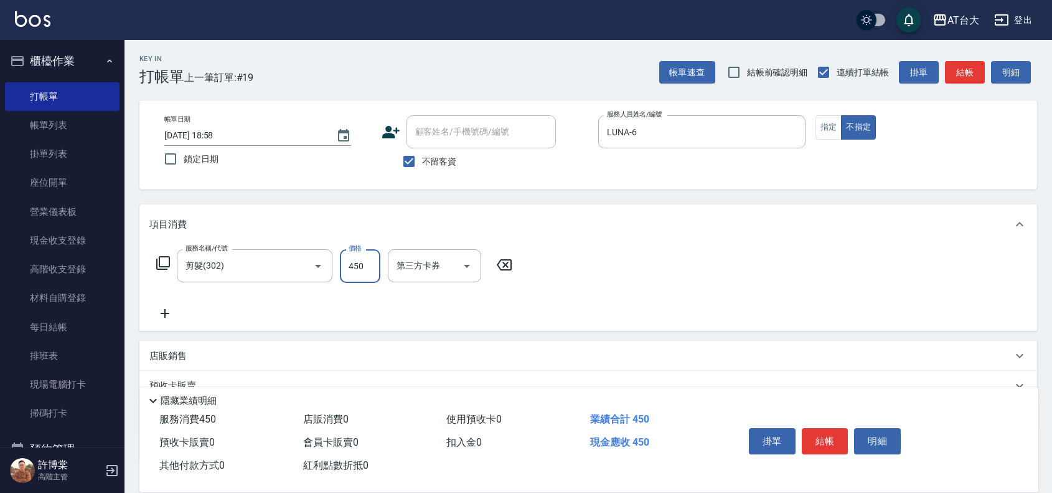
type input "450"
click at [834, 437] on button "結帳" at bounding box center [825, 441] width 47 height 26
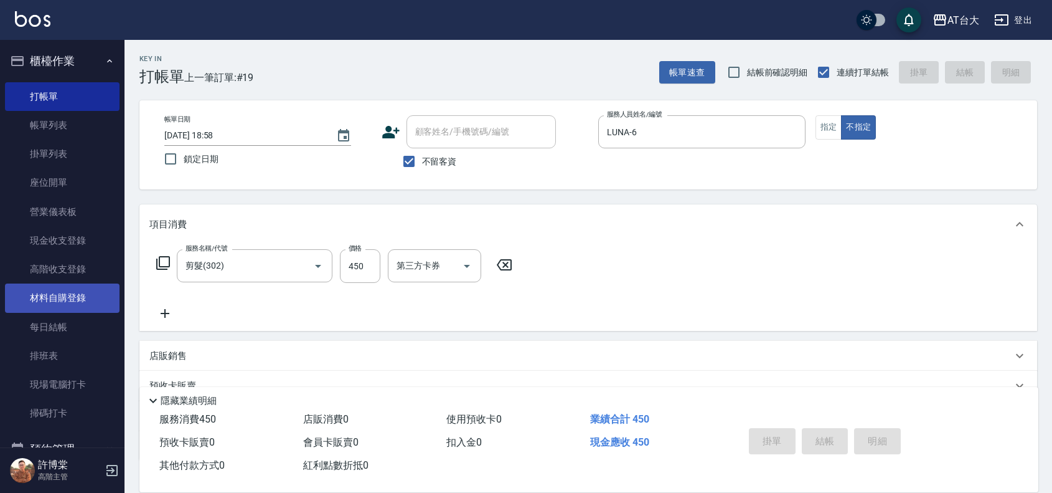
type input "[DATE] 19:28"
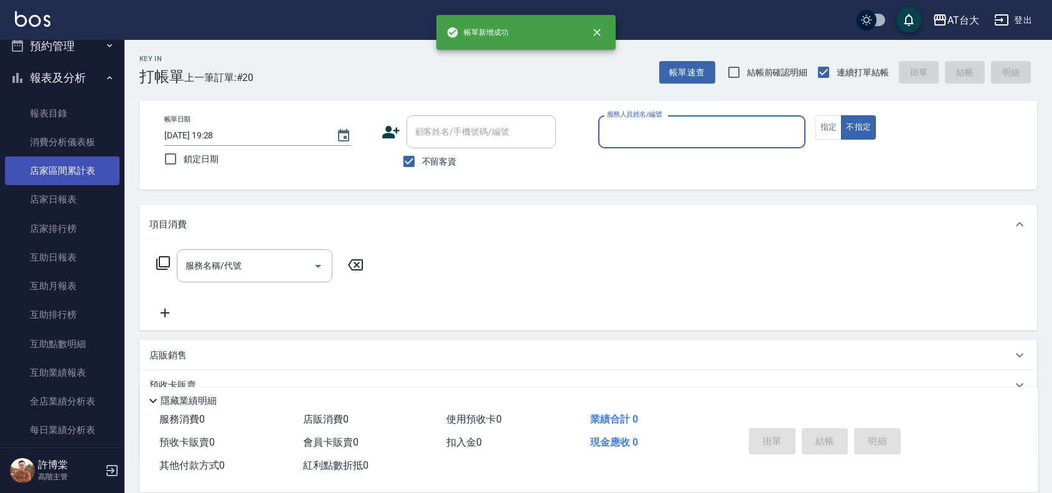
scroll to position [545, 0]
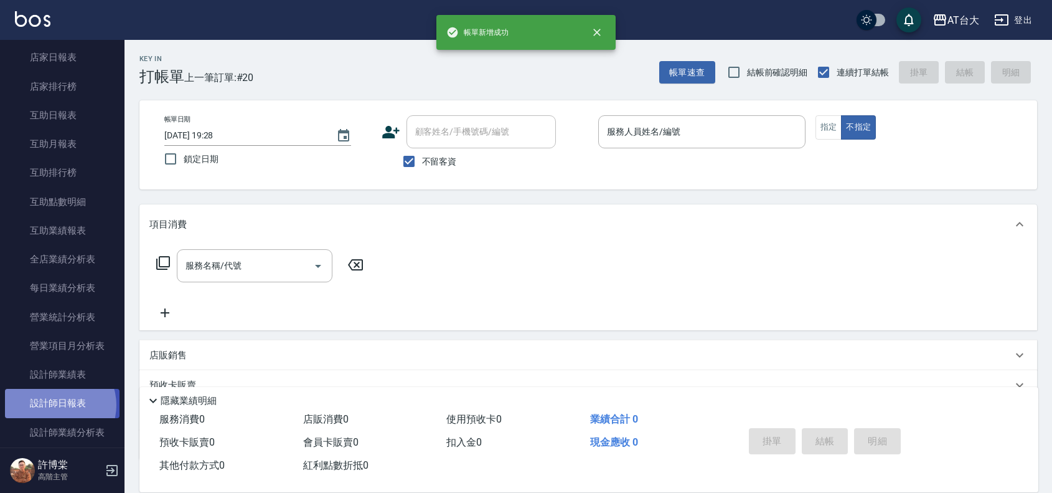
click at [57, 405] on link "設計師日報表" at bounding box center [62, 403] width 115 height 29
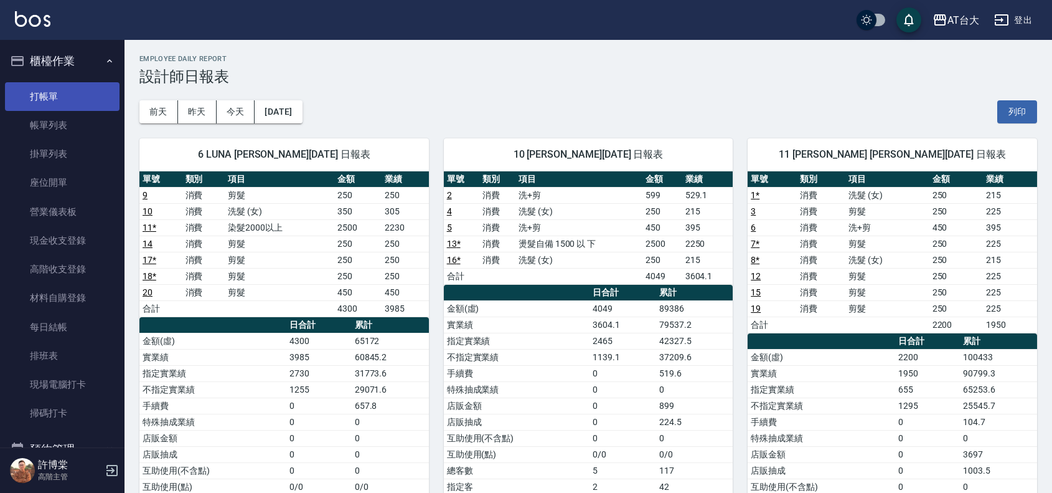
click at [57, 97] on link "打帳單" at bounding box center [62, 96] width 115 height 29
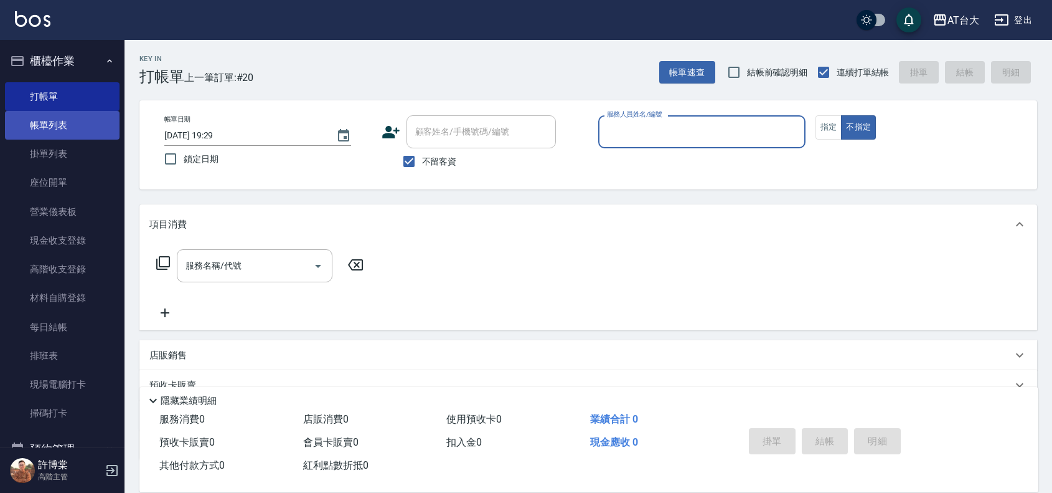
click at [57, 126] on link "帳單列表" at bounding box center [62, 125] width 115 height 29
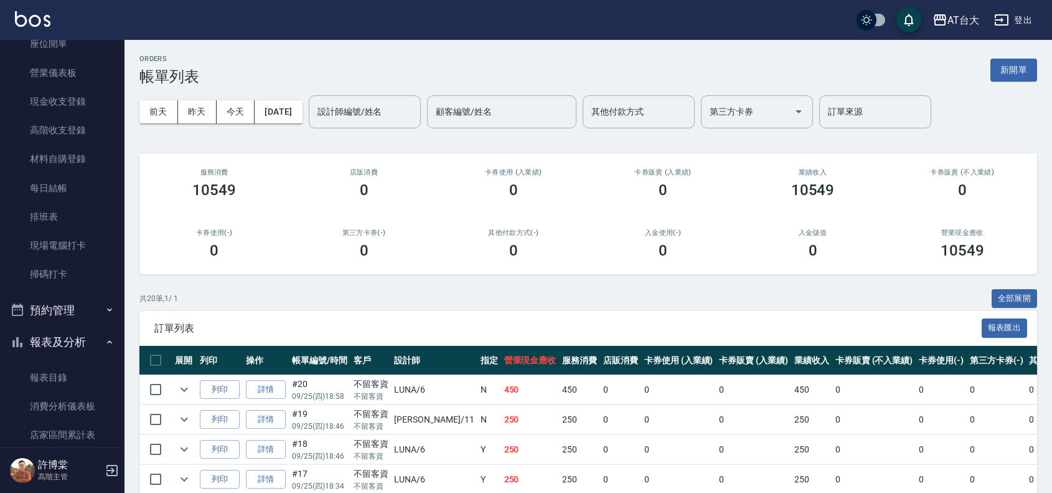
scroll to position [389, 0]
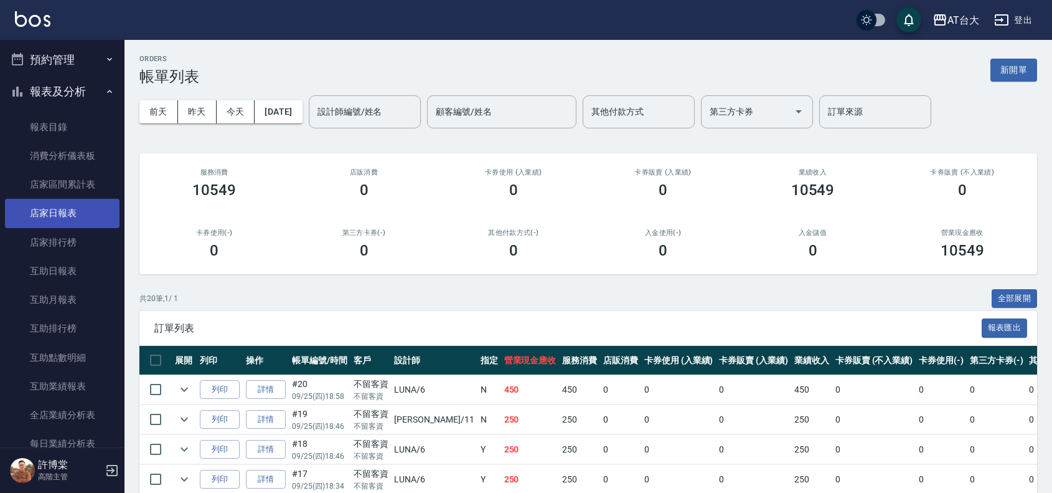
click at [65, 219] on link "店家日報表" at bounding box center [62, 213] width 115 height 29
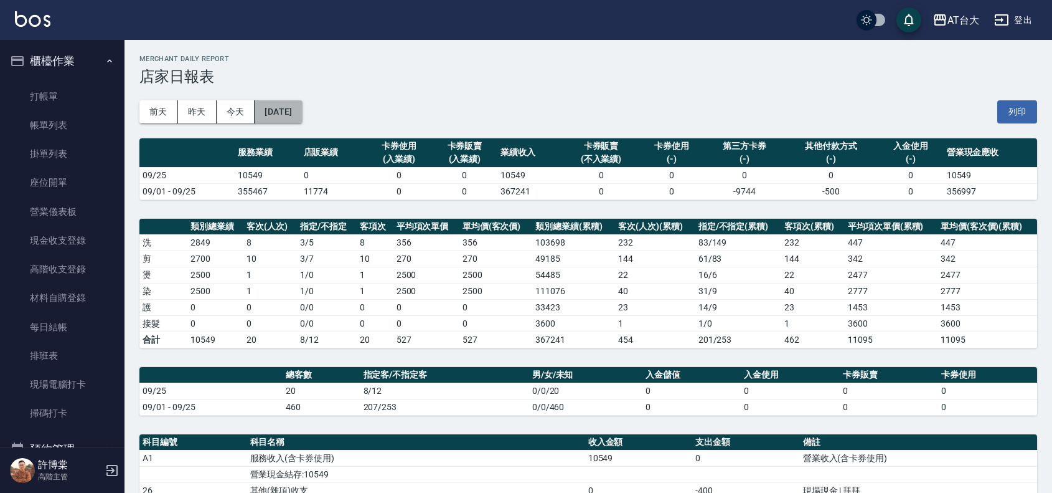
click at [302, 104] on button "[DATE]" at bounding box center [278, 111] width 47 height 23
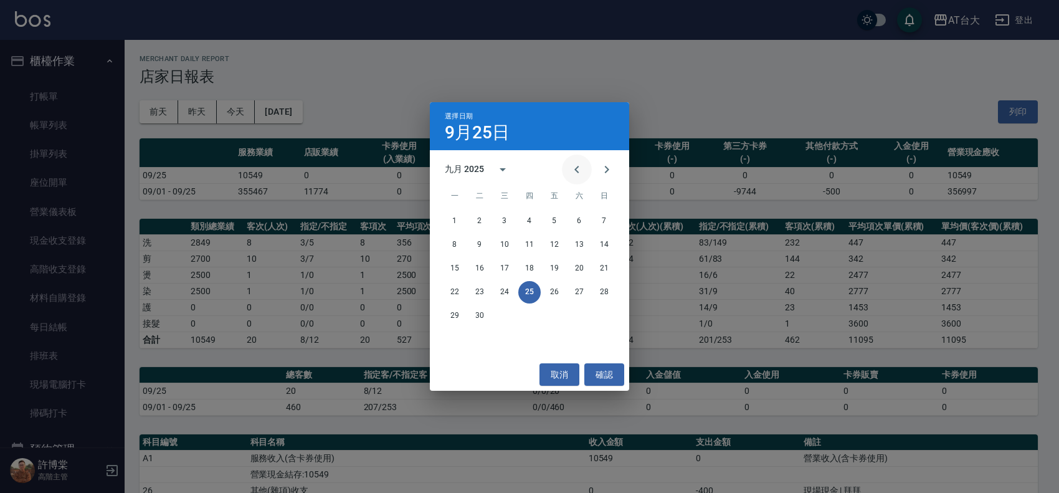
click at [578, 173] on icon "Previous month" at bounding box center [576, 169] width 15 height 15
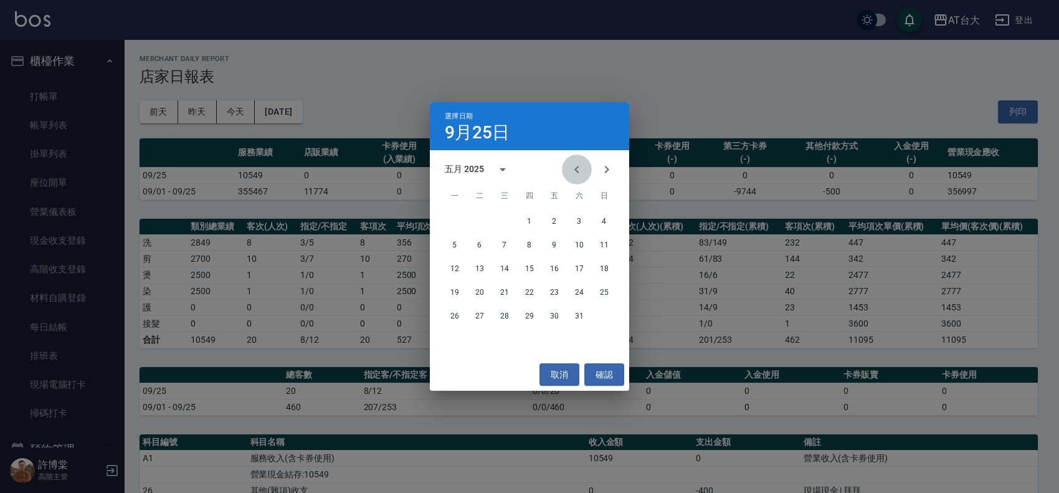
click at [578, 173] on icon "Previous month" at bounding box center [576, 169] width 15 height 15
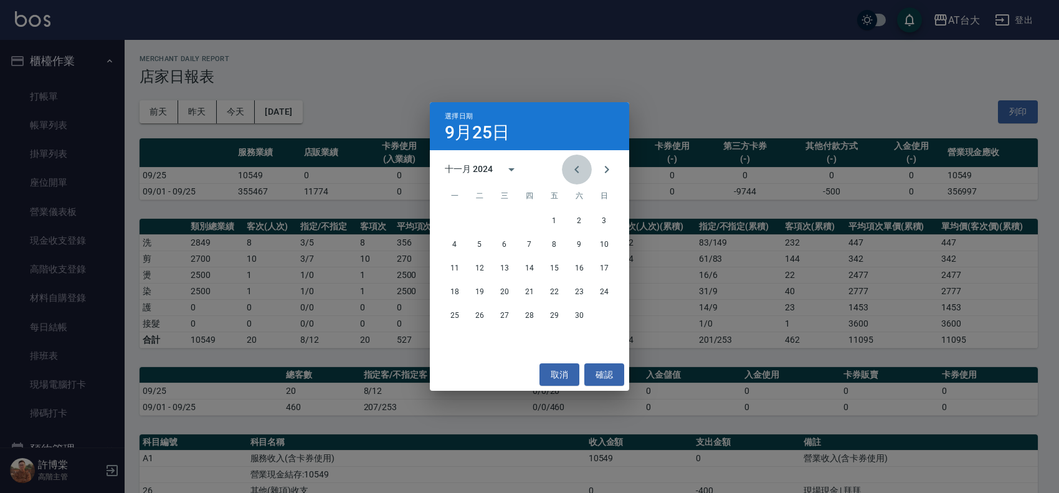
click at [578, 173] on icon "Previous month" at bounding box center [576, 169] width 15 height 15
click at [445, 332] on button "30" at bounding box center [454, 339] width 22 height 22
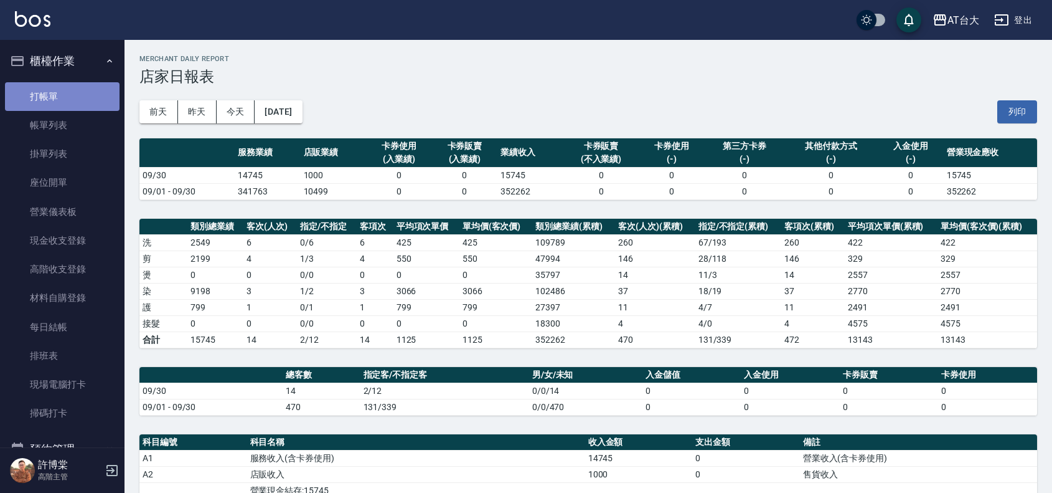
click at [62, 85] on link "打帳單" at bounding box center [62, 96] width 115 height 29
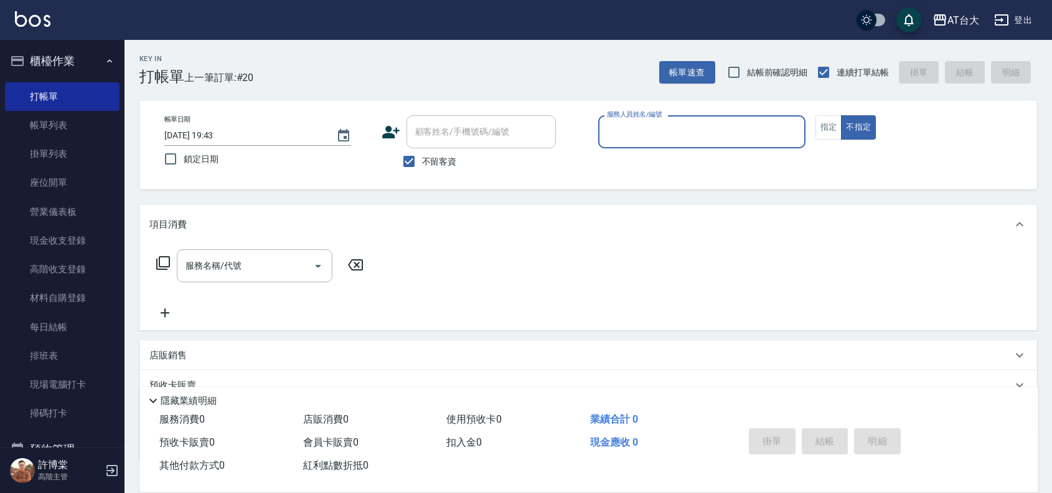
click at [618, 131] on input "服務人員姓名/編號" at bounding box center [702, 132] width 196 height 22
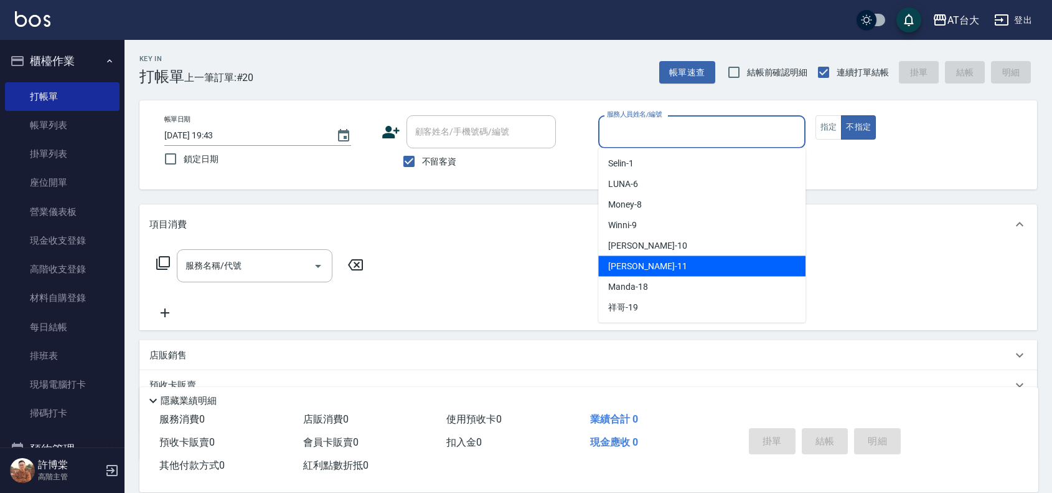
click at [657, 266] on div "[PERSON_NAME] -11" at bounding box center [701, 266] width 207 height 21
type input "[PERSON_NAME]-11"
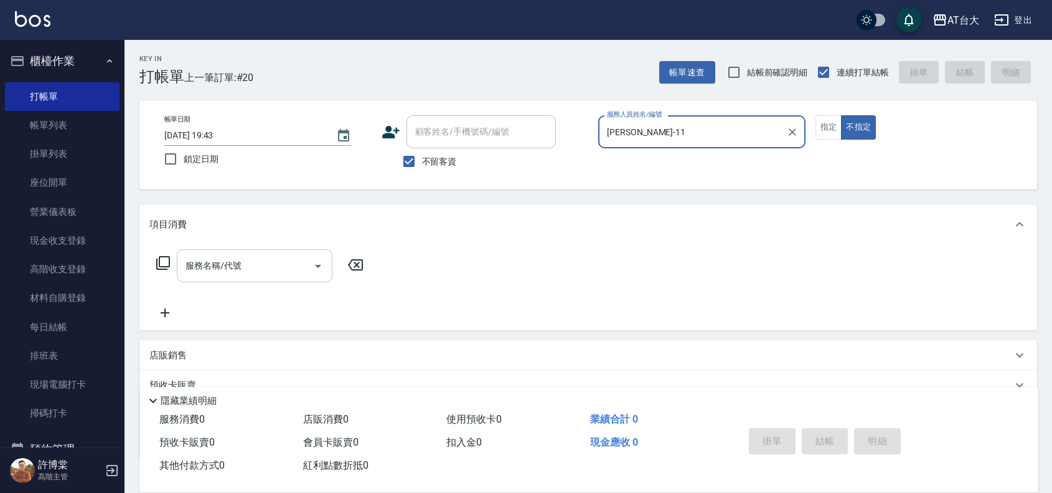
click at [244, 277] on div "服務名稱/代號" at bounding box center [255, 265] width 156 height 33
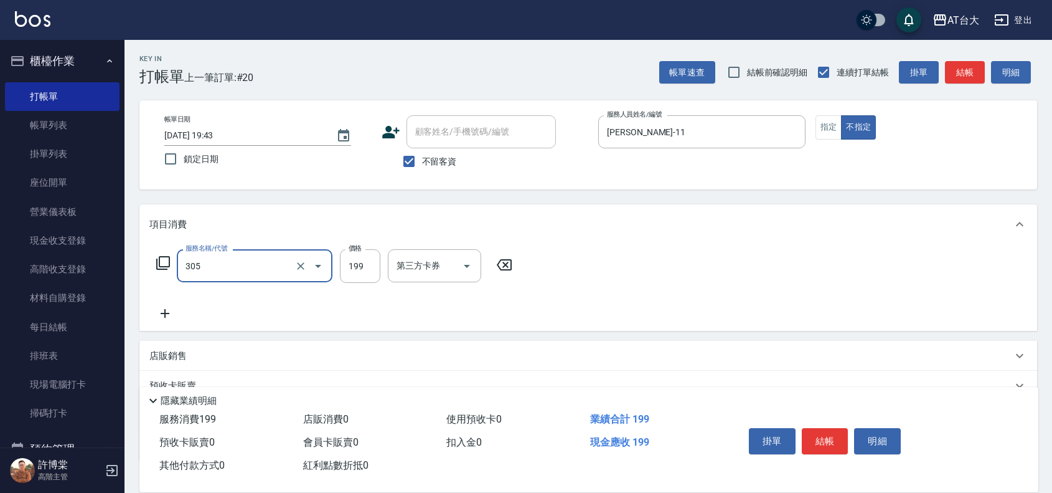
type input "剪髮(305)"
type input "100"
click at [833, 435] on button "結帳" at bounding box center [825, 441] width 47 height 26
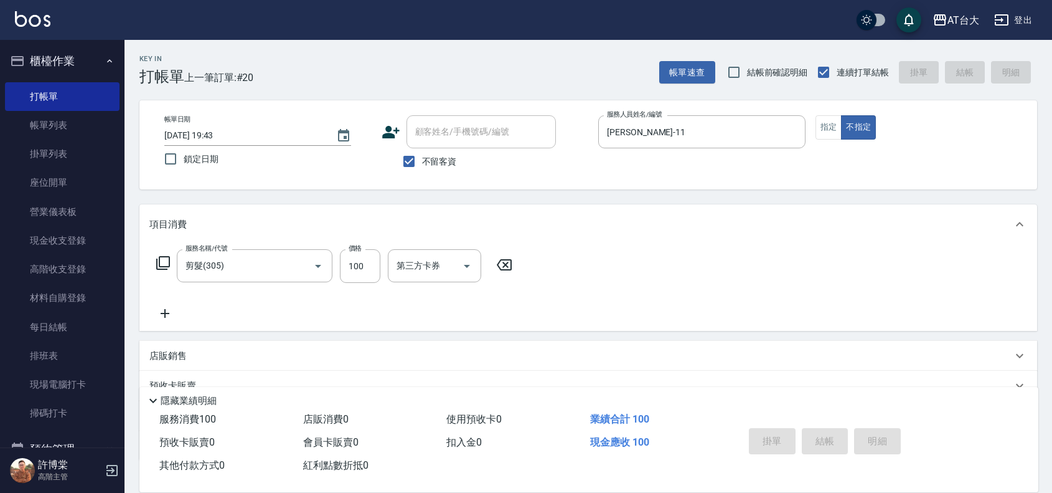
type input "[DATE] 19:45"
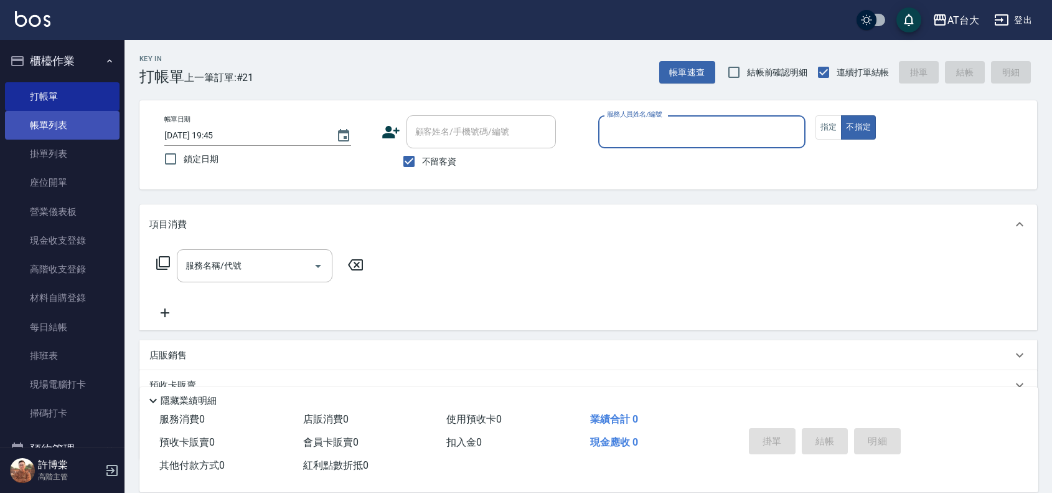
click at [75, 121] on link "帳單列表" at bounding box center [62, 125] width 115 height 29
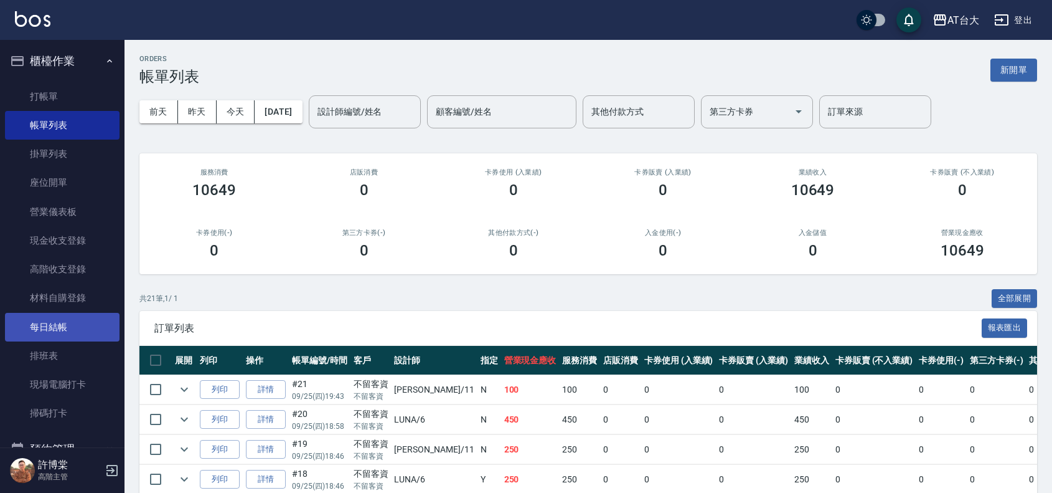
click at [54, 335] on link "每日結帳" at bounding box center [62, 327] width 115 height 29
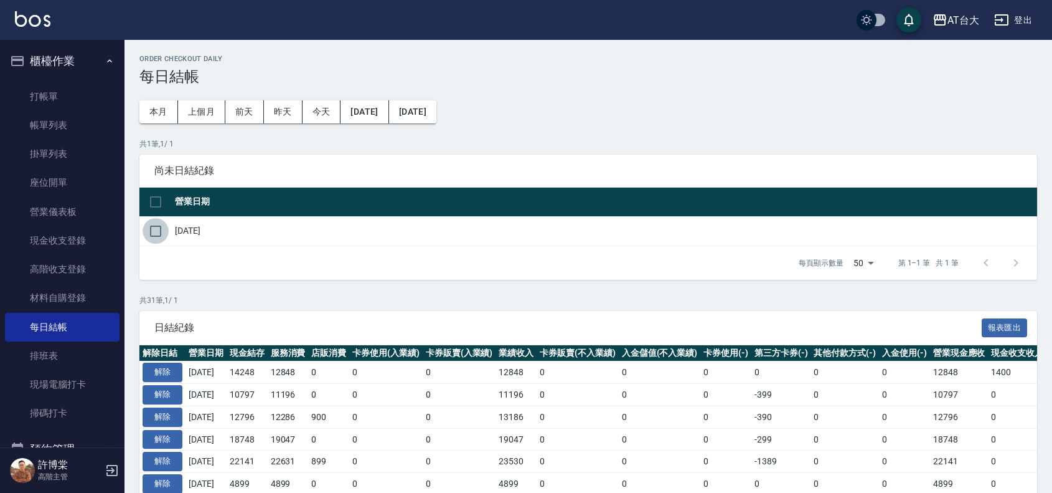
click at [150, 225] on input "checkbox" at bounding box center [156, 231] width 26 height 26
checkbox input "true"
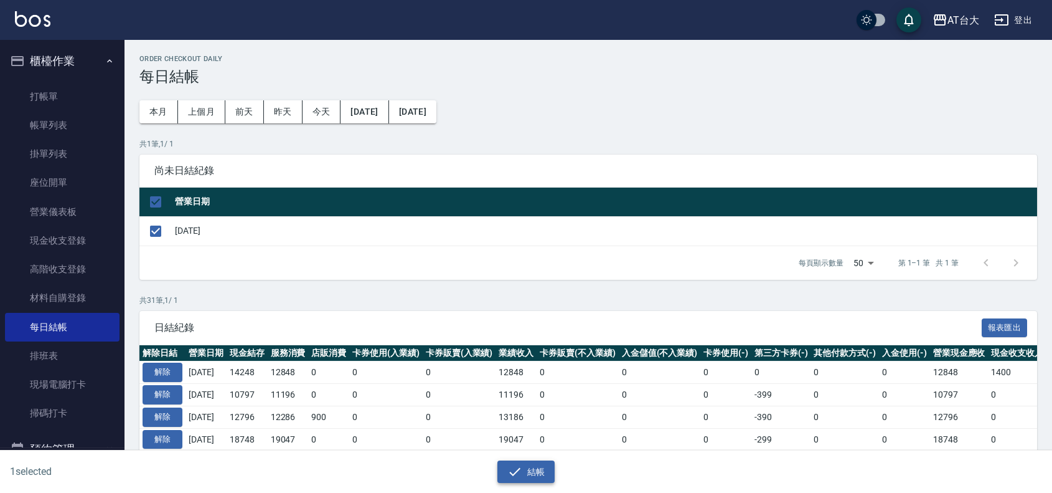
click at [532, 476] on button "結帳" at bounding box center [527, 471] width 58 height 23
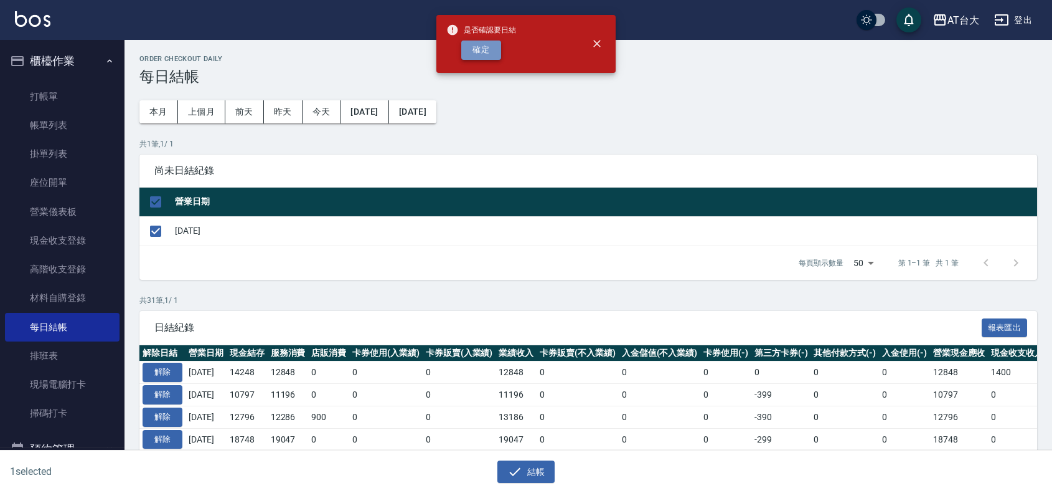
click at [484, 50] on button "確定" at bounding box center [481, 49] width 40 height 19
checkbox input "false"
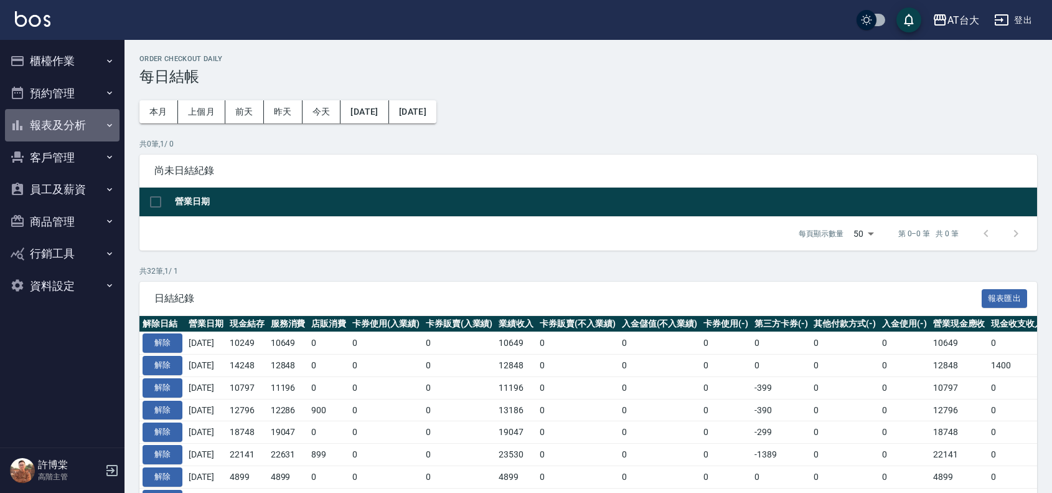
click at [78, 116] on button "報表及分析" at bounding box center [62, 125] width 115 height 32
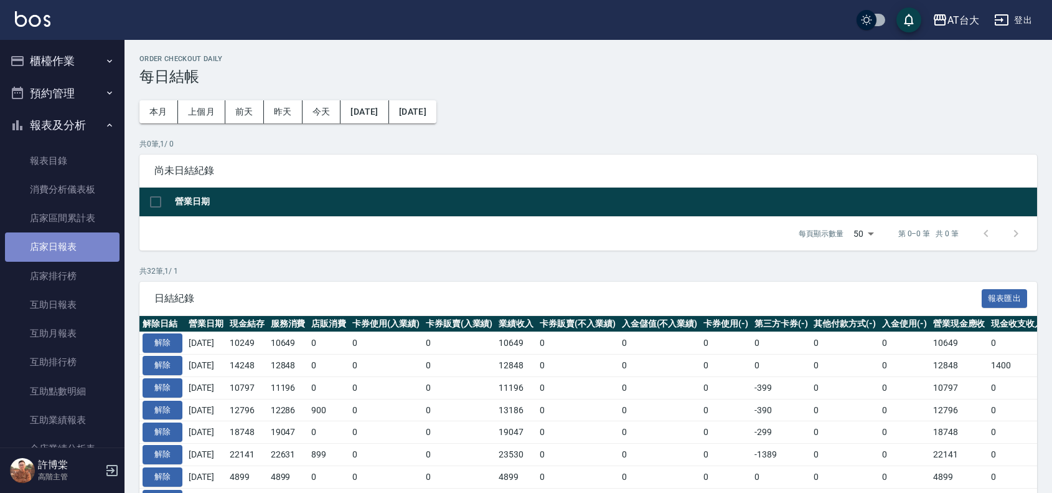
click at [72, 252] on link "店家日報表" at bounding box center [62, 246] width 115 height 29
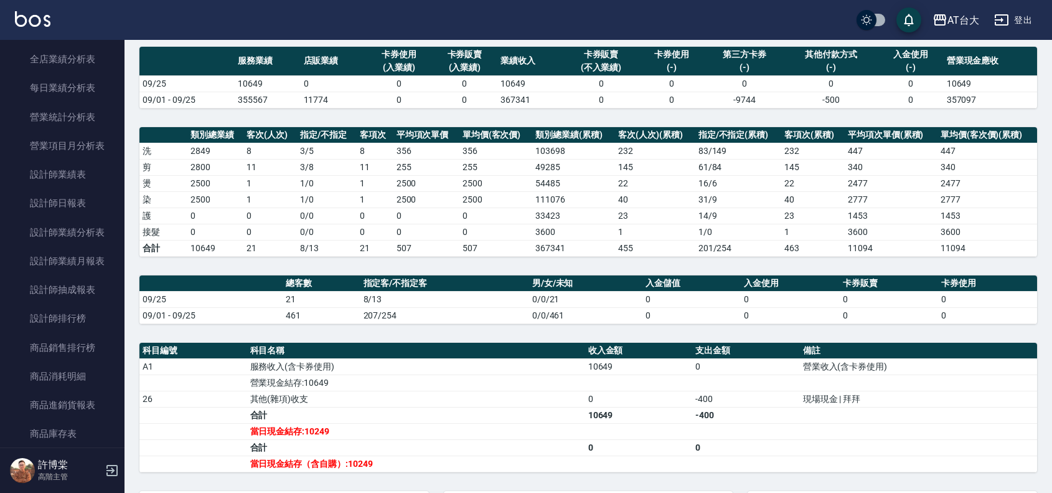
scroll to position [94, 0]
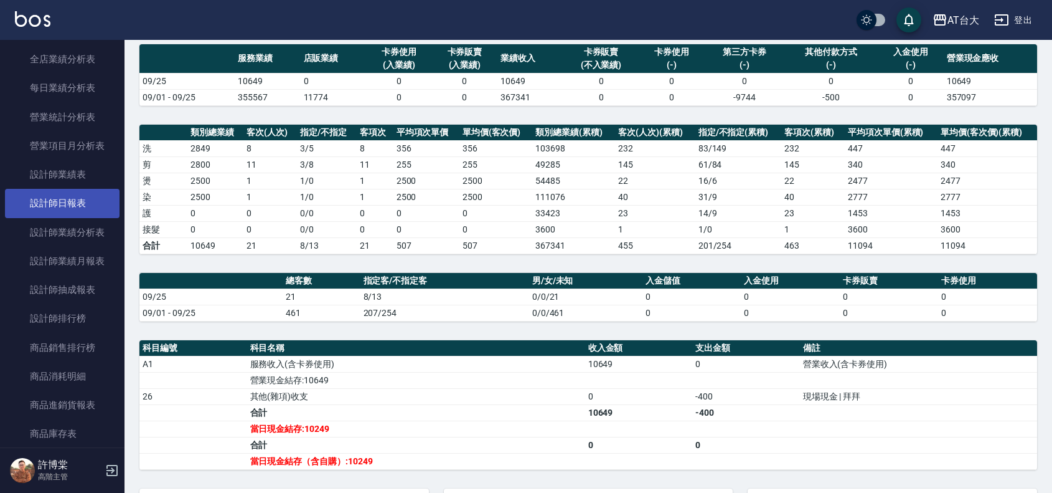
click at [35, 191] on link "設計師日報表" at bounding box center [62, 203] width 115 height 29
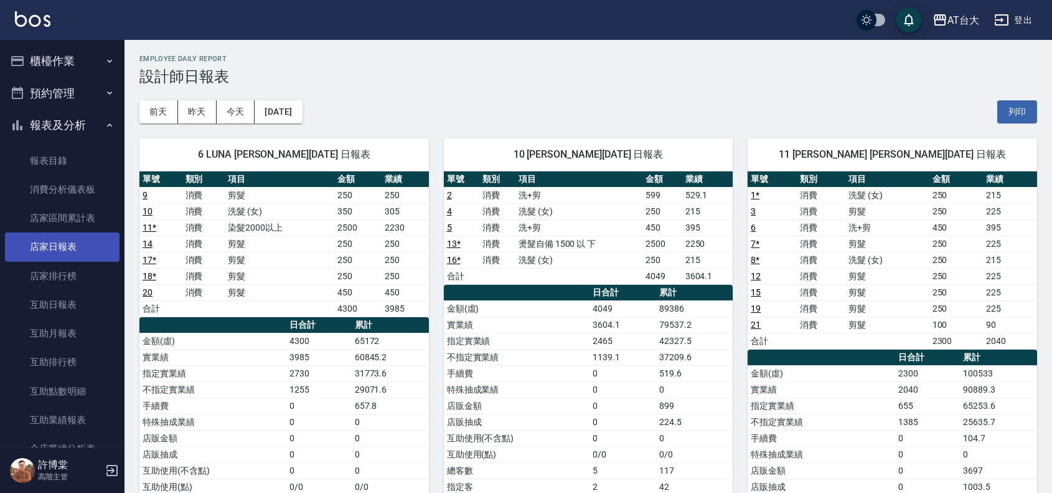
click at [91, 248] on link "店家日報表" at bounding box center [62, 246] width 115 height 29
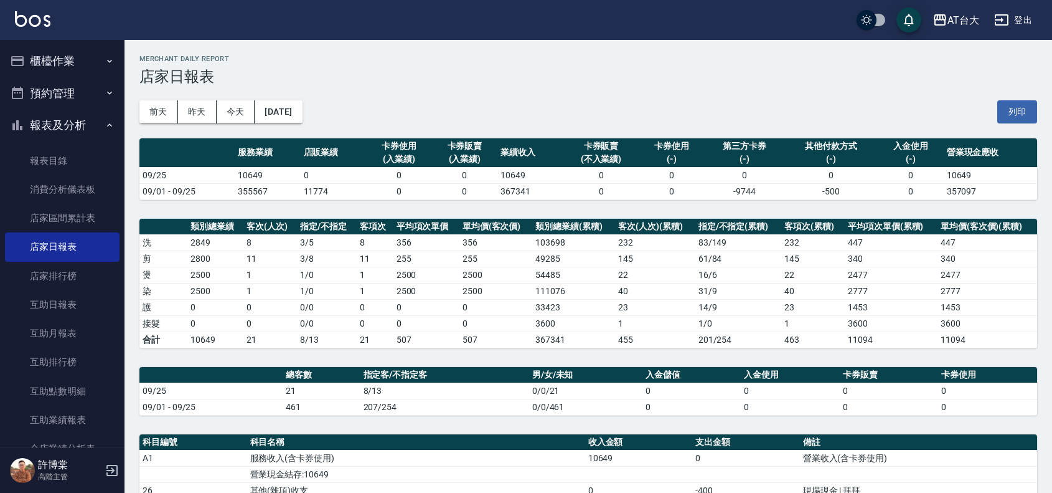
click at [633, 193] on td "0" at bounding box center [601, 191] width 75 height 16
